Goal: Download file/media

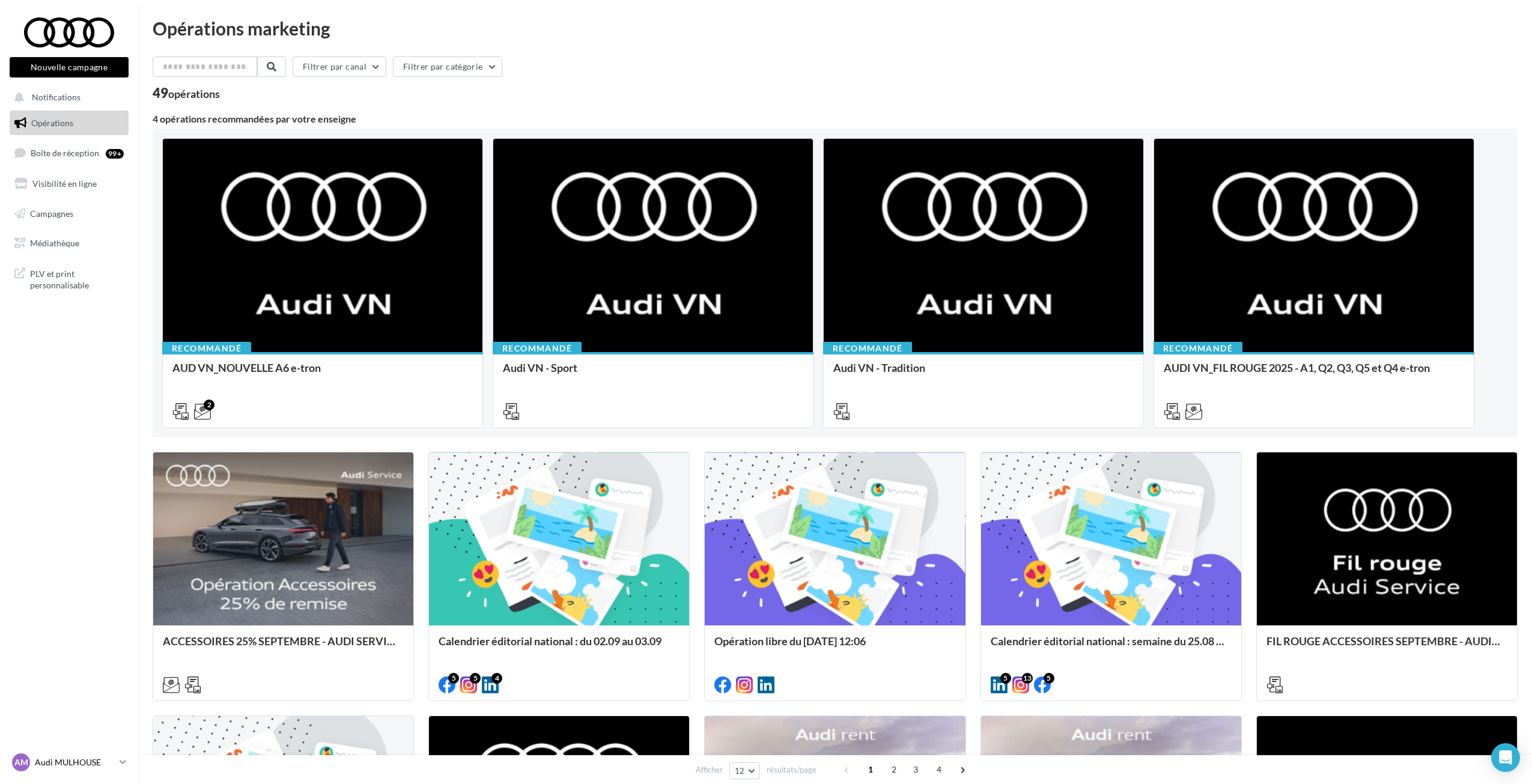
click at [79, 758] on p "Audi MULHOUSE" at bounding box center [75, 763] width 80 height 12
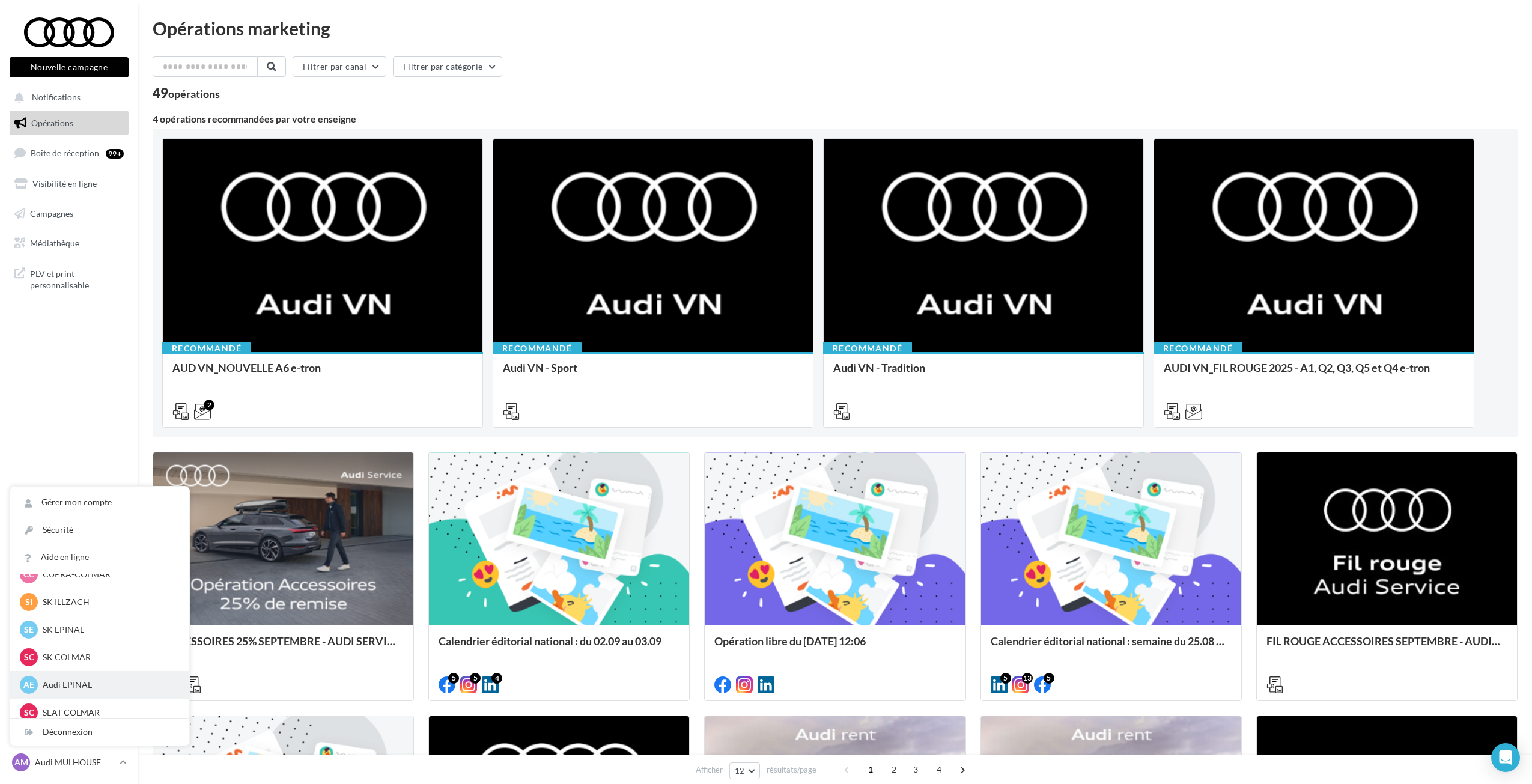
scroll to position [166, 0]
click at [82, 423] on nav "Nouvelle campagne Nouvelle campagne Notifications Opérations Boîte de réception…" at bounding box center [69, 392] width 138 height 784
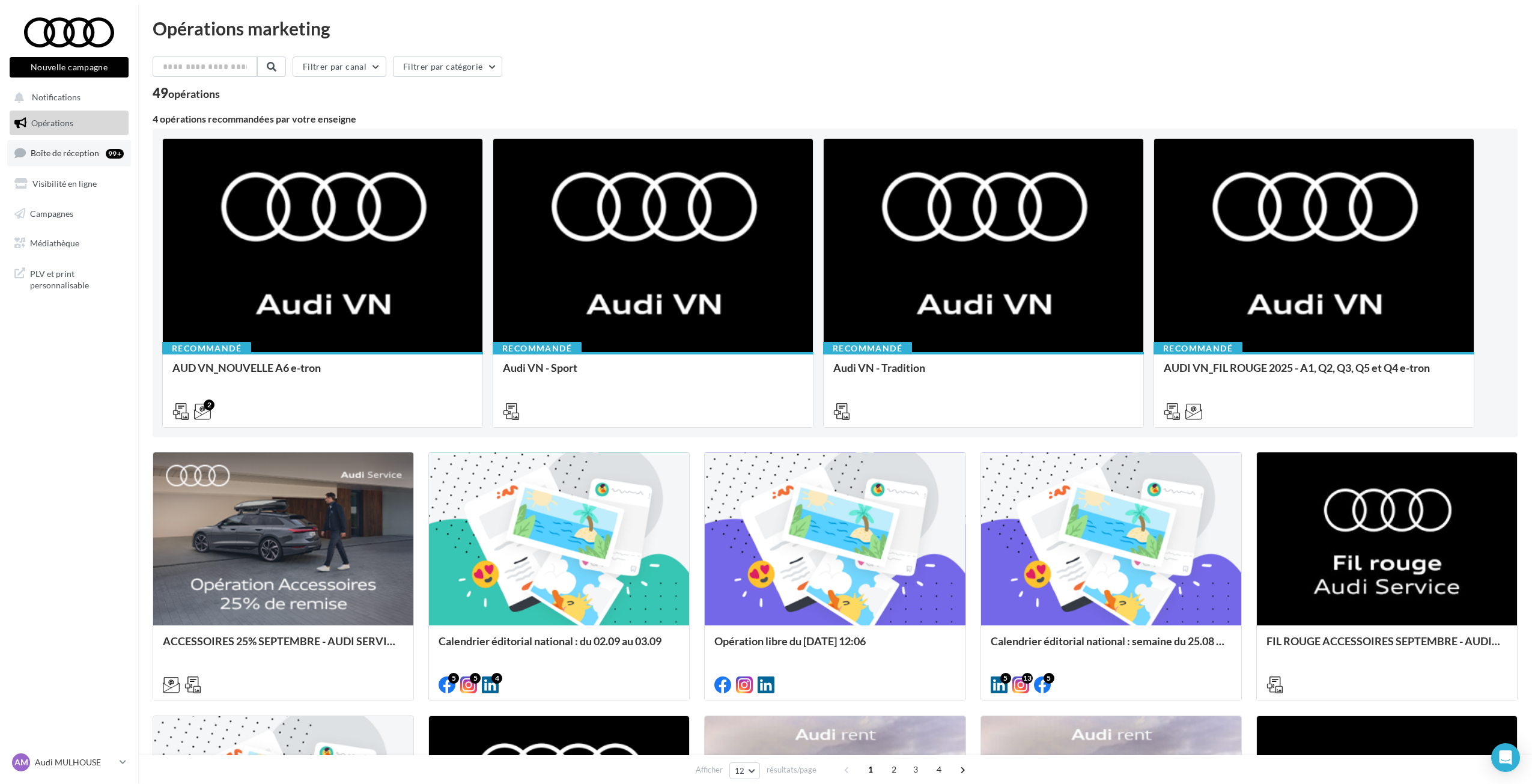
click at [51, 153] on span "Boîte de réception" at bounding box center [65, 153] width 68 height 11
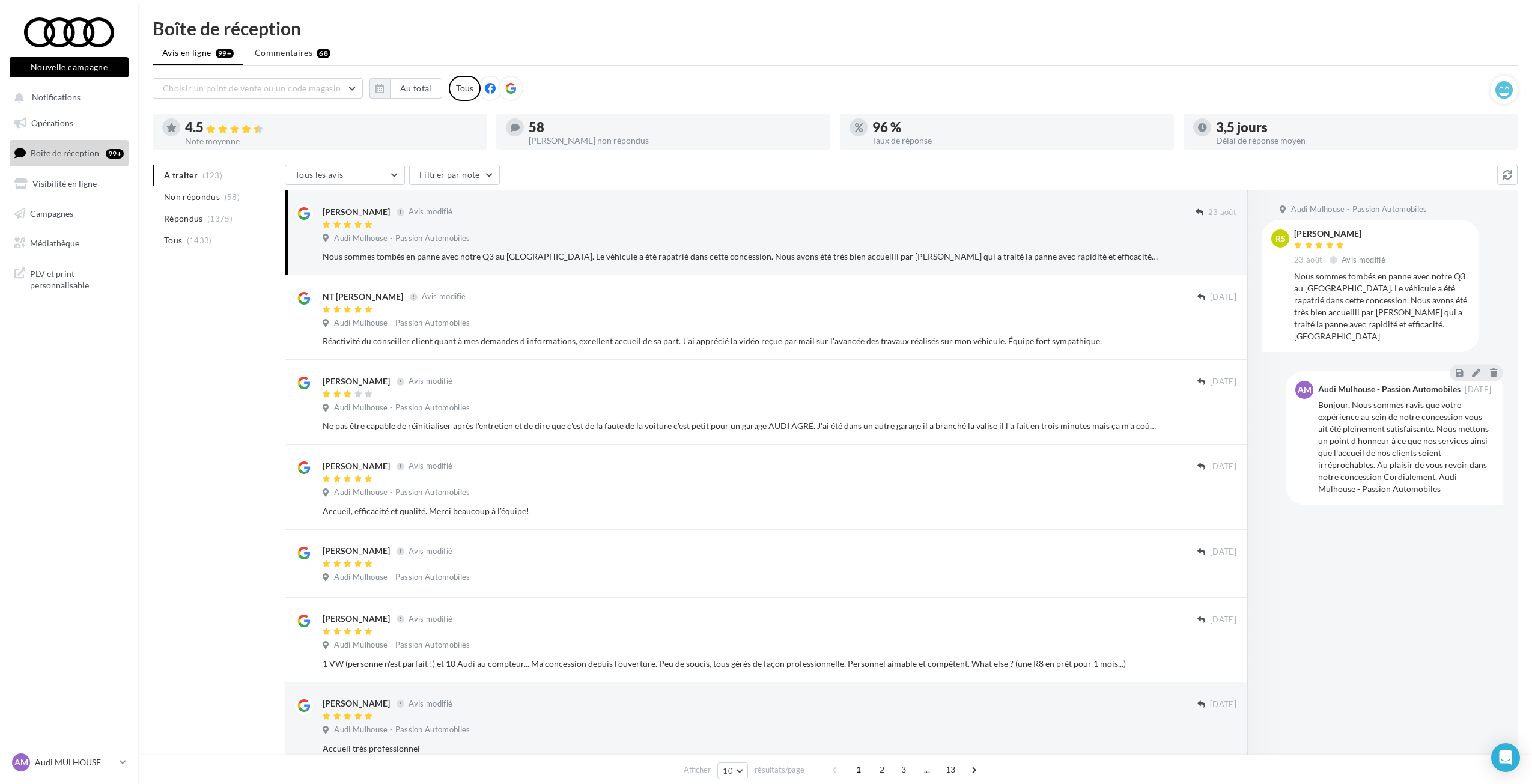
click at [92, 744] on nav "Nouvelle campagne Nouvelle campagne Notifications Opérations Boîte de réception…" at bounding box center [69, 392] width 138 height 784
click at [84, 760] on p "Audi MULHOUSE" at bounding box center [75, 763] width 80 height 12
click at [81, 327] on nav "Nouvelle campagne Nouvelle campagne Notifications Opérations Boîte de réception…" at bounding box center [69, 392] width 138 height 784
click at [68, 118] on span "Opérations" at bounding box center [51, 123] width 42 height 11
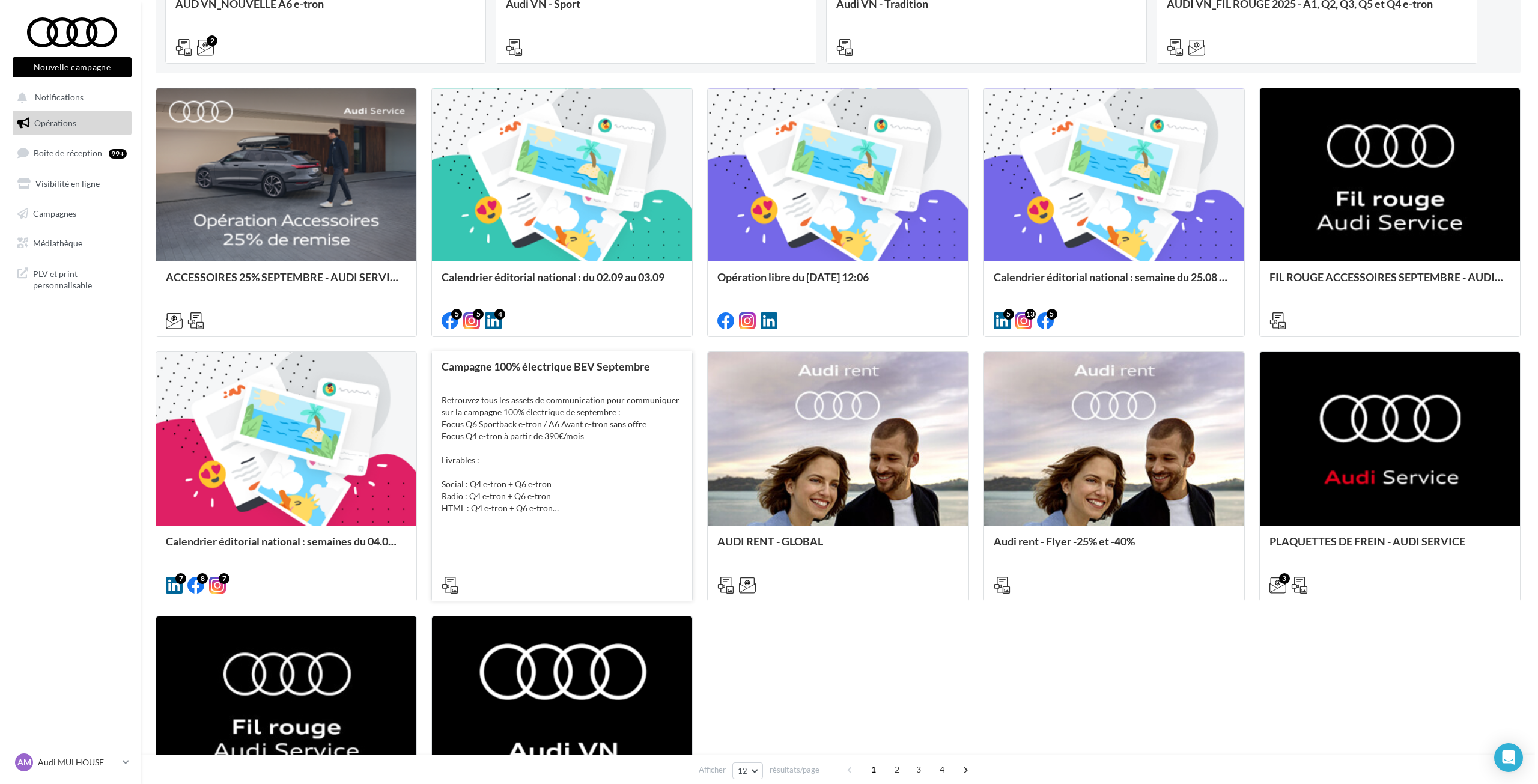
scroll to position [420, 0]
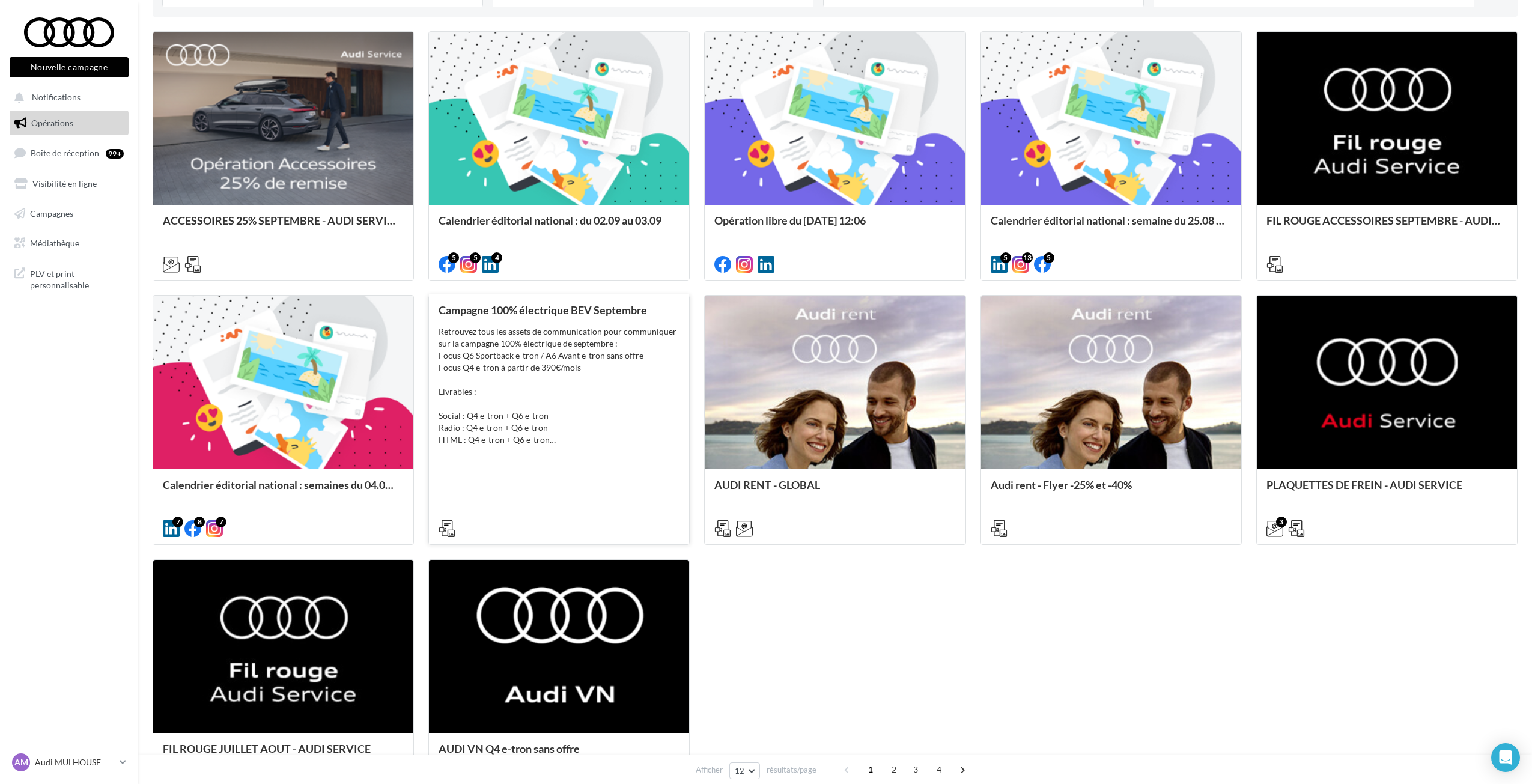
click at [648, 427] on div "Retrouvez tous les assets de communication pour communiquer sur la campagne 100…" at bounding box center [559, 385] width 241 height 120
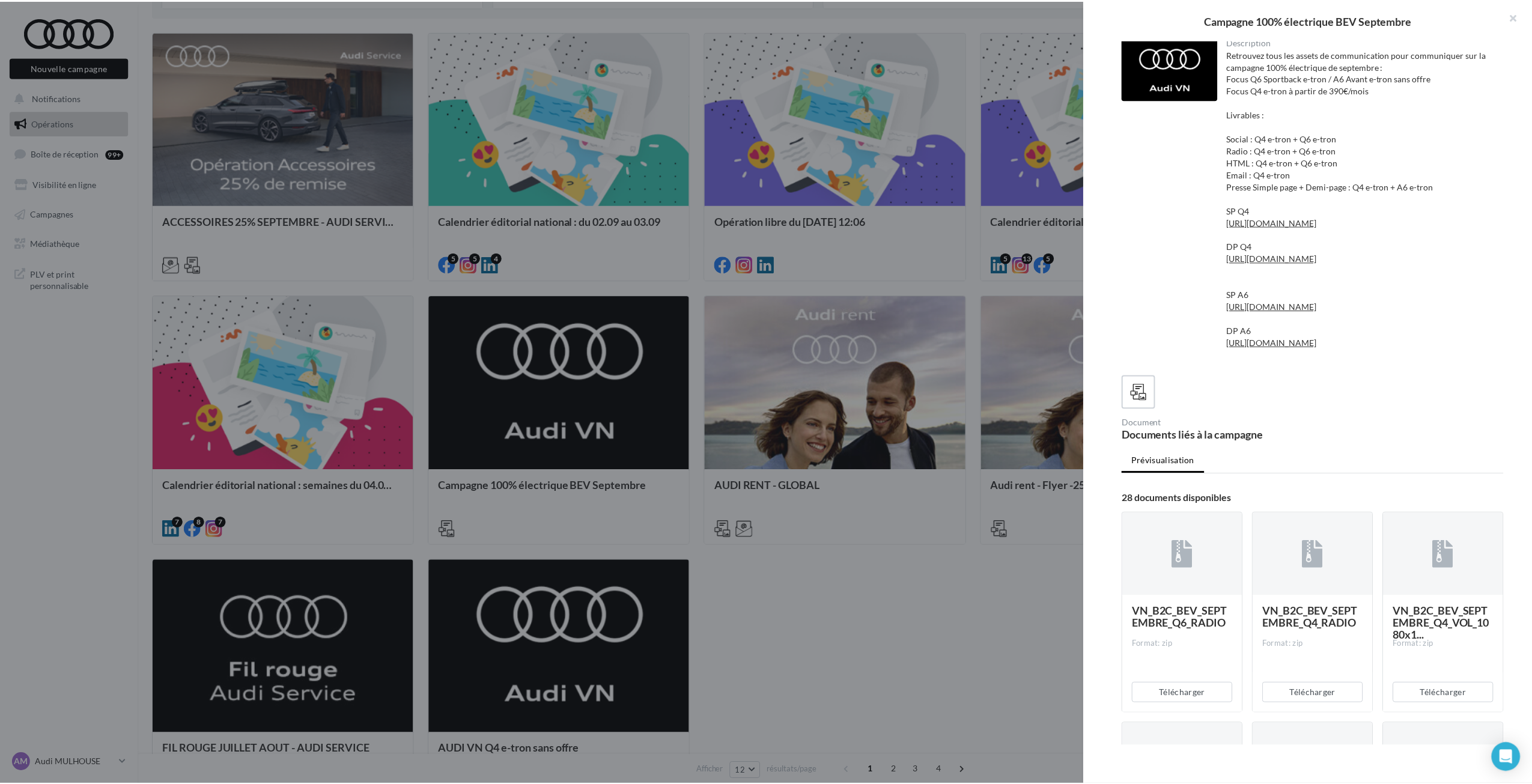
scroll to position [0, 0]
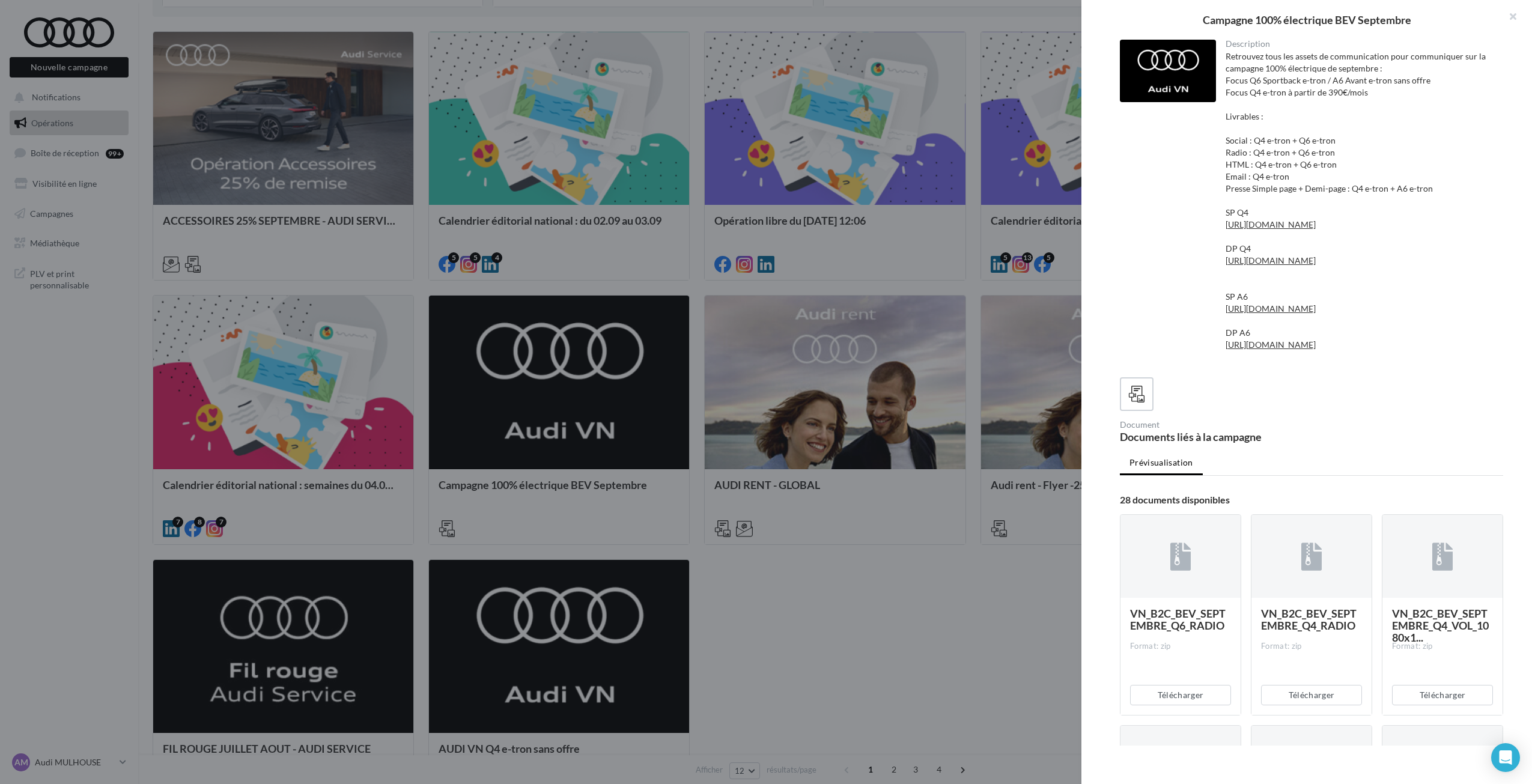
click at [949, 669] on div at bounding box center [766, 392] width 1532 height 784
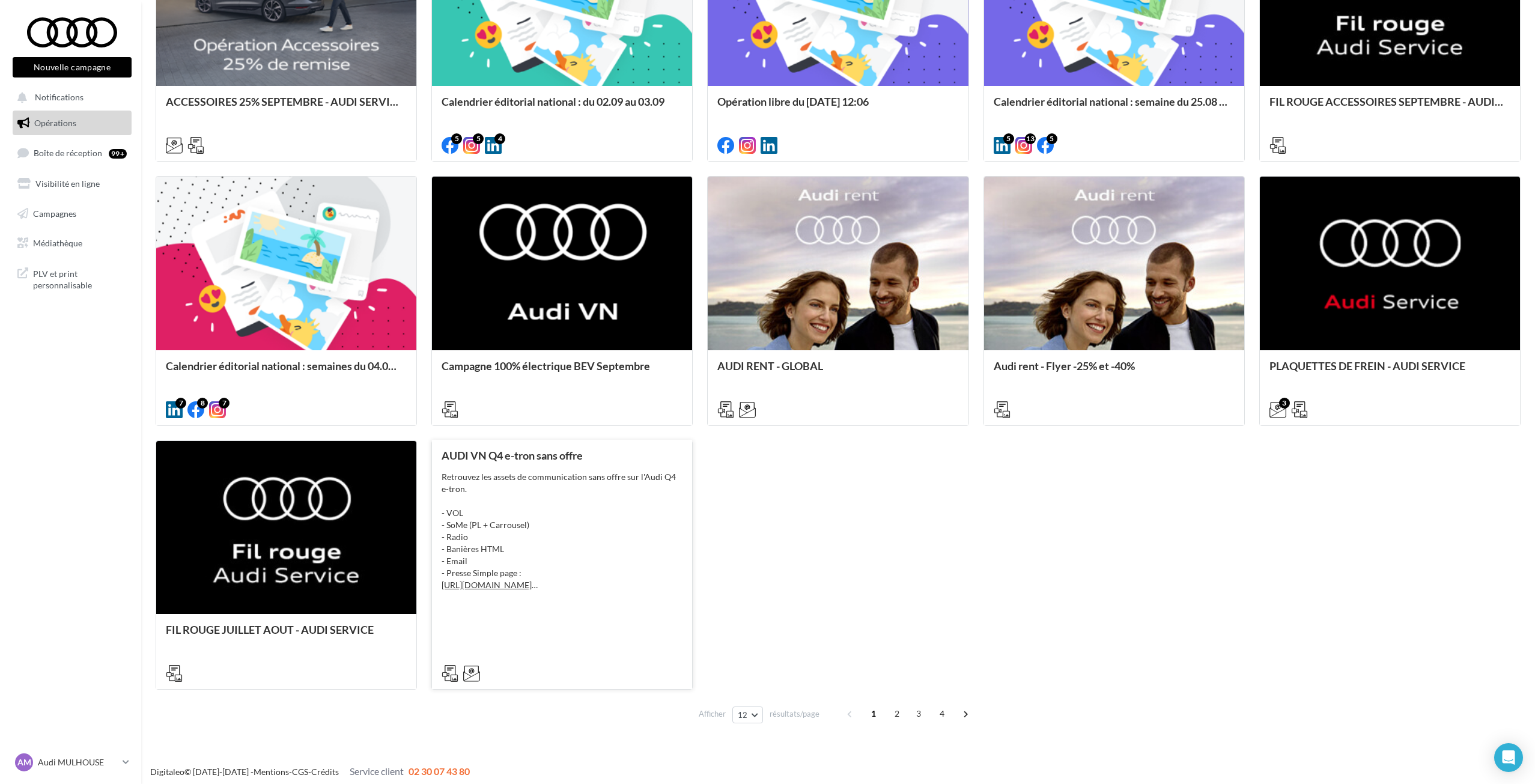
scroll to position [545, 0]
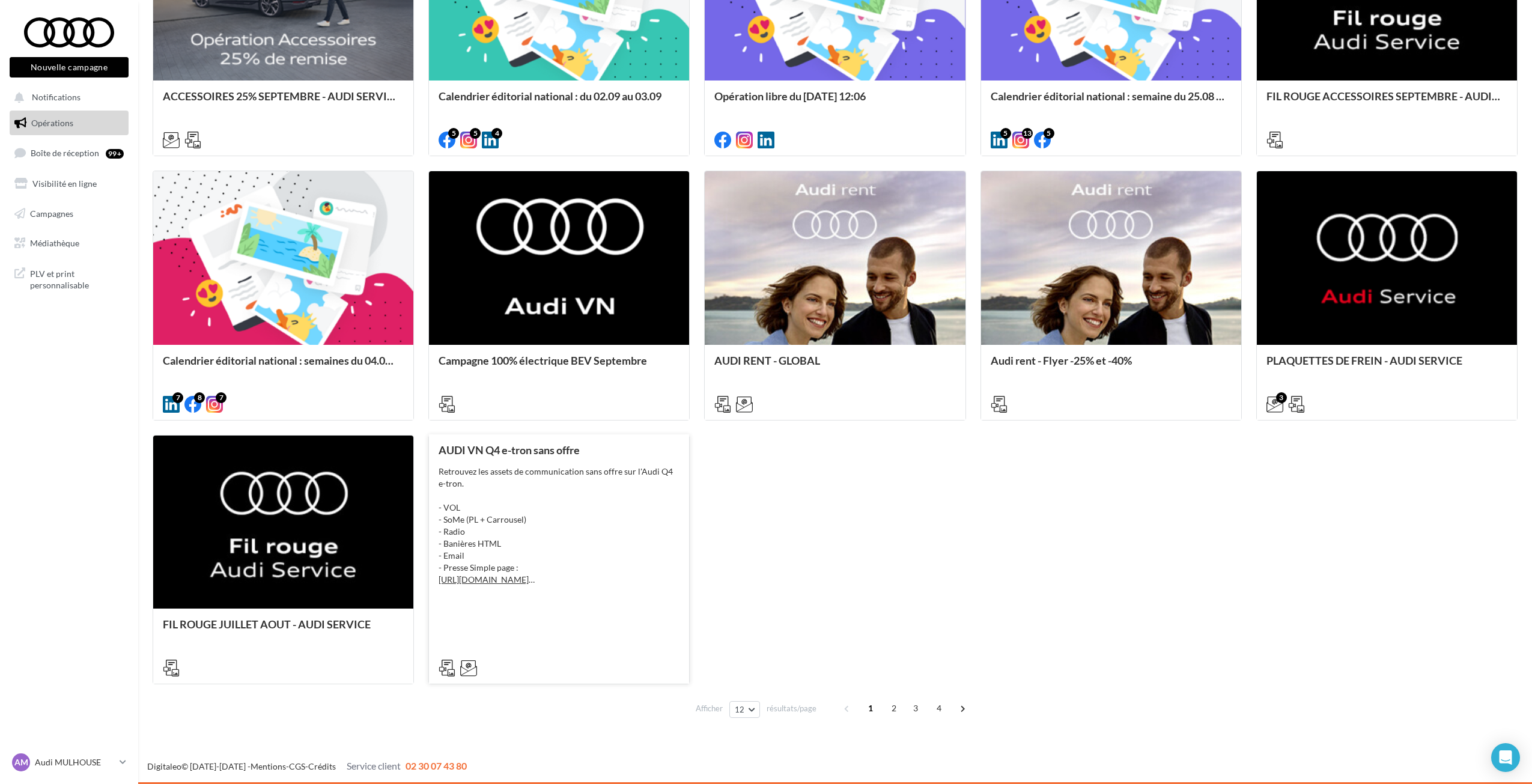
click at [492, 473] on div "Retrouvez les assets de communication sans offre sur l'Audi Q4 e-tron. - VOL - …" at bounding box center [559, 525] width 241 height 120
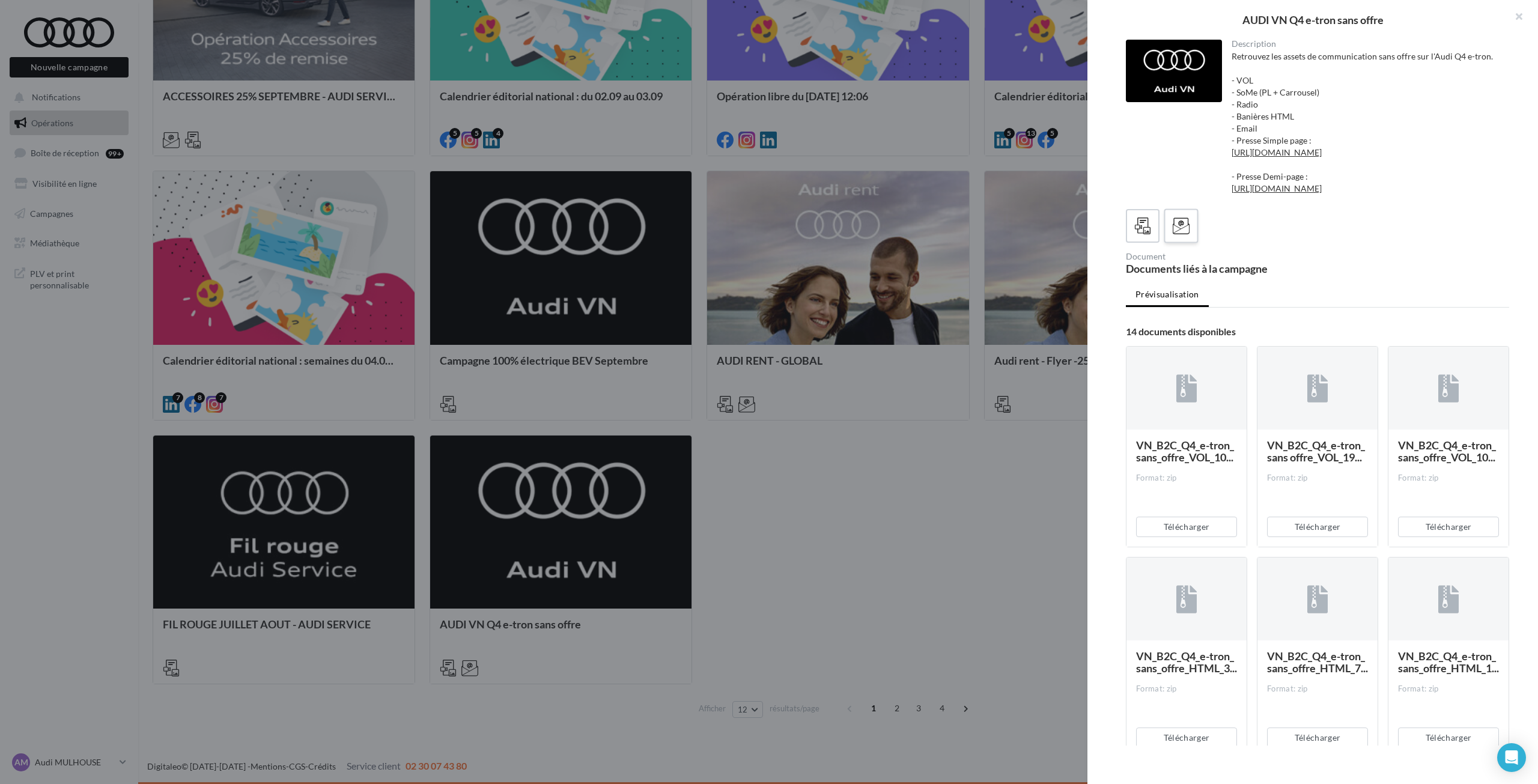
click at [1189, 238] on div at bounding box center [1181, 225] width 22 height 22
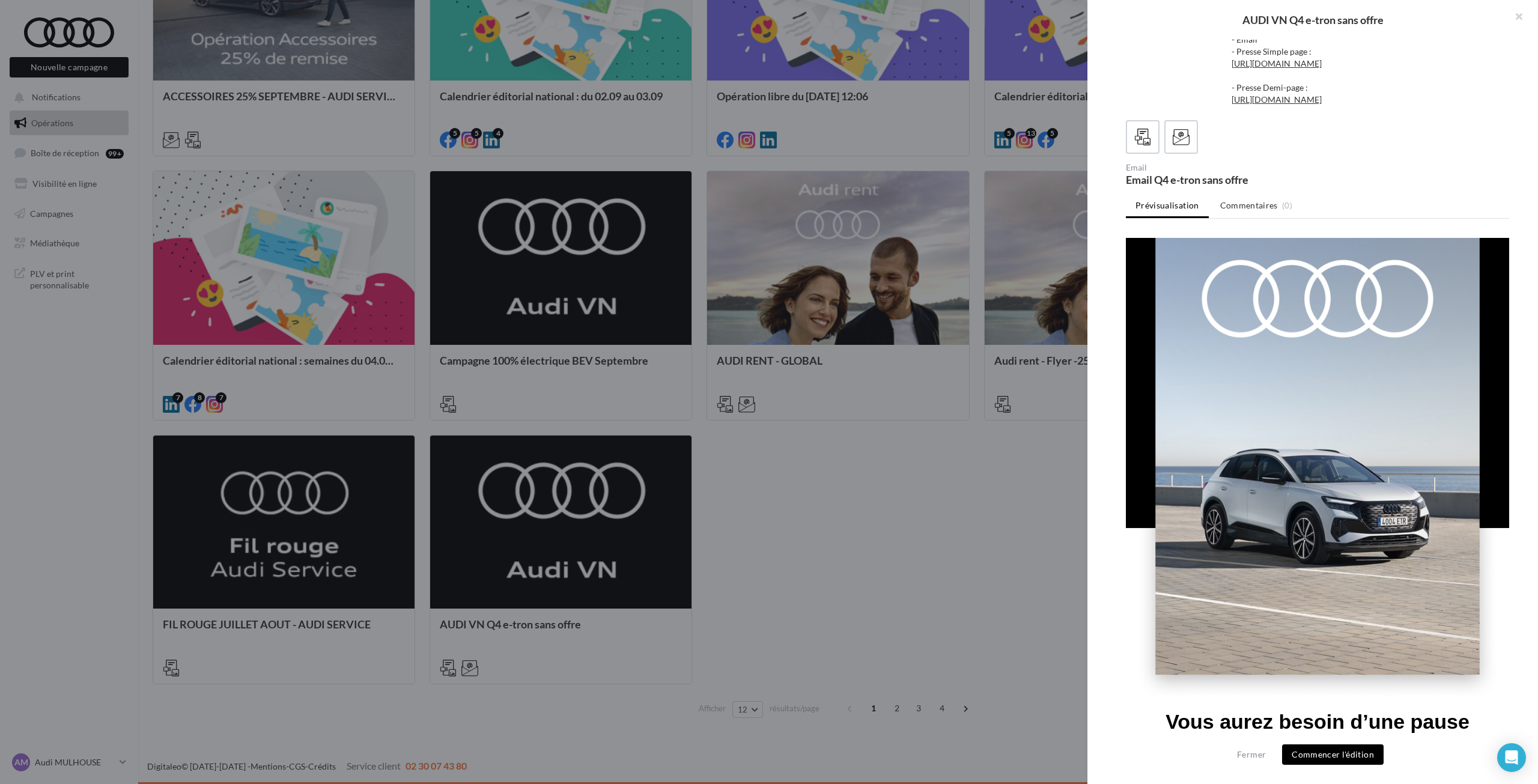
scroll to position [301, 0]
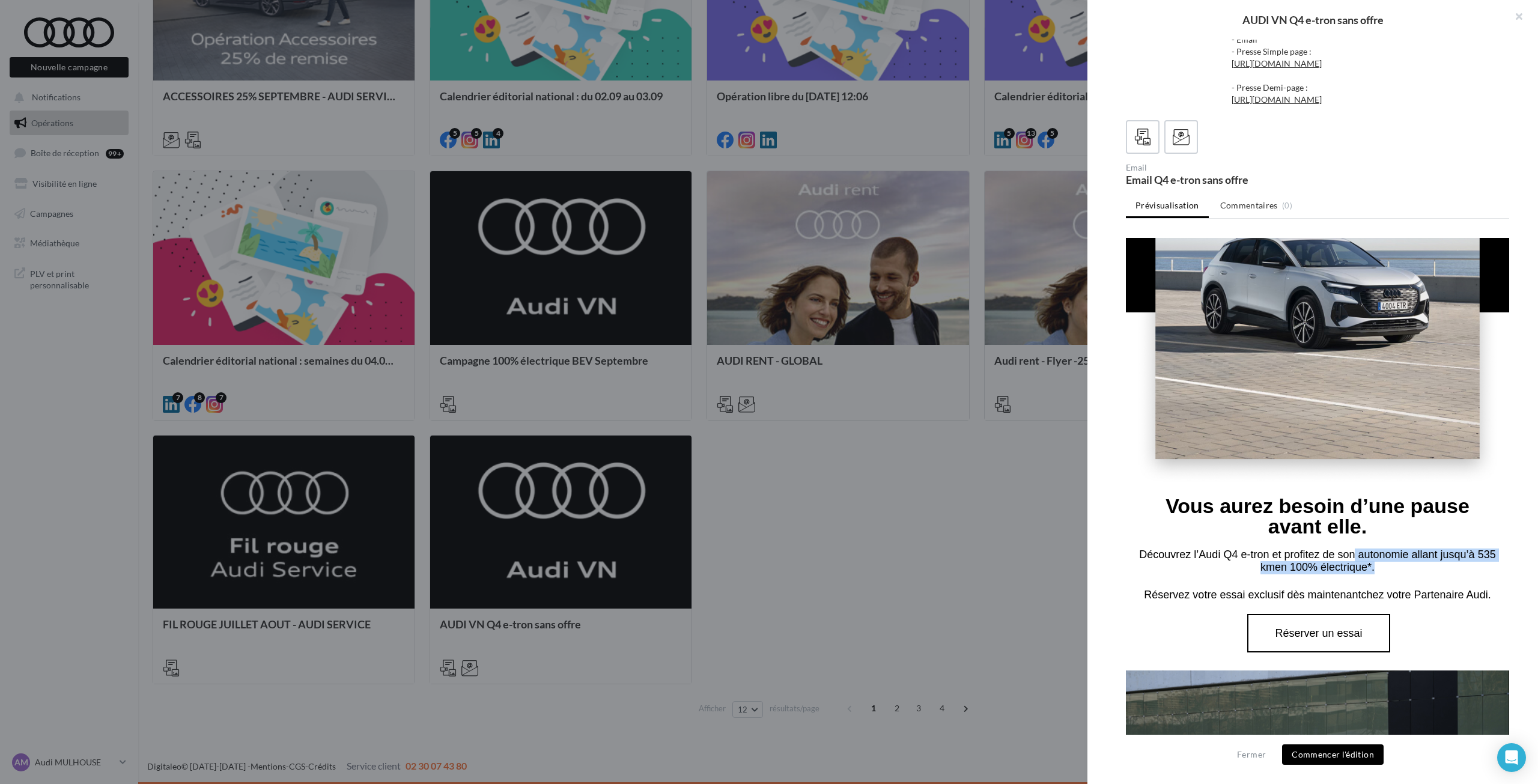
drag, startPoint x: 1157, startPoint y: 525, endPoint x: 1429, endPoint y: 558, distance: 274.0
click at [1429, 558] on td "Découvrez l’Audi Q4 e-tron et profitez de son autonomie allant jusqu’à 535 km e…" at bounding box center [1317, 562] width 383 height 52
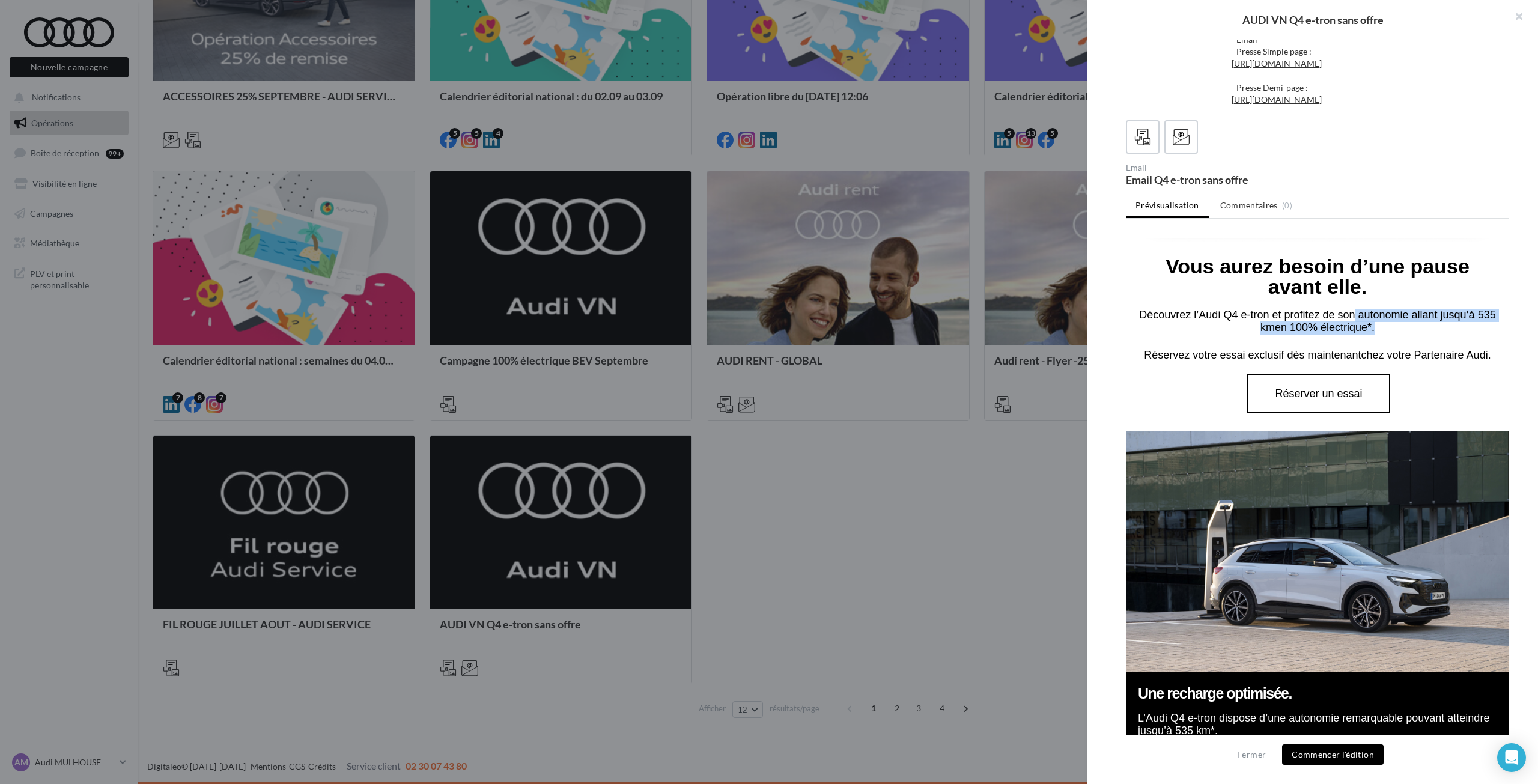
scroll to position [541, 0]
copy font "Découvrez l’Audi Q4 e-tron et profitez de son autonomie allant jusqu’à 535 km e…"
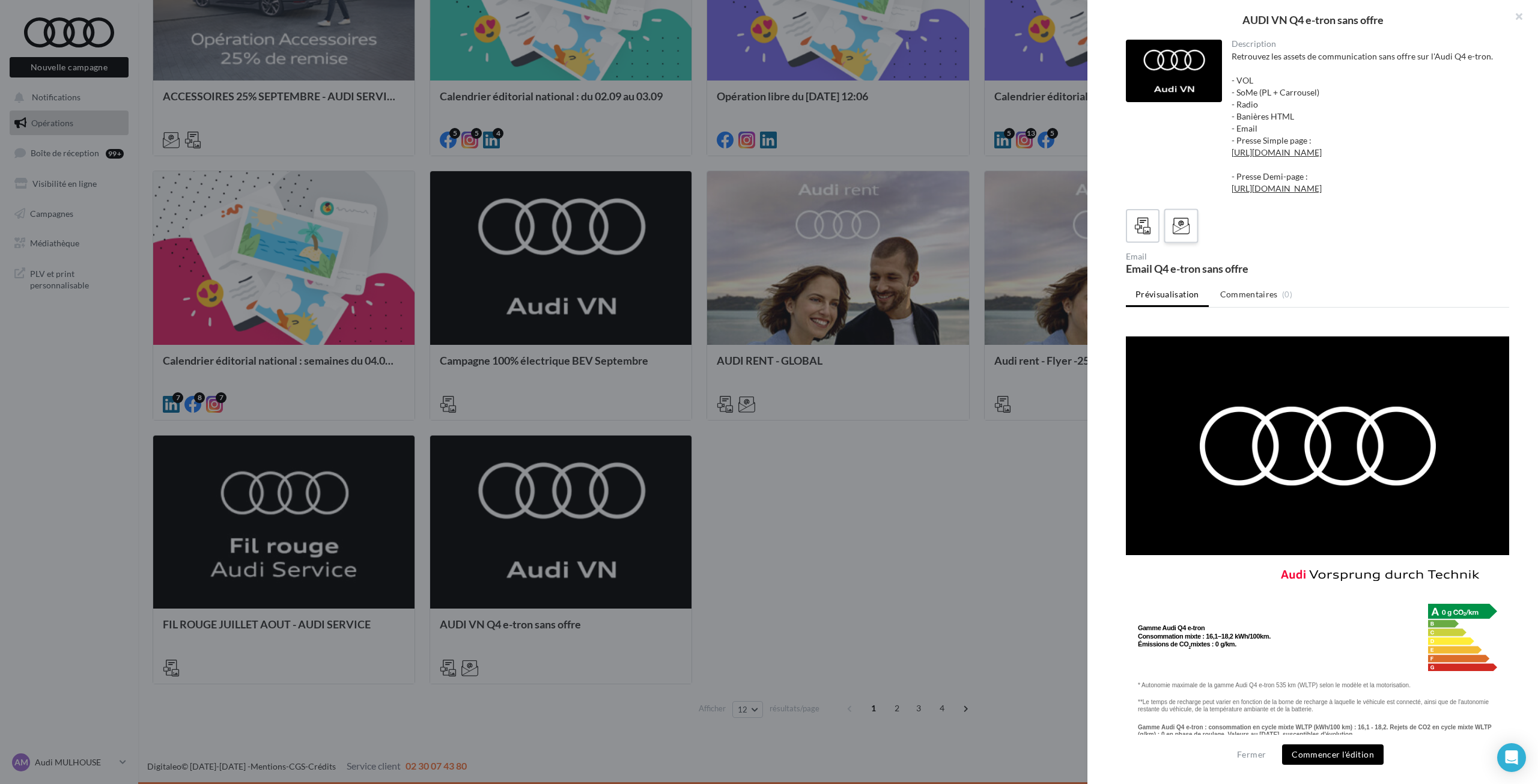
scroll to position [137, 0]
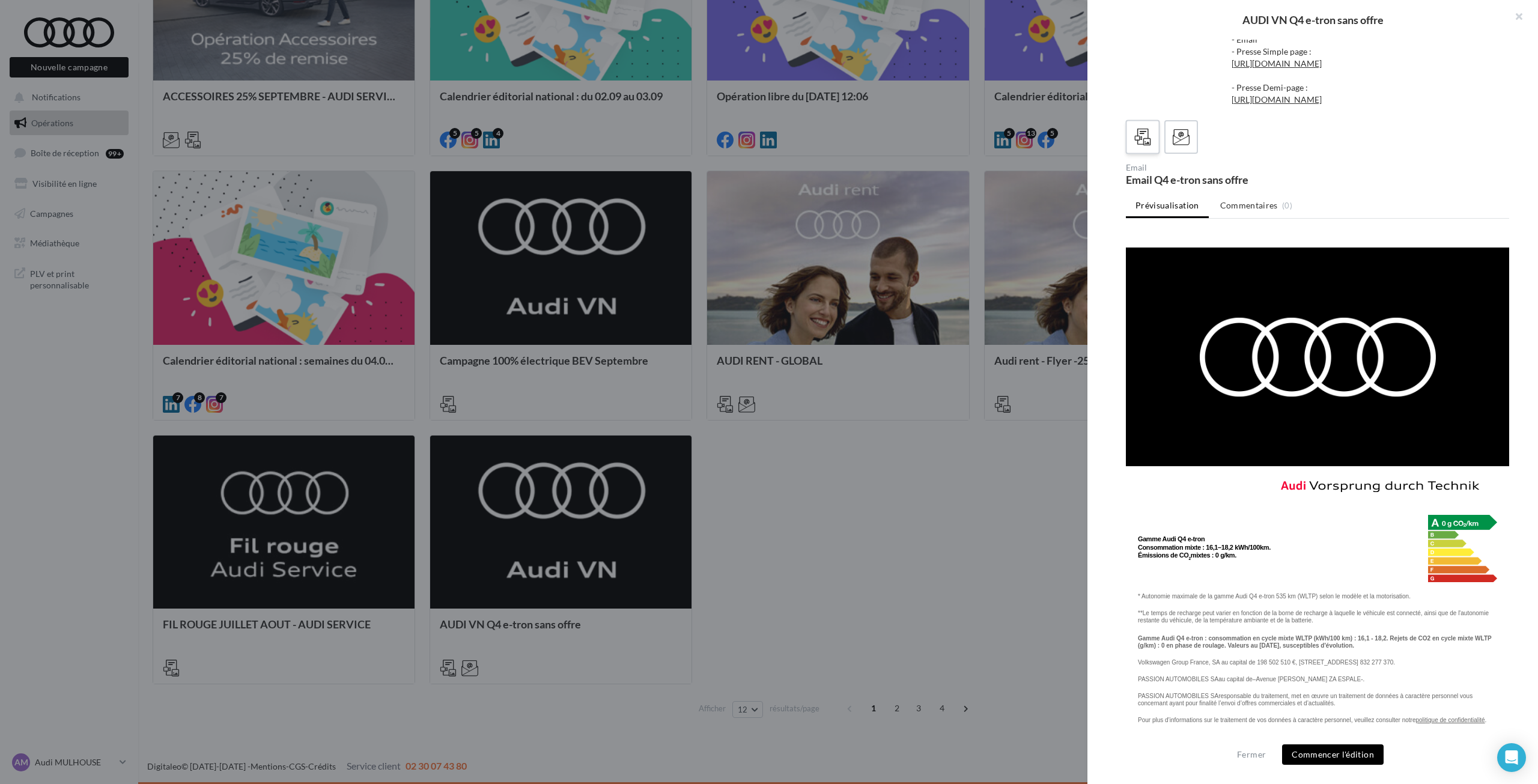
click at [1150, 140] on icon at bounding box center [1143, 137] width 18 height 18
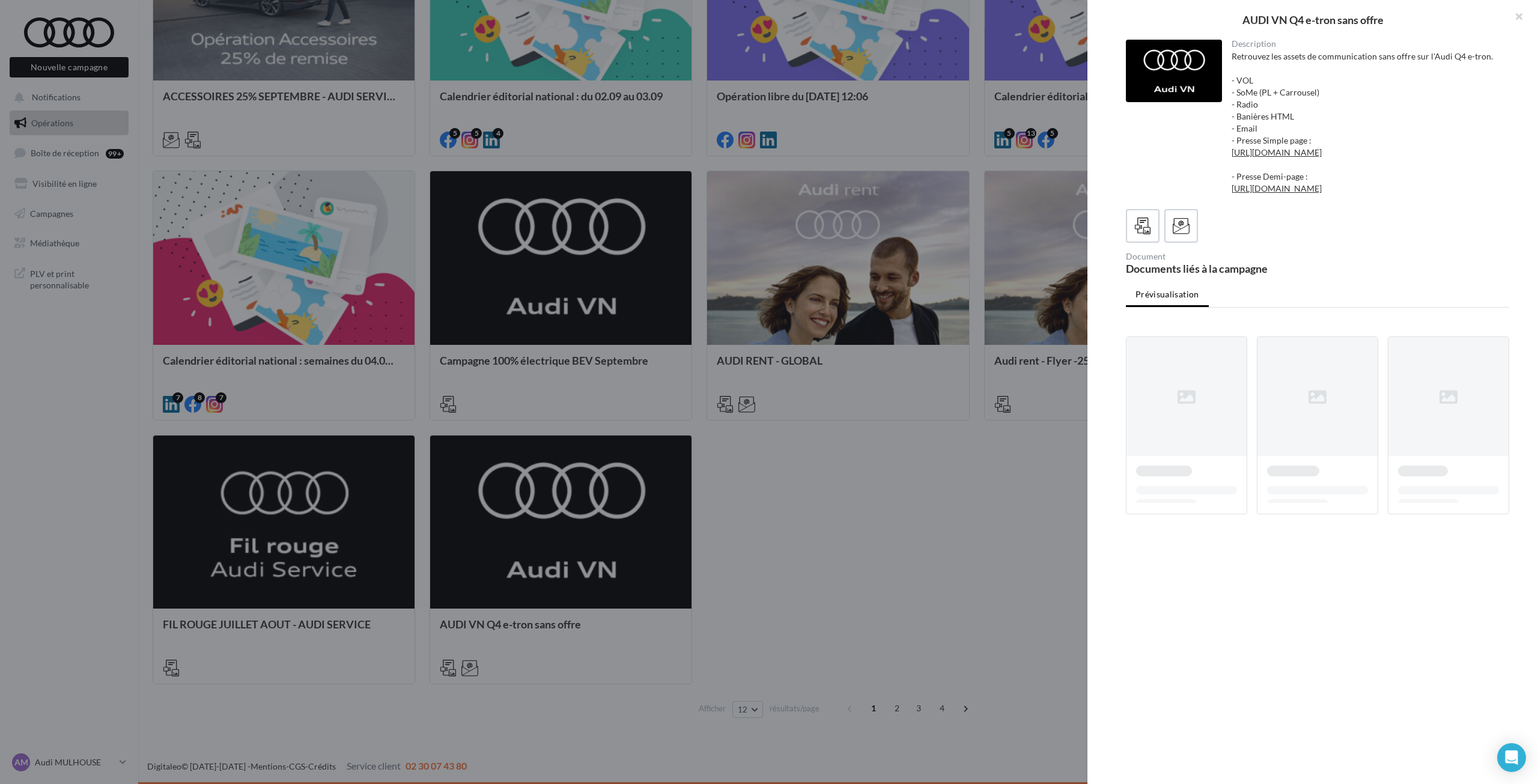
scroll to position [0, 0]
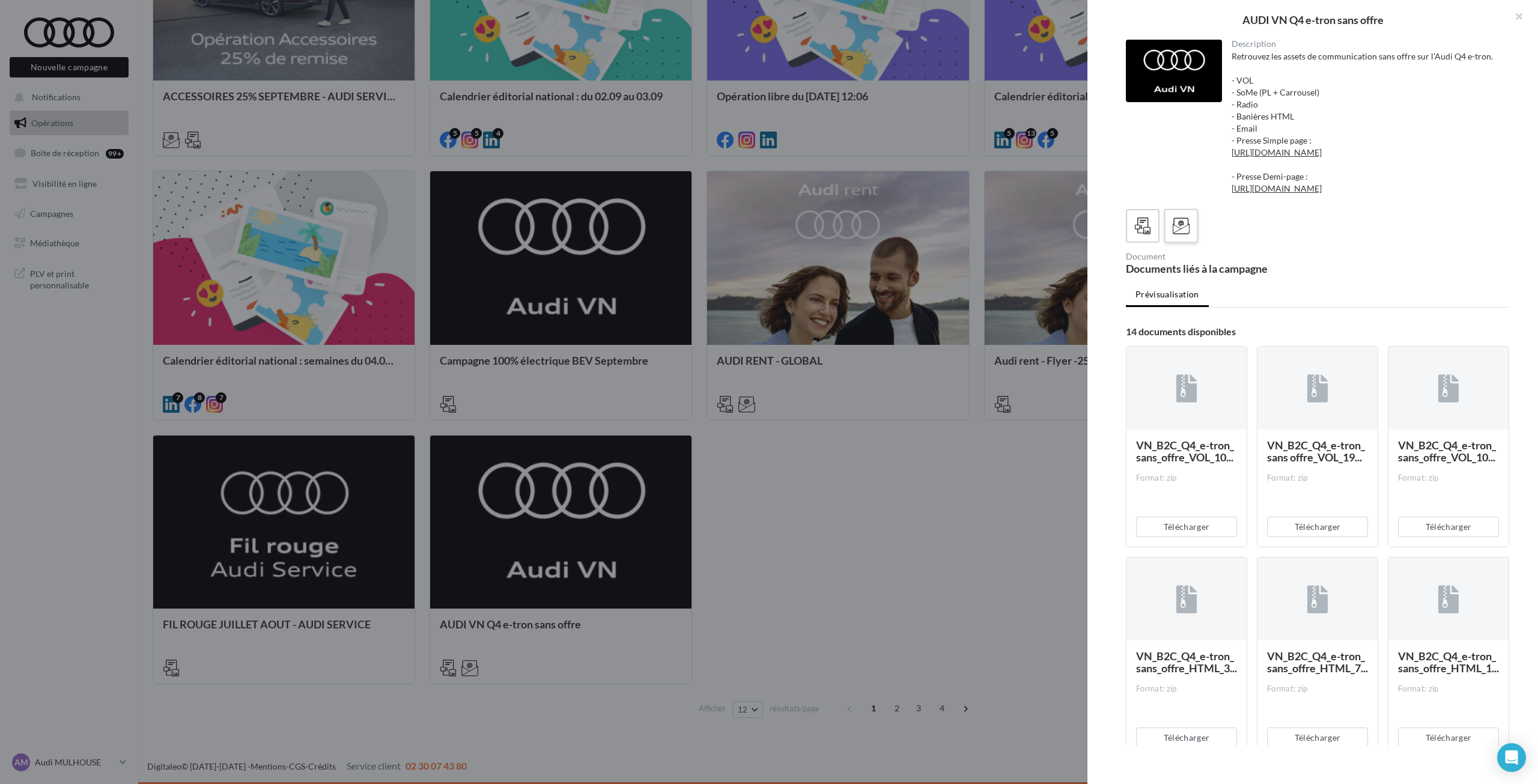
click at [1197, 243] on label at bounding box center [1181, 225] width 35 height 35
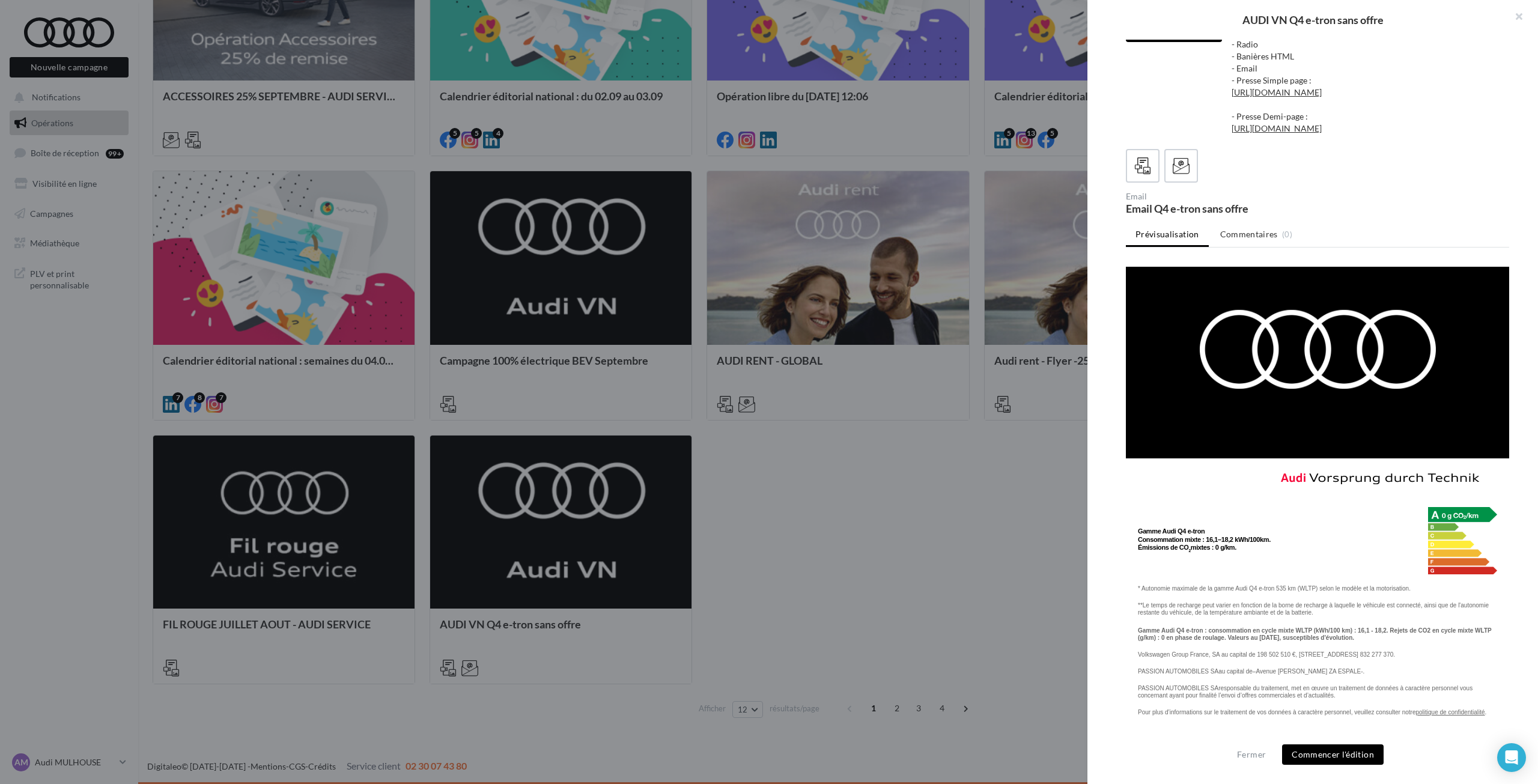
scroll to position [1509, 0]
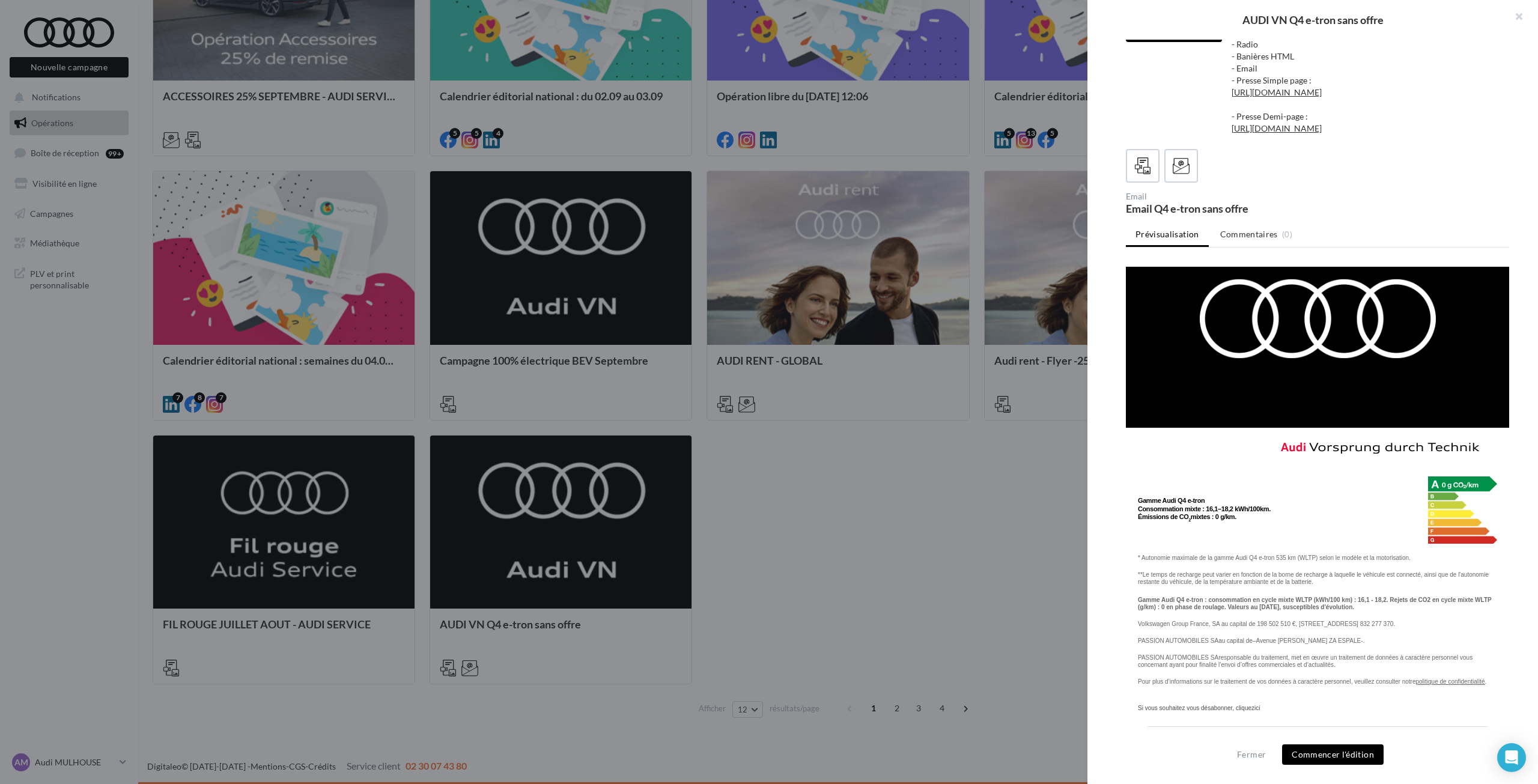
drag, startPoint x: 1131, startPoint y: 529, endPoint x: 1414, endPoint y: 529, distance: 283.0
click at [1414, 544] on td "* Autonomie maximale de la gamme Audi Q4 e-tron 535 km (WLTP) selon le modèle e…" at bounding box center [1317, 553] width 383 height 18
copy font "* Autonomie maximale de la gamme Audi Q4 e-tron 535 km (WLTP) selon le modèle e…"
click at [1328, 513] on td "Gamme Audi Q4 e‑tron Consommation mixte : 16,1–18,2 kWh/100km. Émissions de CO …" at bounding box center [1258, 510] width 239 height 67
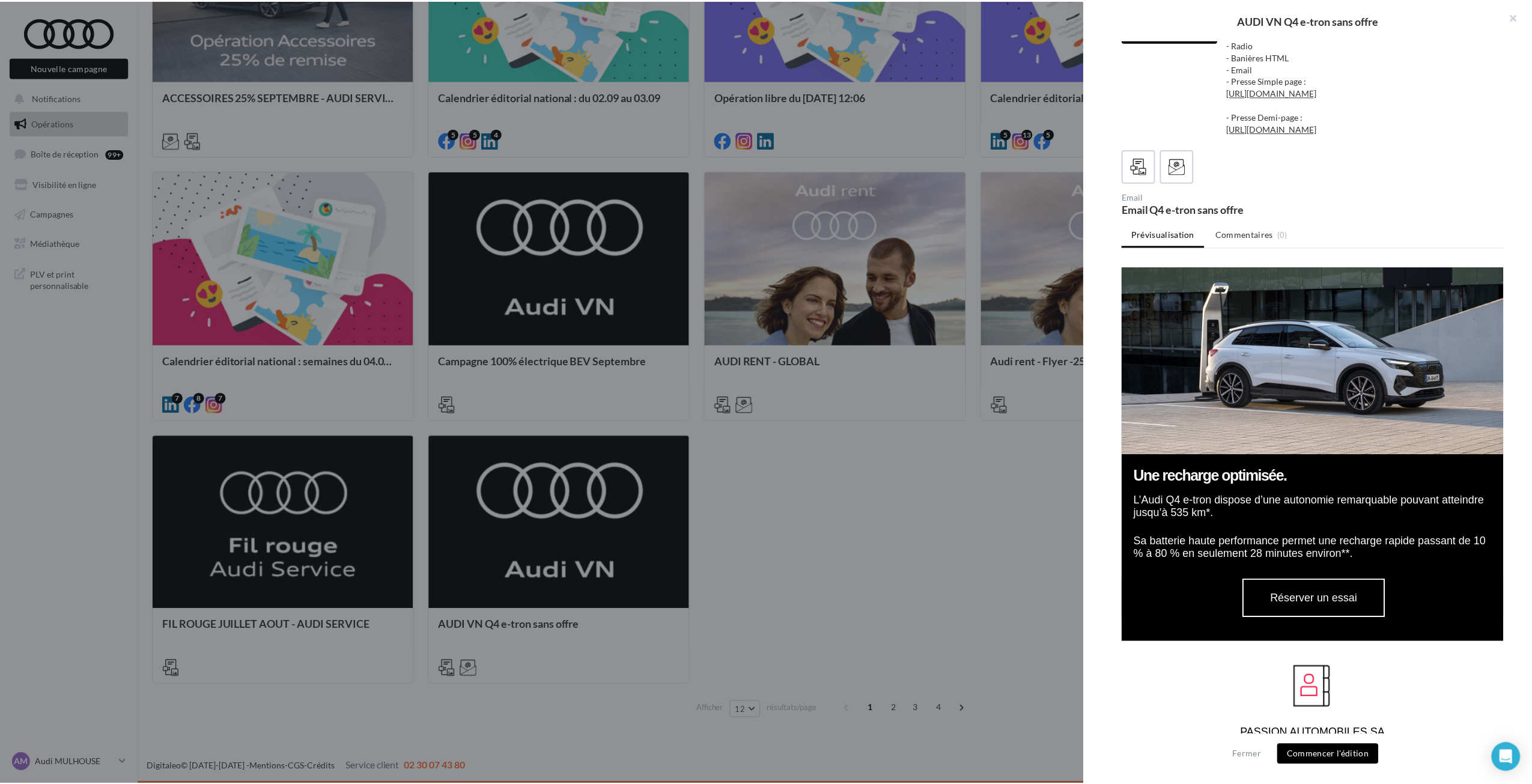
scroll to position [788, 0]
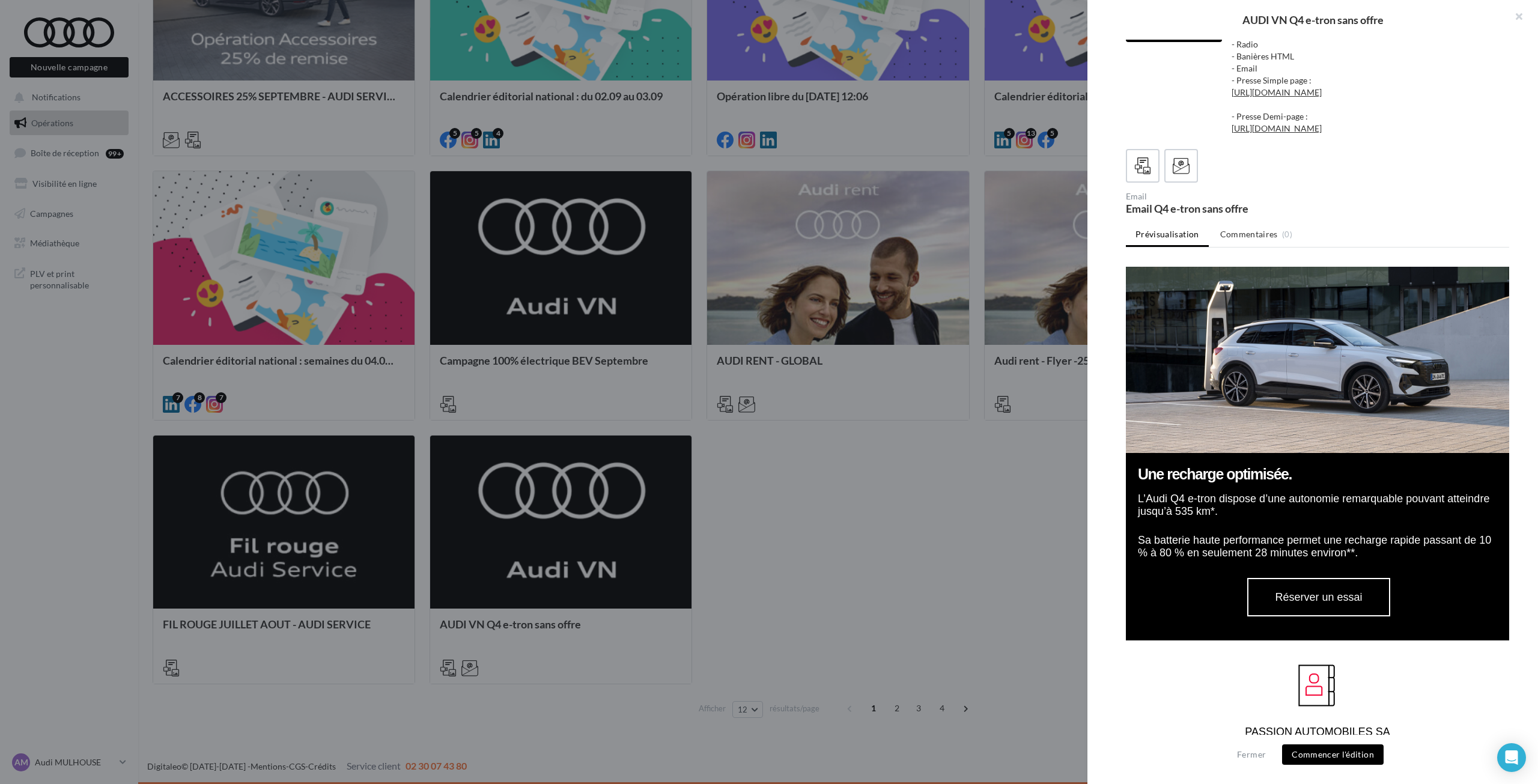
click at [930, 513] on div at bounding box center [769, 392] width 1538 height 784
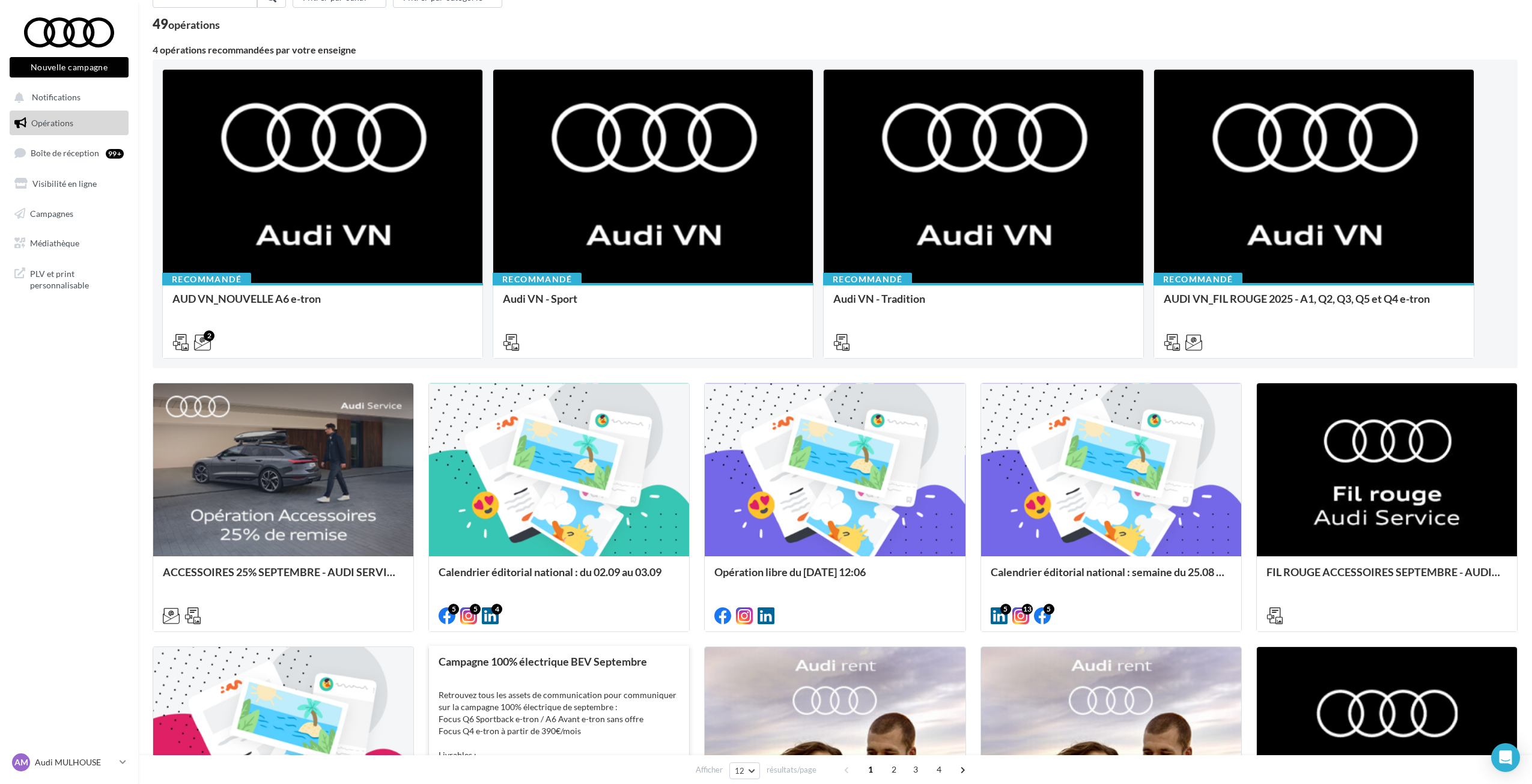
scroll to position [64, 0]
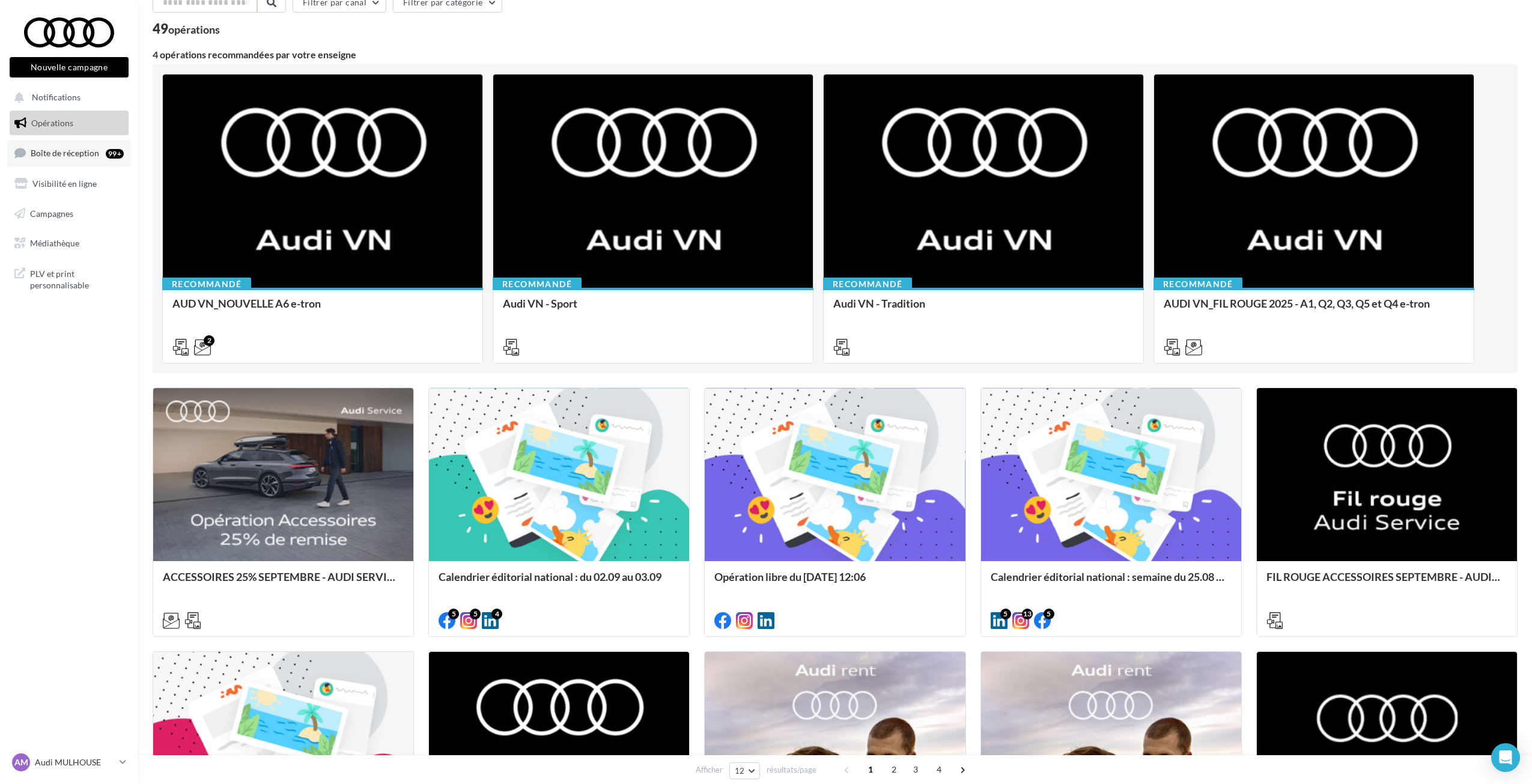
click at [80, 146] on link "Boîte de réception 99+" at bounding box center [69, 153] width 124 height 26
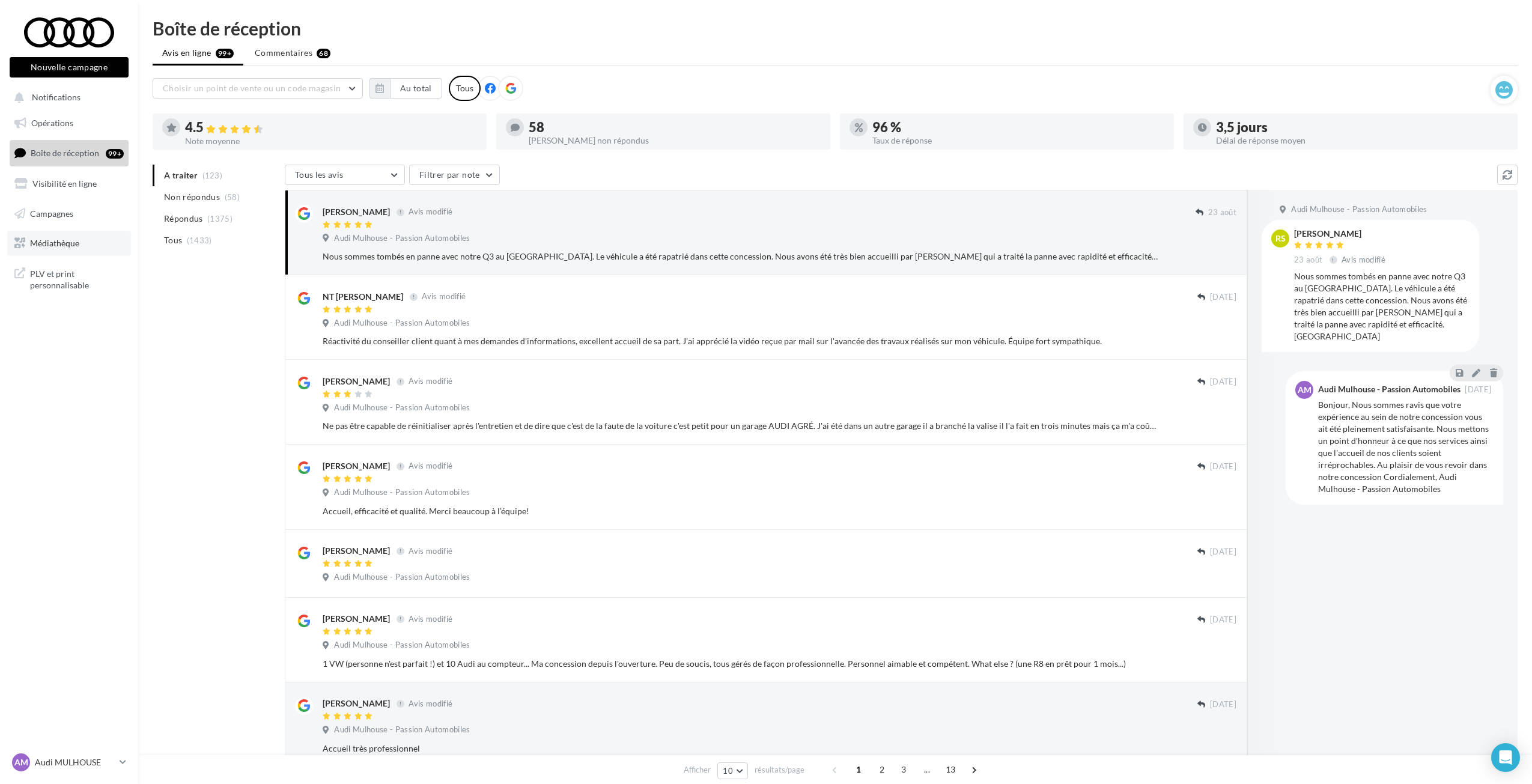
click at [92, 237] on link "Médiathèque" at bounding box center [69, 243] width 124 height 25
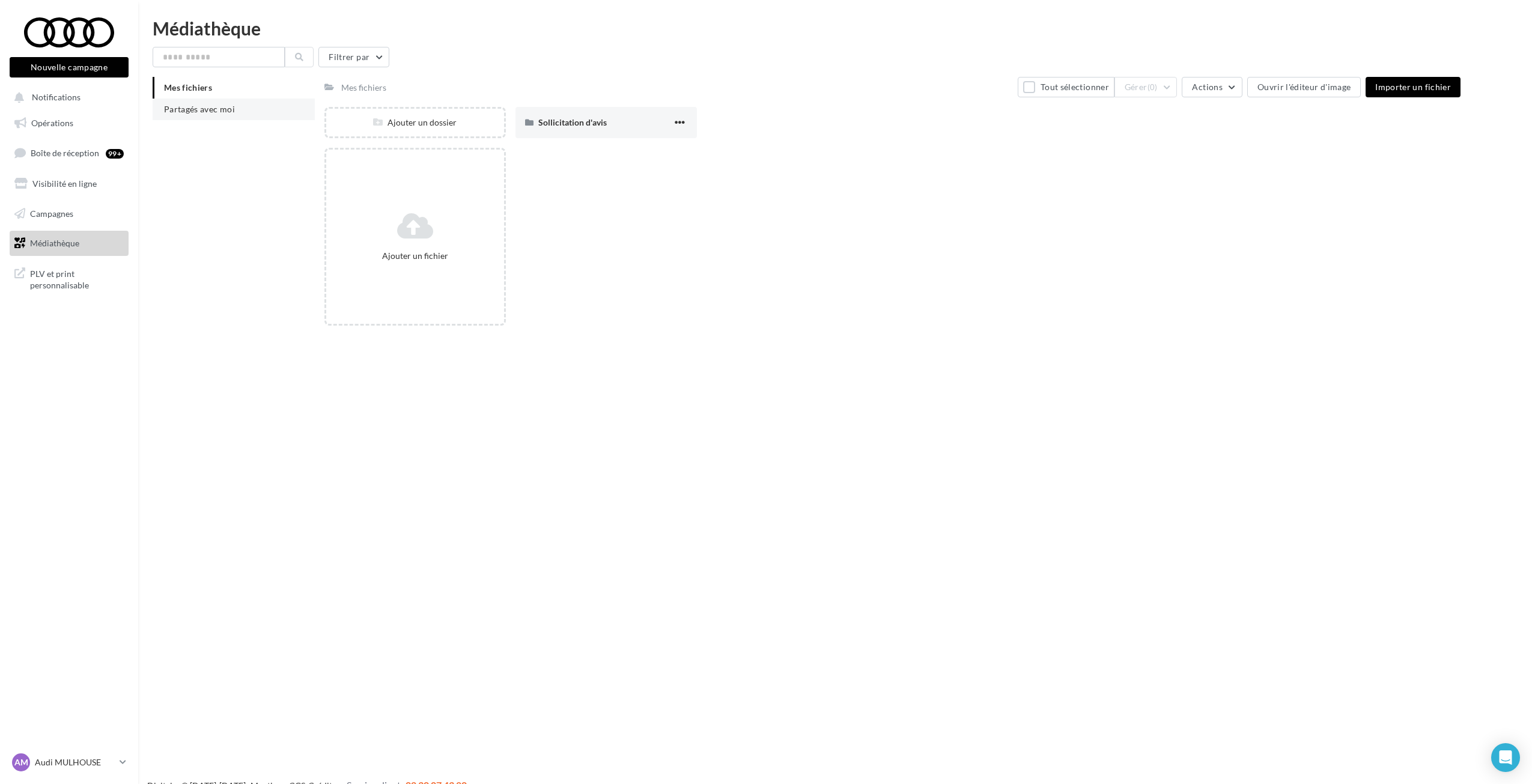
click at [185, 113] on span "Partagés avec moi" at bounding box center [200, 109] width 71 height 11
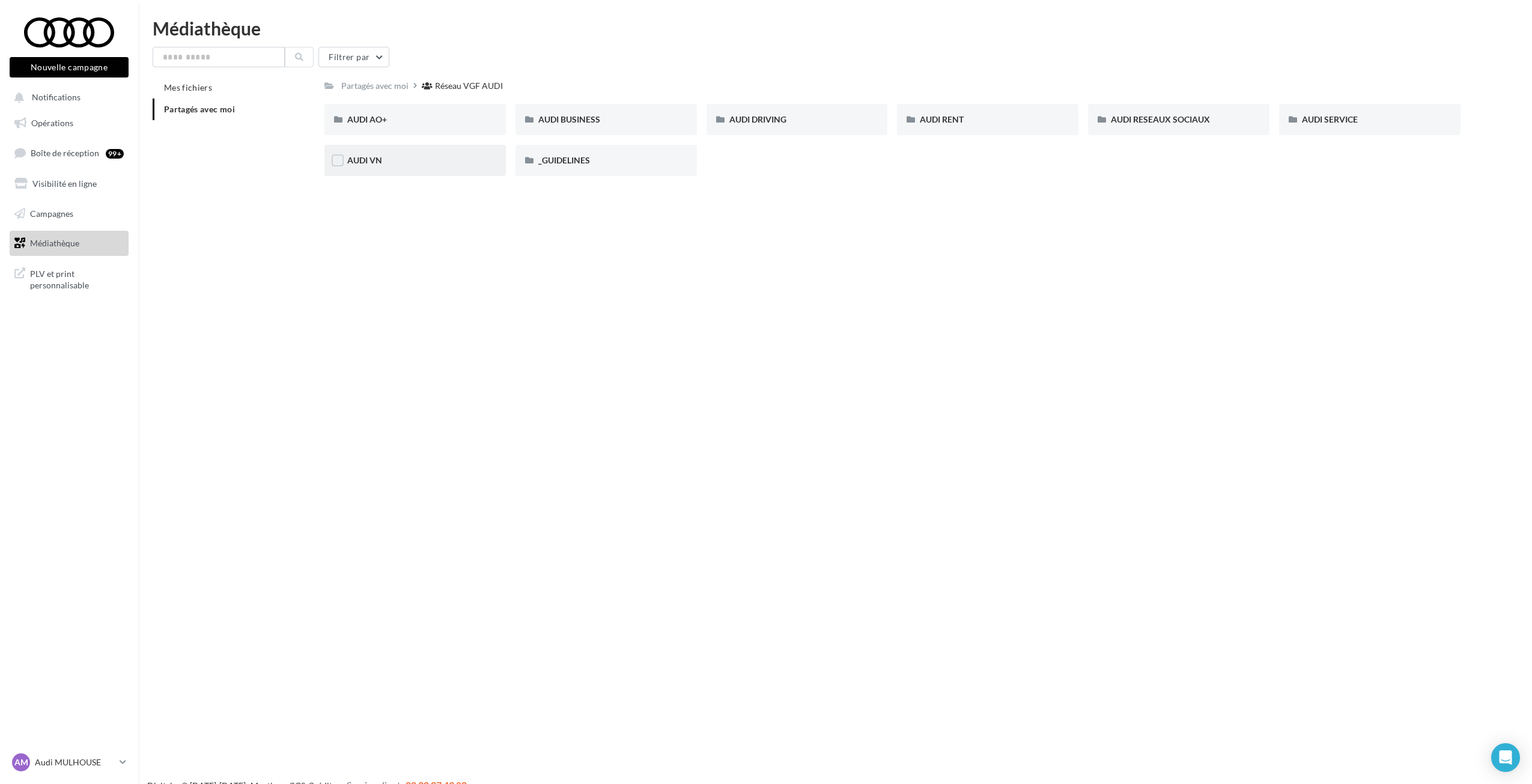
click at [391, 167] on div "AUDI VN" at bounding box center [415, 160] width 182 height 31
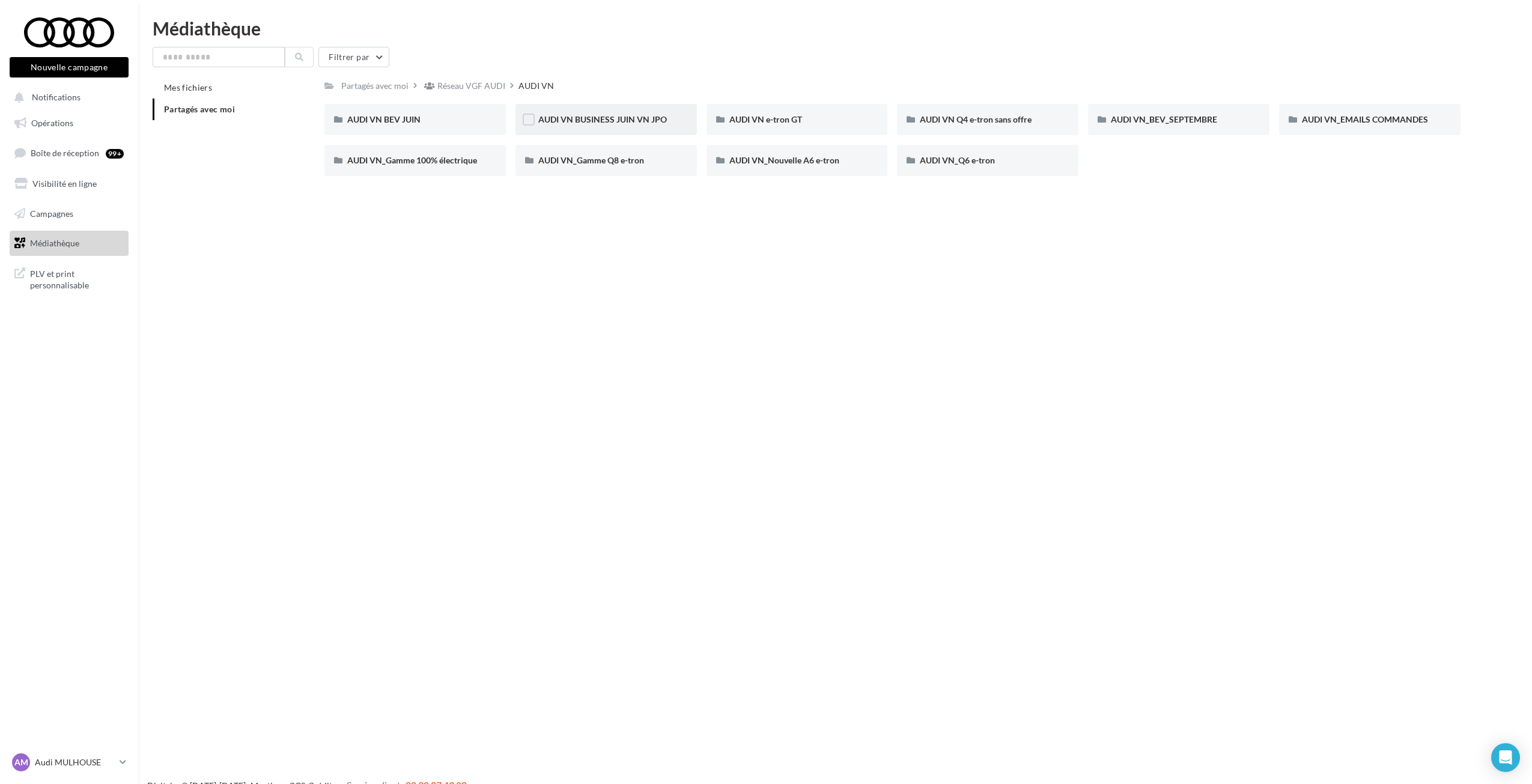
click at [644, 128] on div "AUDI VN BUSINESS JUIN VN JPO" at bounding box center [606, 119] width 182 height 31
click at [399, 164] on span "AUDI VN_Gamme 100% électrique" at bounding box center [412, 161] width 130 height 11
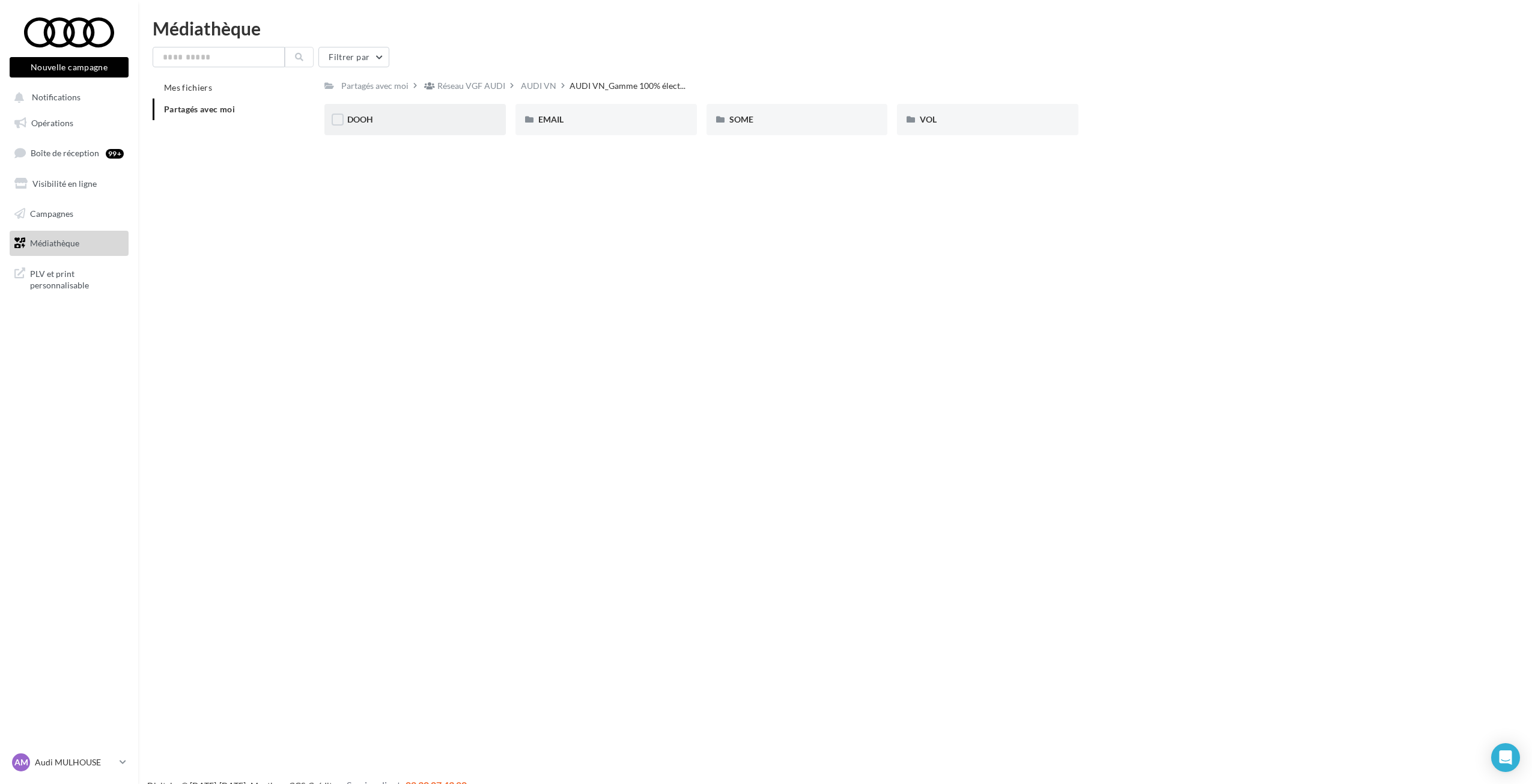
click at [460, 120] on div "DOOH" at bounding box center [414, 120] width 136 height 12
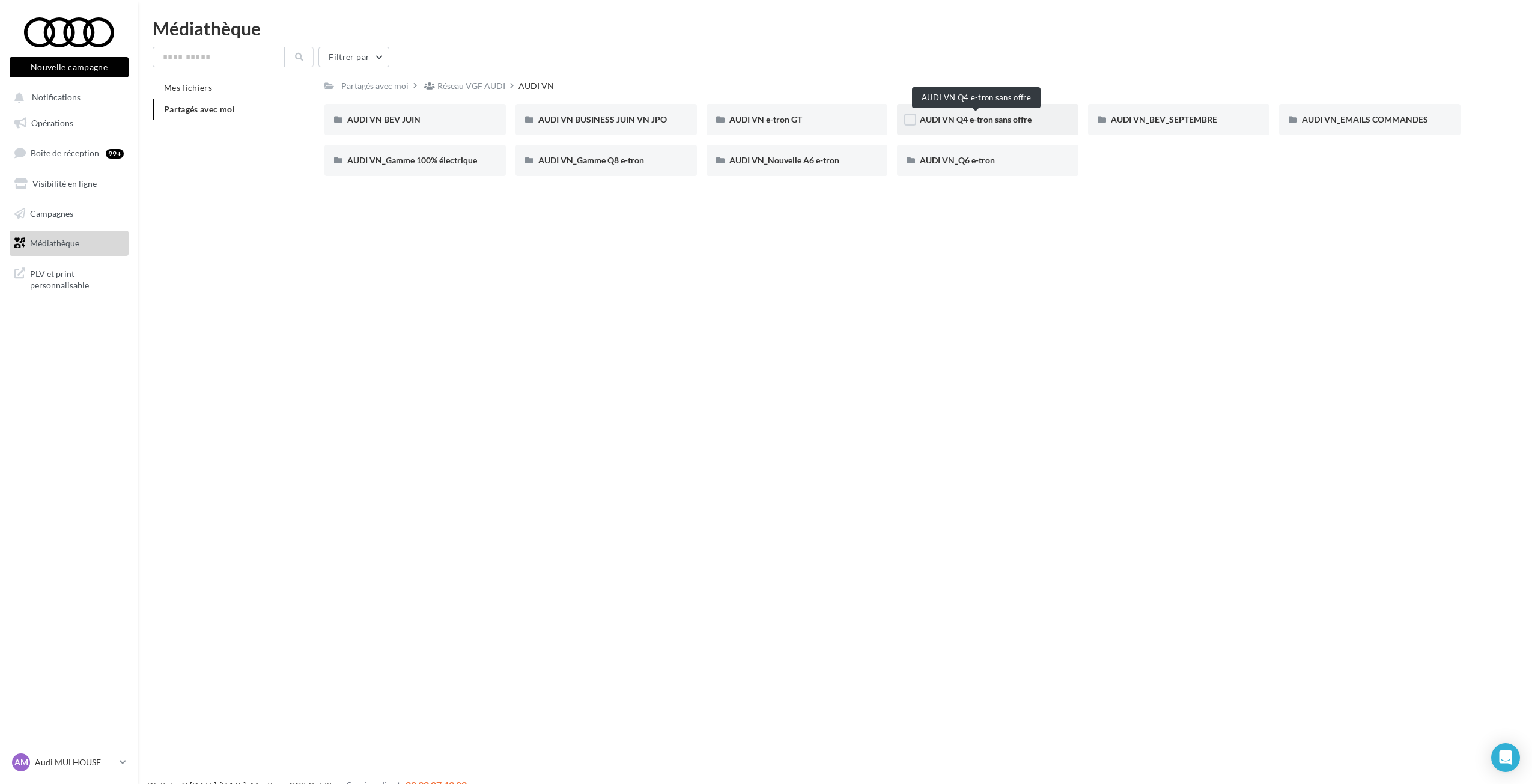
click at [960, 122] on span "AUDI VN Q4 e-tron sans offre" at bounding box center [976, 120] width 112 height 11
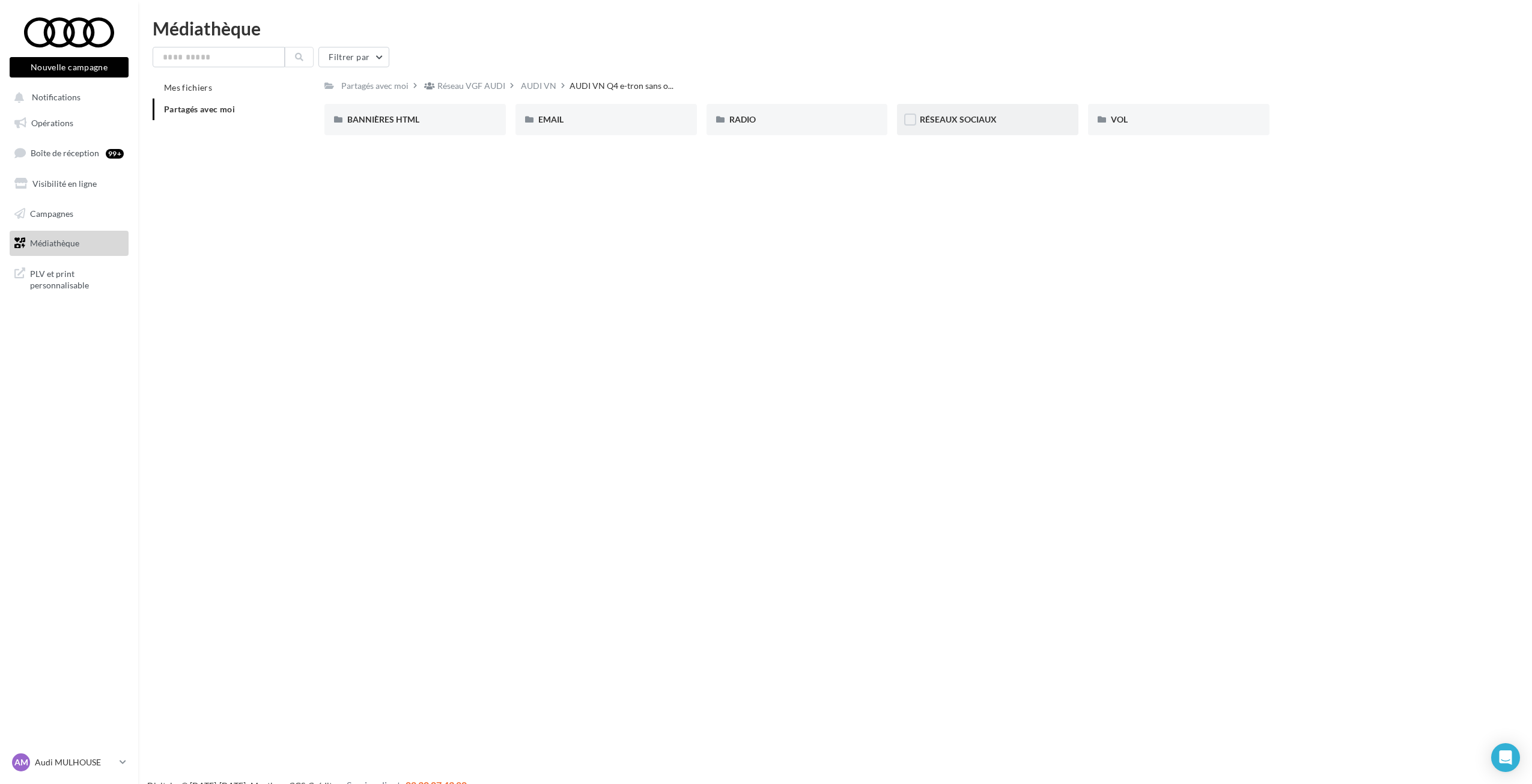
click at [992, 126] on div "RÉSEAUX SOCIAUX" at bounding box center [987, 119] width 182 height 31
click at [471, 128] on div "CARROUSEL" at bounding box center [415, 119] width 182 height 31
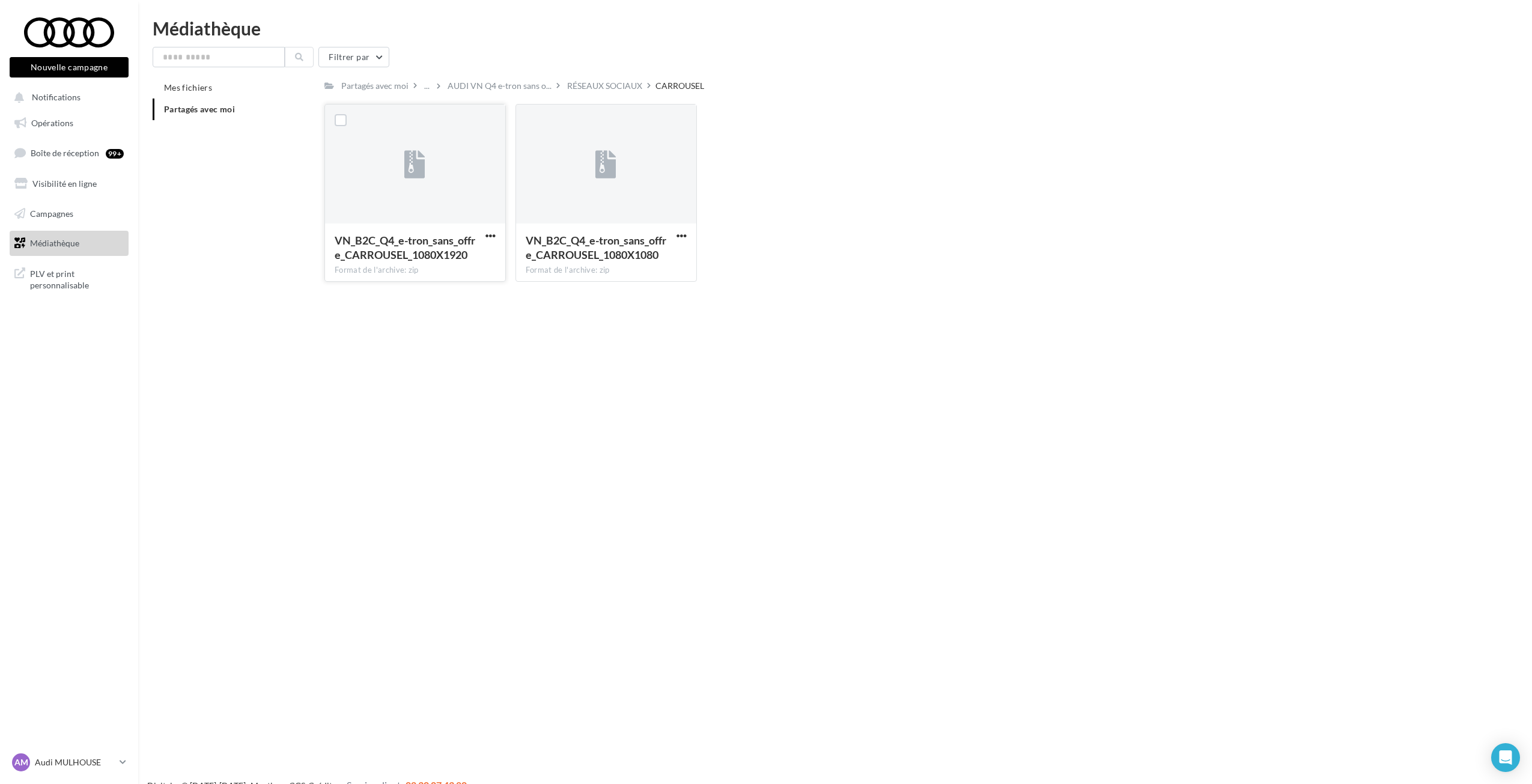
click at [490, 230] on div at bounding box center [491, 236] width 15 height 12
click at [677, 238] on span "button" at bounding box center [682, 236] width 11 height 11
click at [651, 250] on button "Télécharger" at bounding box center [628, 259] width 120 height 31
click at [388, 82] on div "Partagés avec moi" at bounding box center [375, 86] width 67 height 12
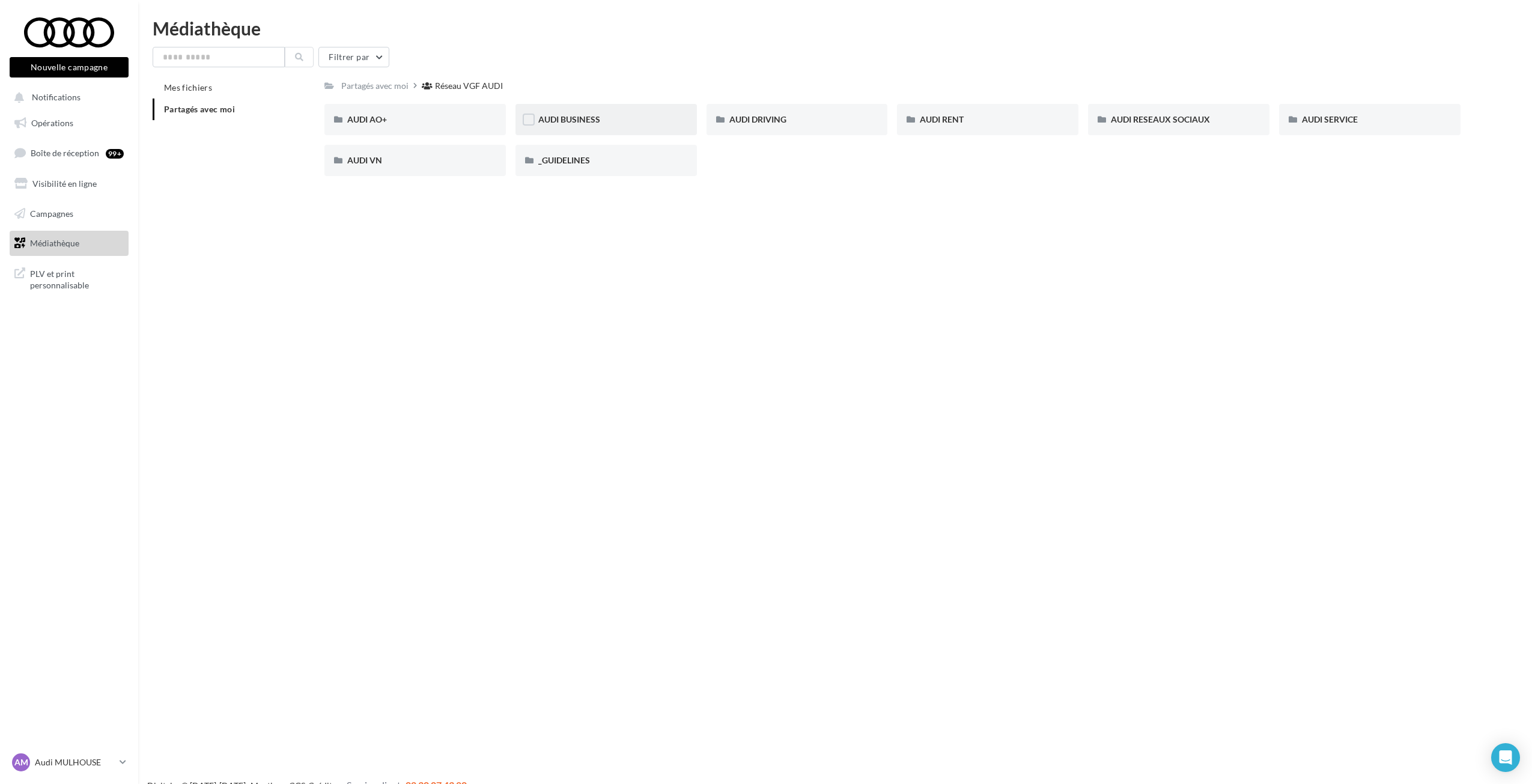
click at [605, 125] on div "AUDI BUSINESS" at bounding box center [606, 120] width 136 height 12
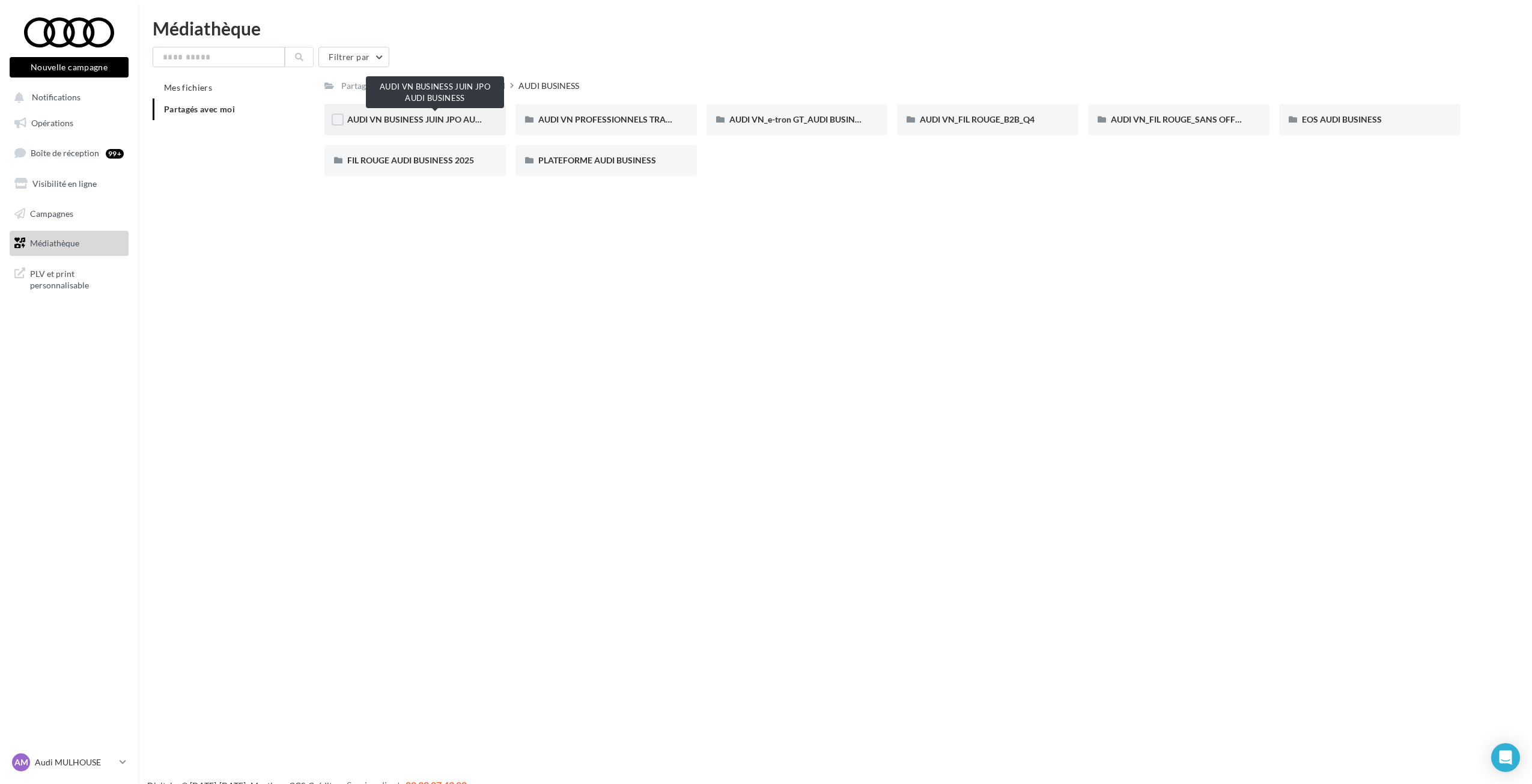
drag, startPoint x: 462, startPoint y: 111, endPoint x: 467, endPoint y: 116, distance: 7.1
click at [467, 116] on div "AUDI VN BUSINESS JUIN JPO AUDI BUSINESS" at bounding box center [415, 119] width 182 height 31
click at [459, 165] on span "FIL ROUGE AUDI BUSINESS 2025" at bounding box center [410, 161] width 127 height 11
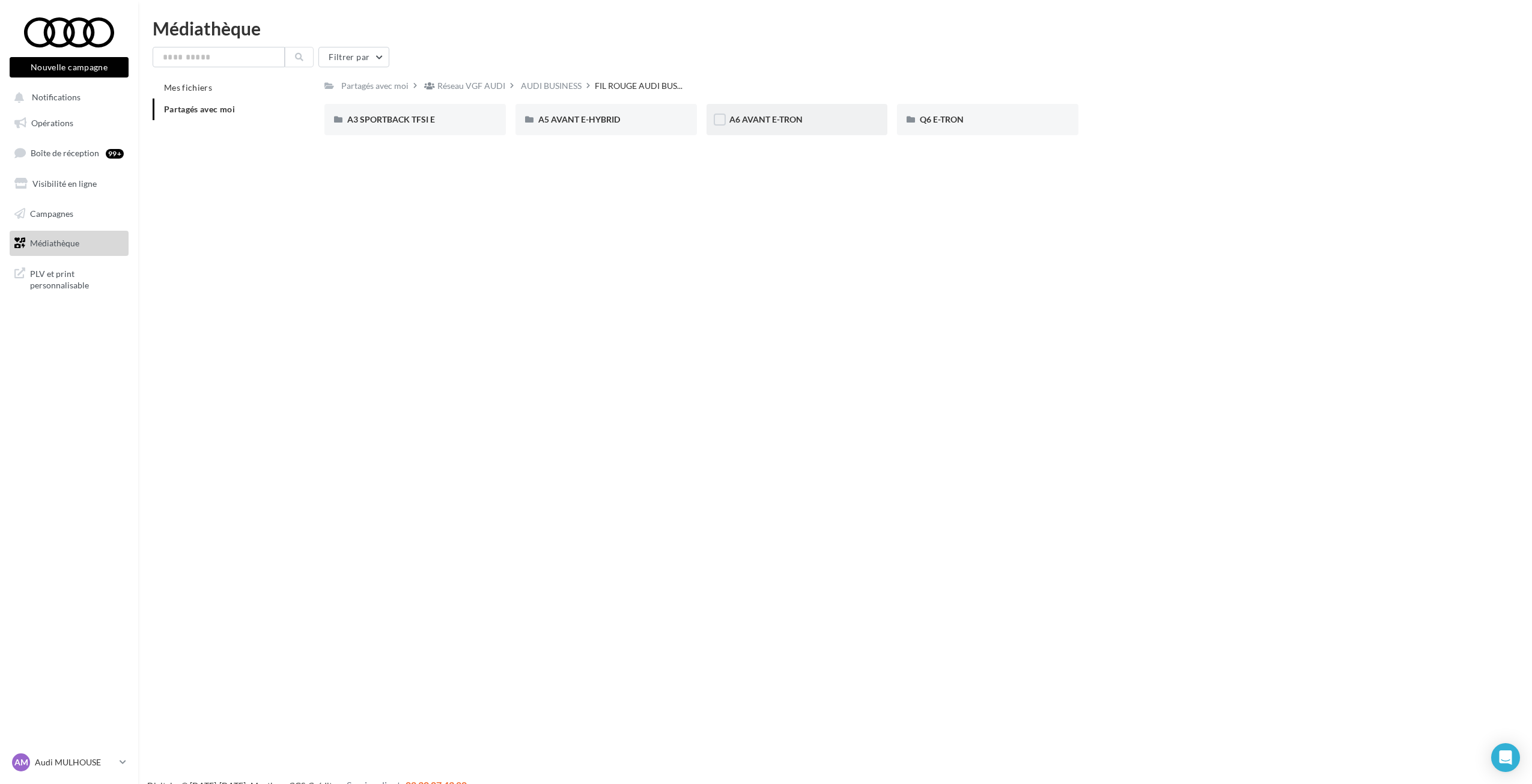
click at [753, 127] on div "A6 AVANT E-TRON" at bounding box center [797, 119] width 182 height 31
click at [396, 120] on div "LINKEDIN" at bounding box center [414, 120] width 136 height 12
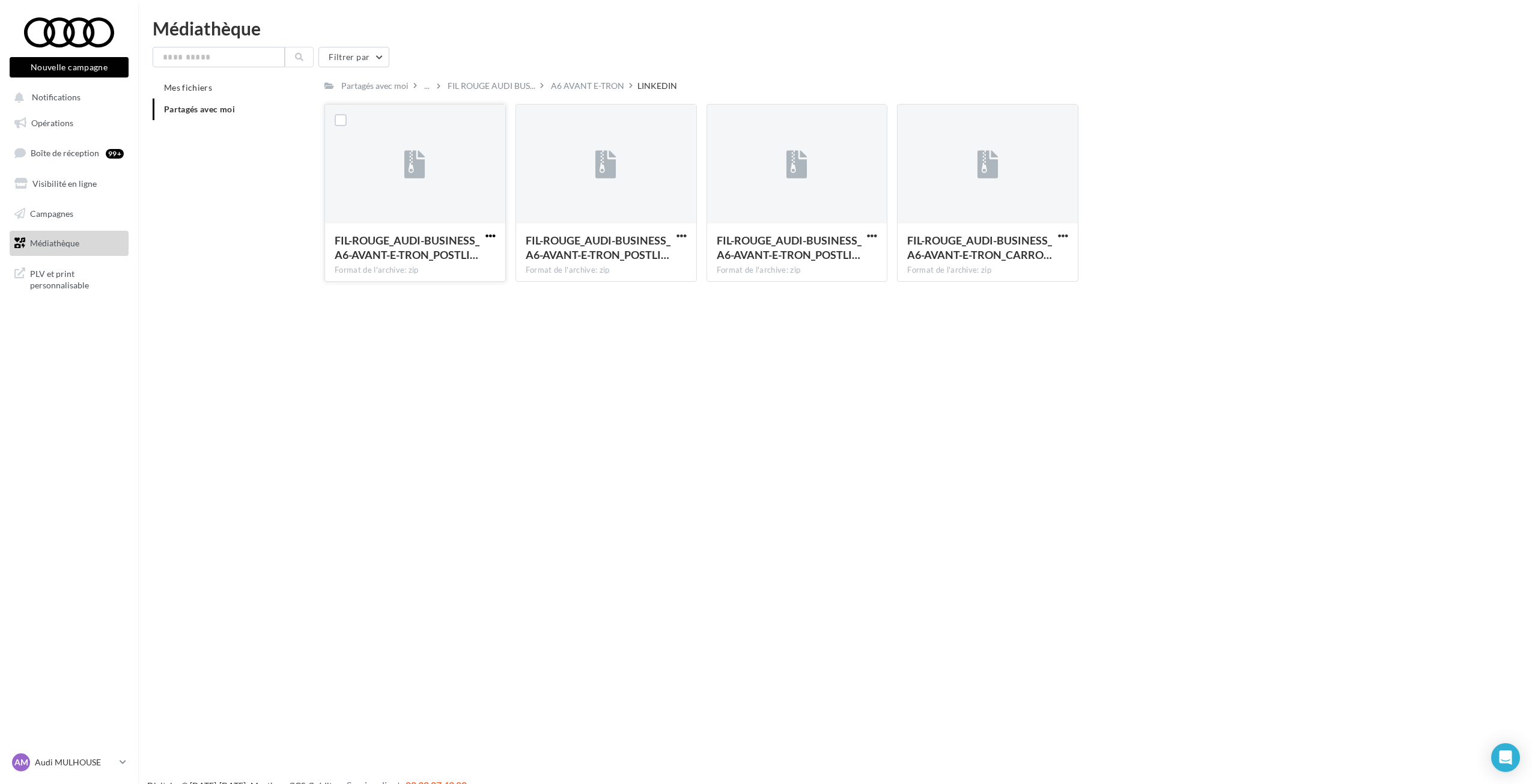
click at [489, 237] on span "button" at bounding box center [491, 236] width 11 height 11
click at [470, 268] on button "Télécharger" at bounding box center [437, 259] width 120 height 31
click at [571, 90] on div "A6 AVANT E-TRON" at bounding box center [587, 86] width 74 height 12
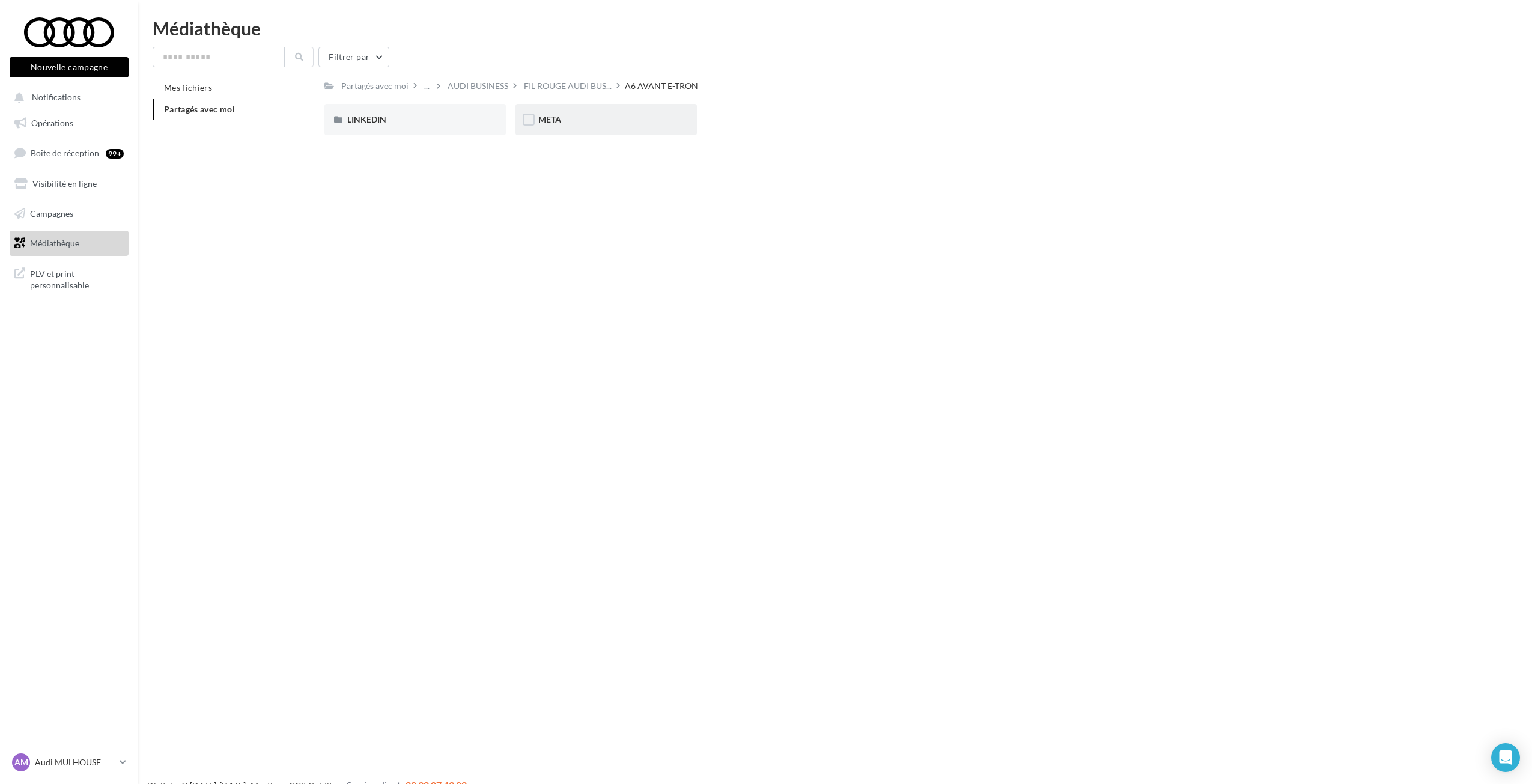
click at [594, 121] on div "META" at bounding box center [606, 120] width 136 height 12
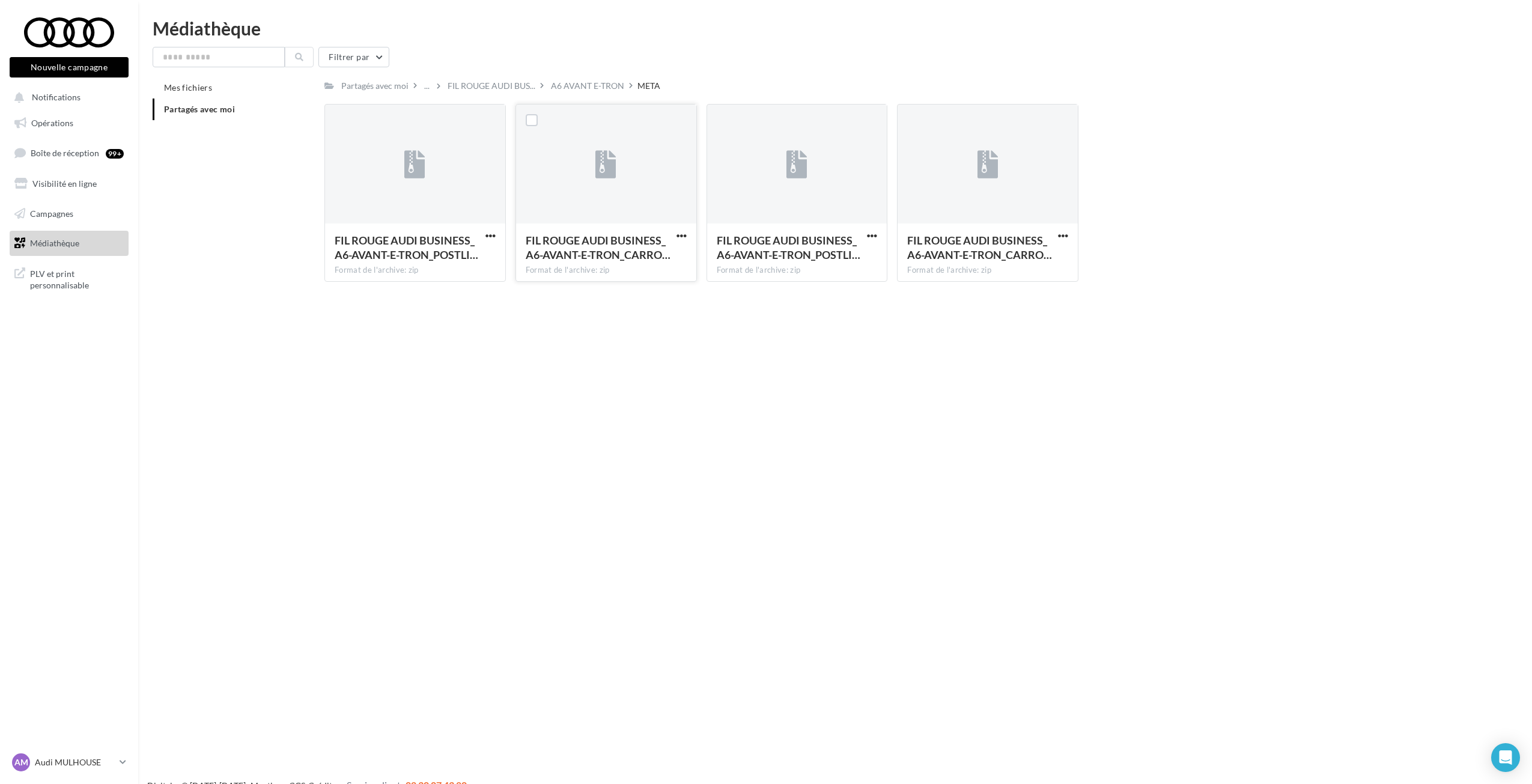
click at [675, 239] on button "button" at bounding box center [681, 237] width 15 height 12
click at [680, 252] on button "Télécharger" at bounding box center [628, 259] width 120 height 31
click at [1059, 231] on span "button" at bounding box center [1064, 236] width 11 height 11
click at [1036, 259] on button "Télécharger" at bounding box center [1010, 259] width 120 height 31
click at [488, 82] on span "FIL ROUGE AUDI BUS..." at bounding box center [491, 86] width 88 height 12
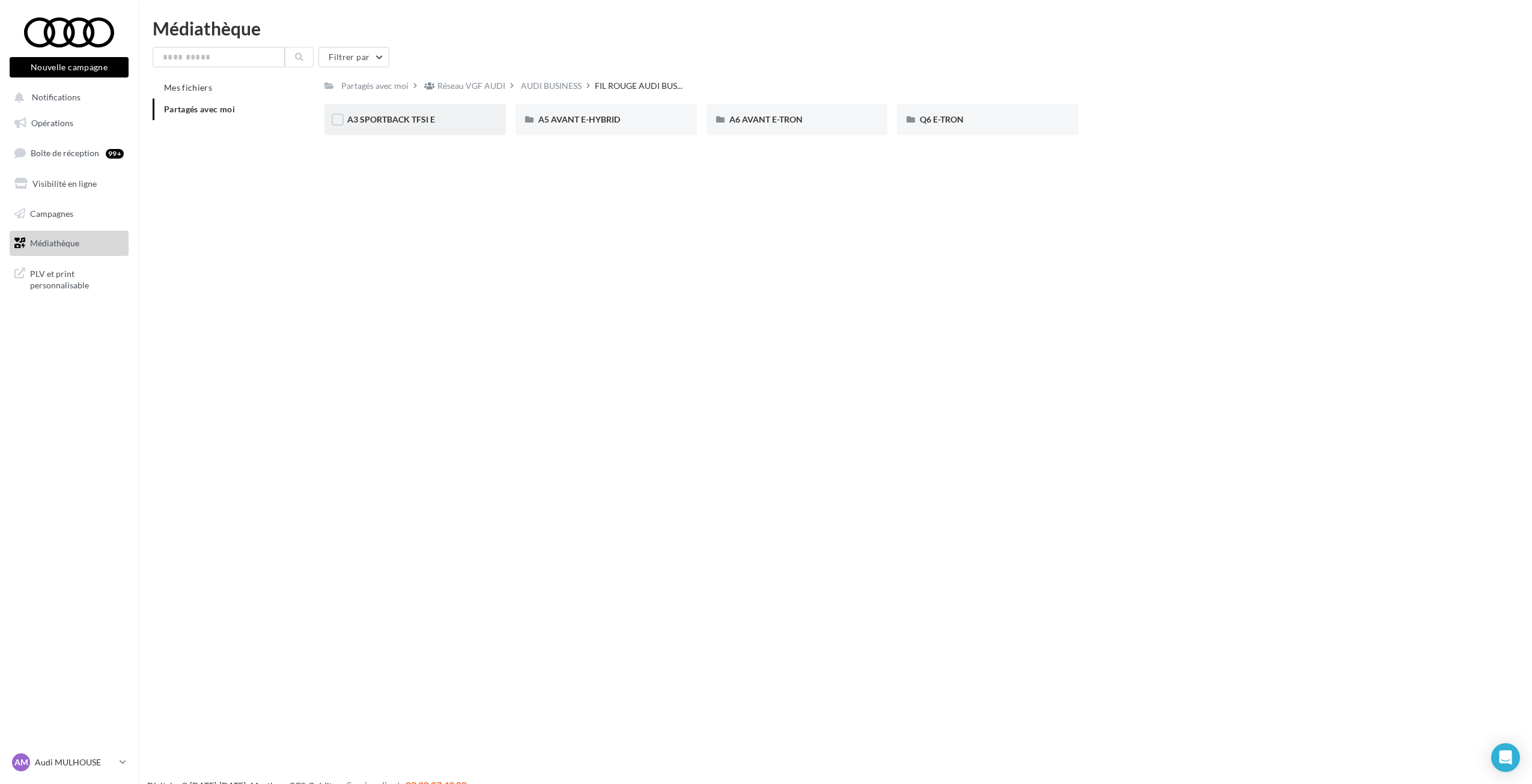
click at [441, 123] on div "A3 SPORTBACK TFSI E" at bounding box center [414, 120] width 136 height 12
drag, startPoint x: 566, startPoint y: 116, endPoint x: 567, endPoint y: 133, distance: 17.0
click at [567, 133] on div "META" at bounding box center [606, 119] width 182 height 31
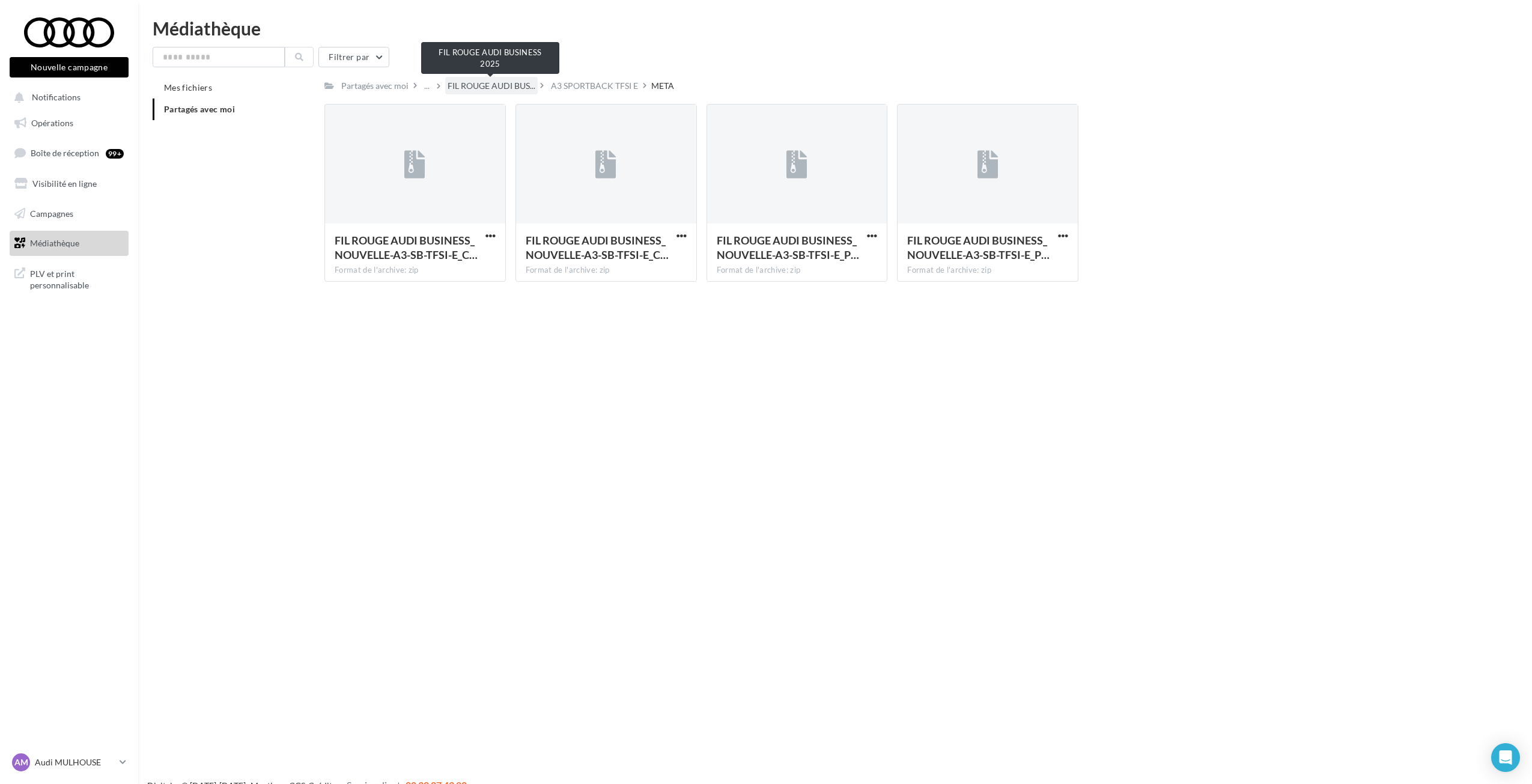
click at [467, 84] on span "FIL ROUGE AUDI BUS..." at bounding box center [491, 86] width 88 height 12
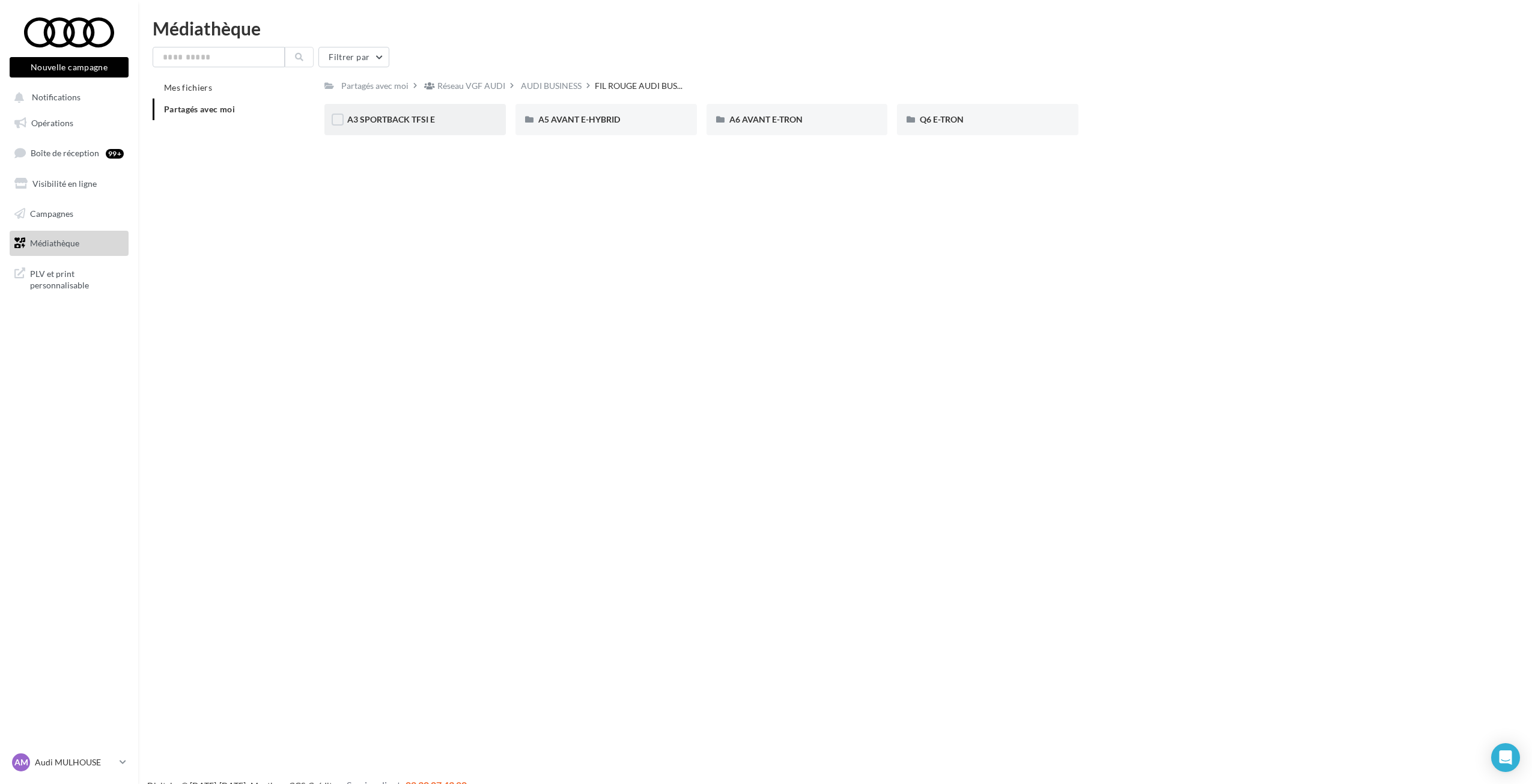
click at [467, 122] on div "A3 SPORTBACK TFSI E" at bounding box center [414, 120] width 136 height 12
click at [426, 122] on div "LINKEDIN" at bounding box center [414, 120] width 136 height 12
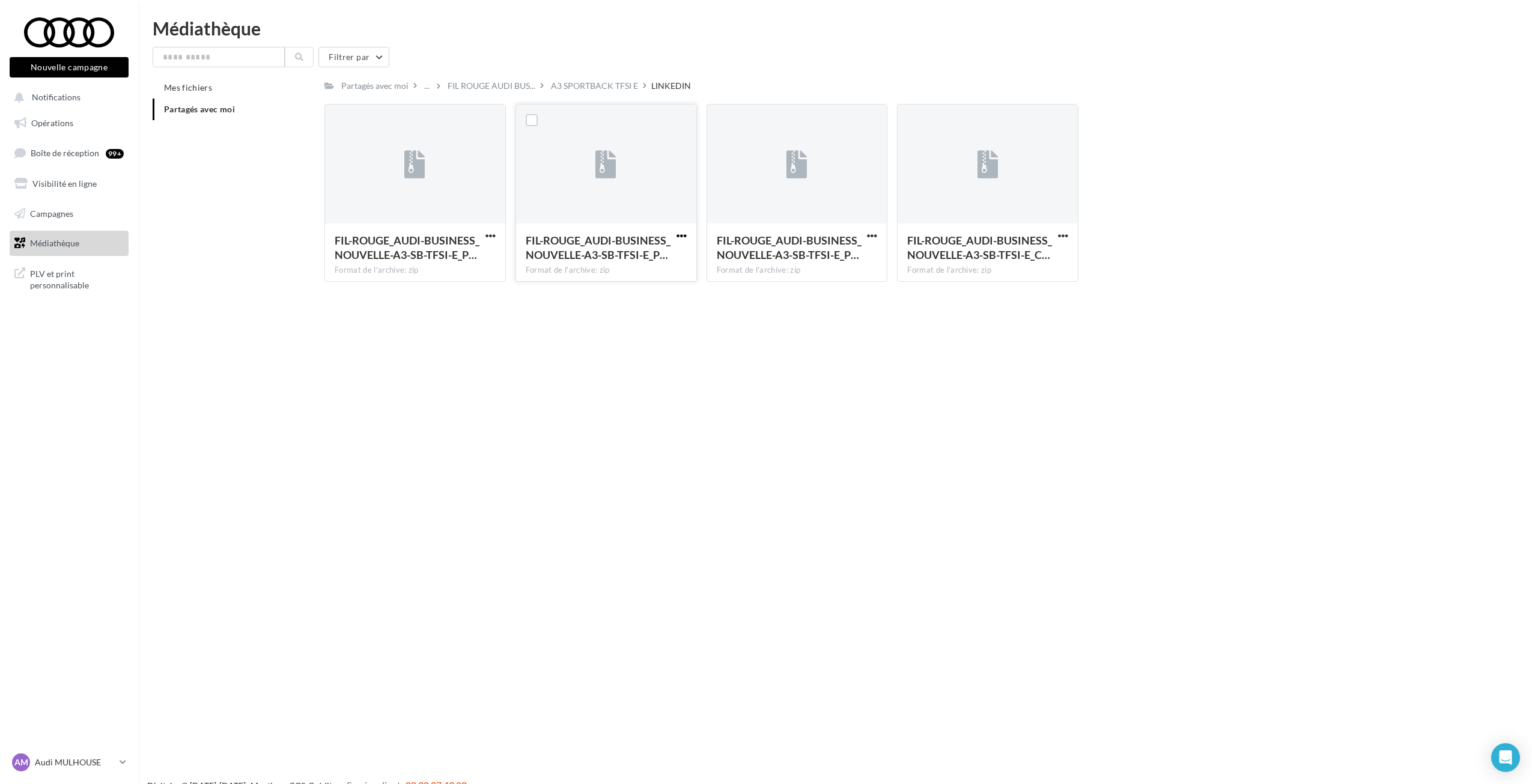
click at [684, 231] on span "button" at bounding box center [682, 236] width 11 height 11
click at [658, 263] on button "Télécharger" at bounding box center [628, 259] width 120 height 31
click at [510, 318] on div "Nouvelle campagne Nouvelle campagne Notifications Opérations Boîte de réception…" at bounding box center [766, 412] width 1532 height 784
click at [459, 77] on div "FIL ROUGE AUDI BUS..." at bounding box center [491, 86] width 92 height 18
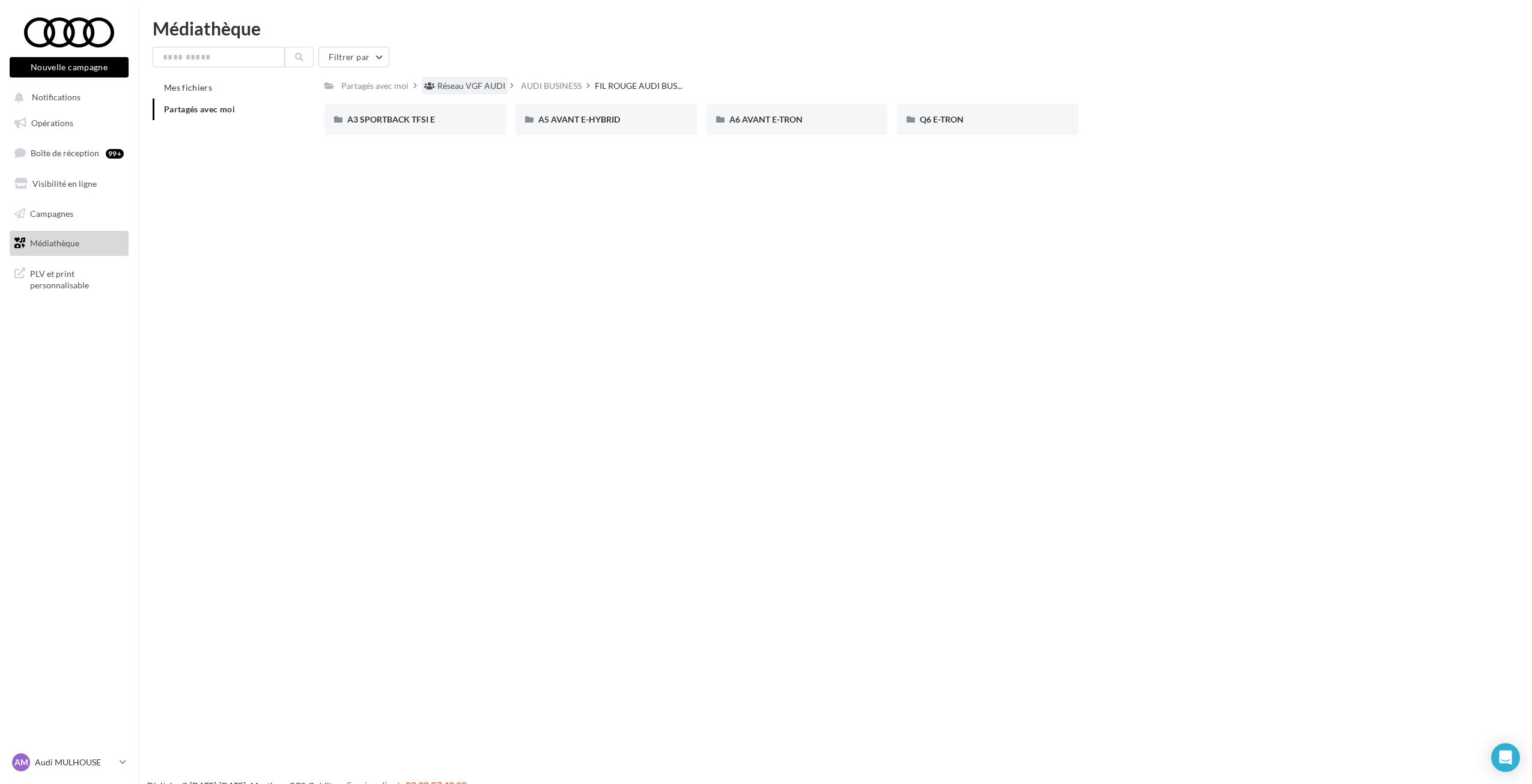
click at [474, 89] on div "Réseau VGF AUDI" at bounding box center [471, 86] width 68 height 12
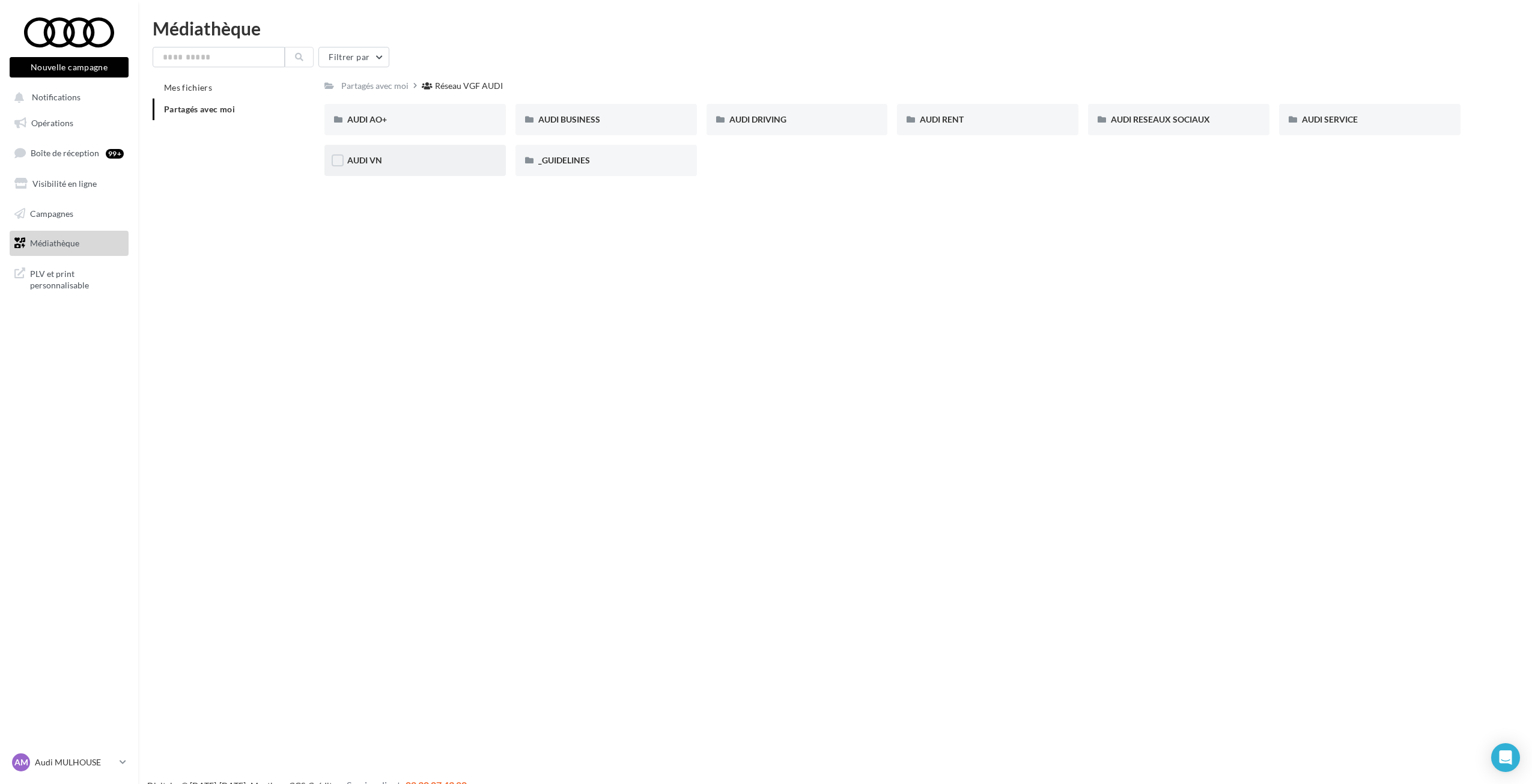
click at [445, 155] on div "AUDI VN" at bounding box center [414, 161] width 136 height 12
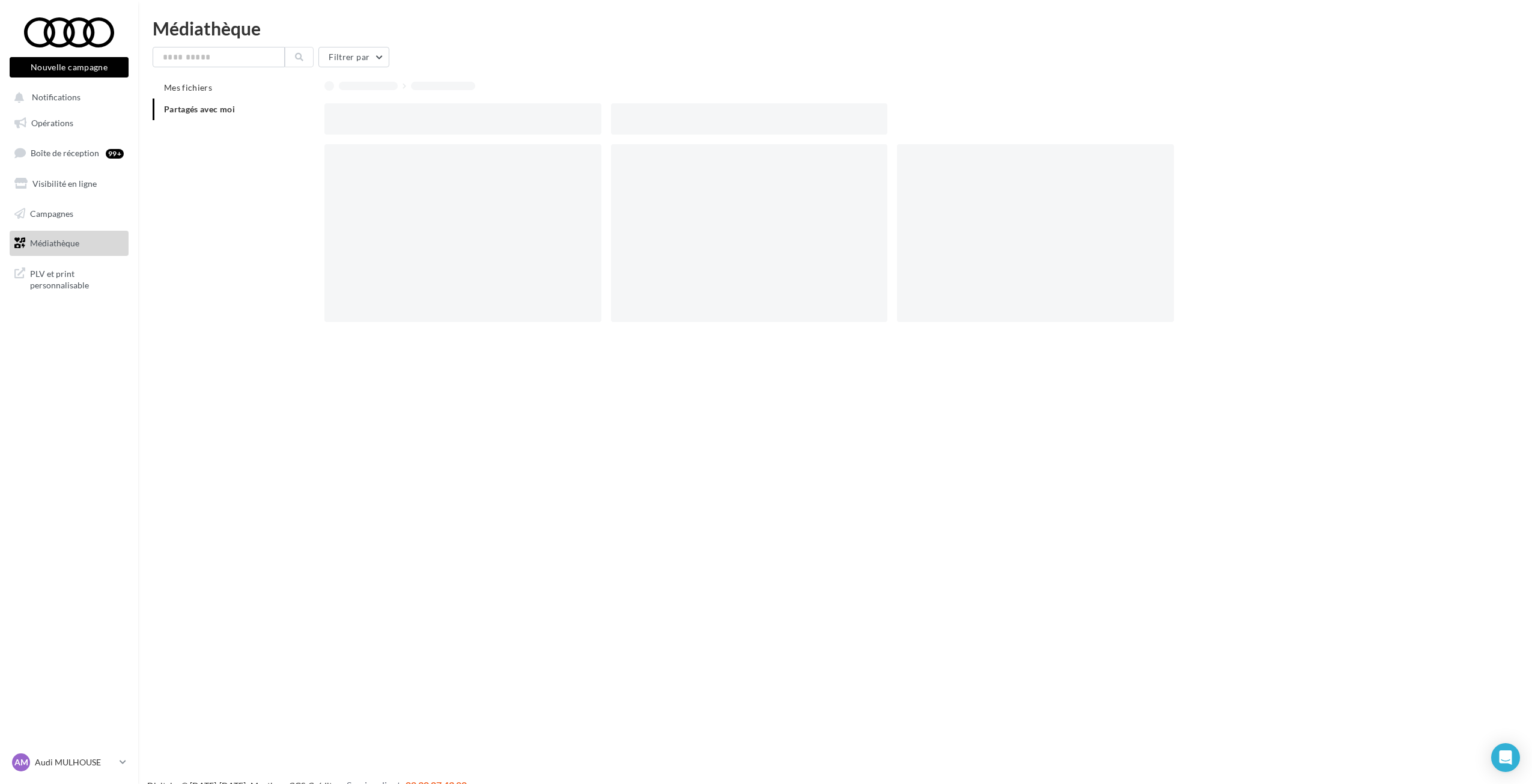
click at [445, 155] on div at bounding box center [463, 233] width 277 height 177
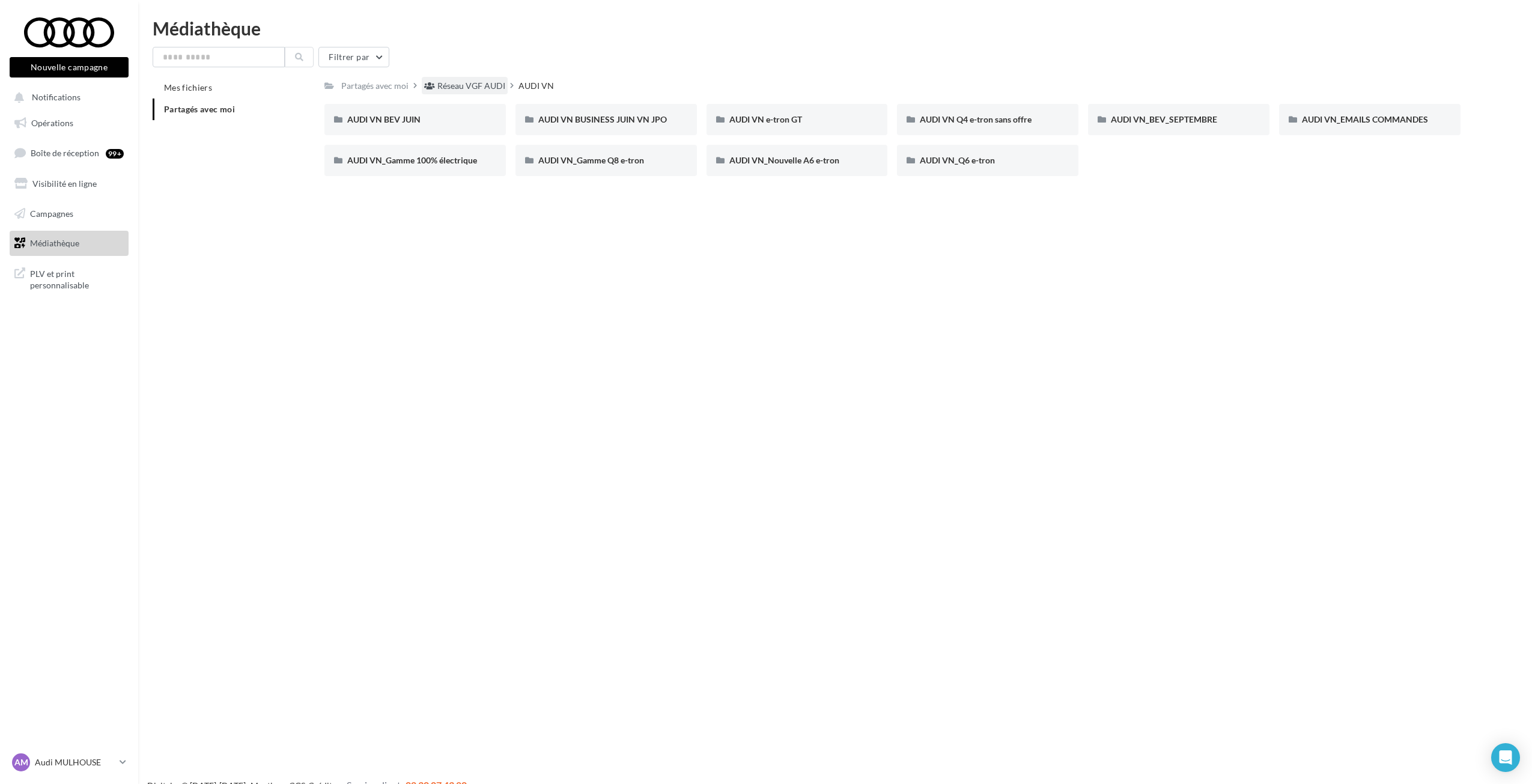
click at [451, 82] on div "Réseau VGF AUDI" at bounding box center [471, 86] width 68 height 12
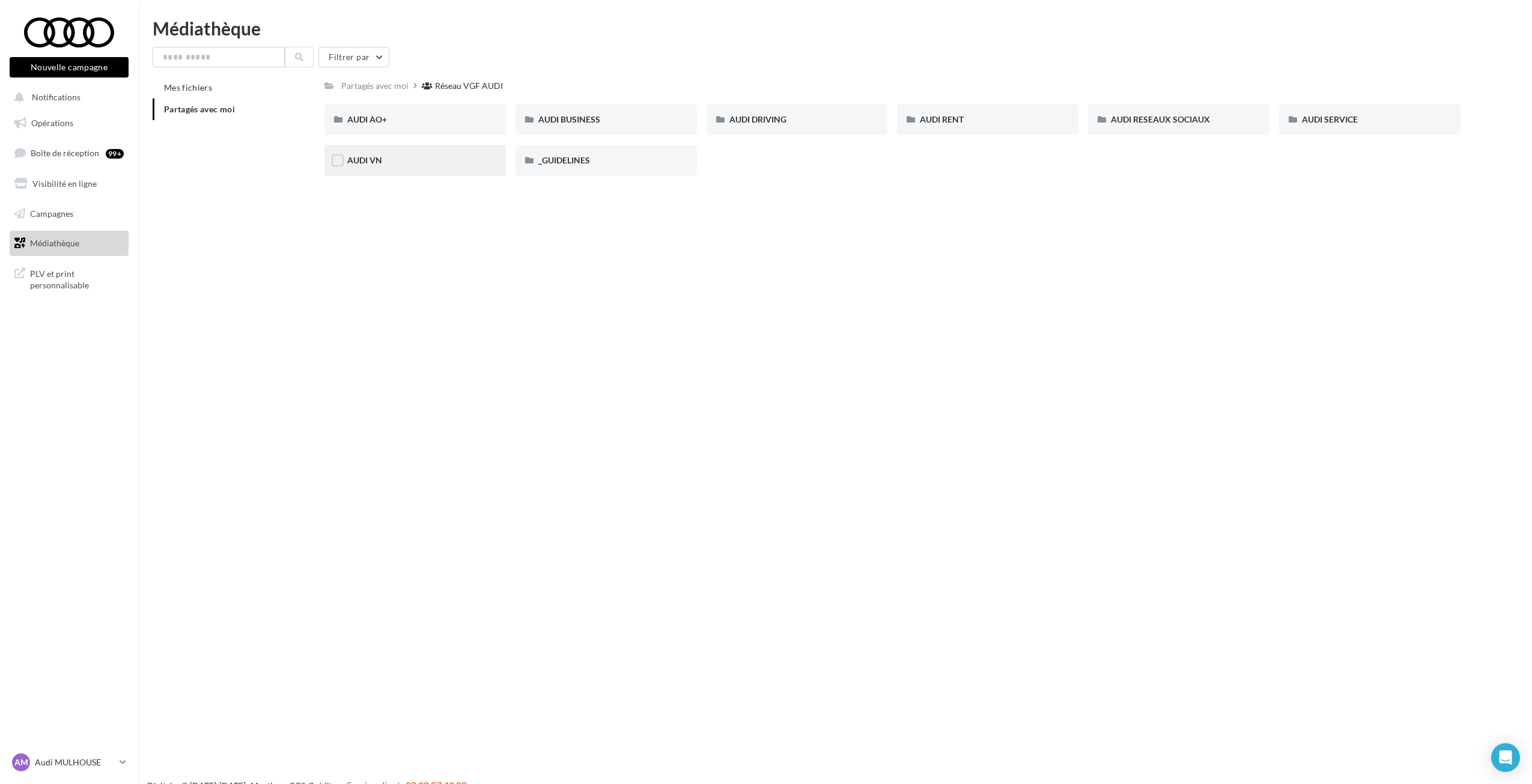
click at [444, 162] on div "AUDI VN" at bounding box center [414, 161] width 136 height 12
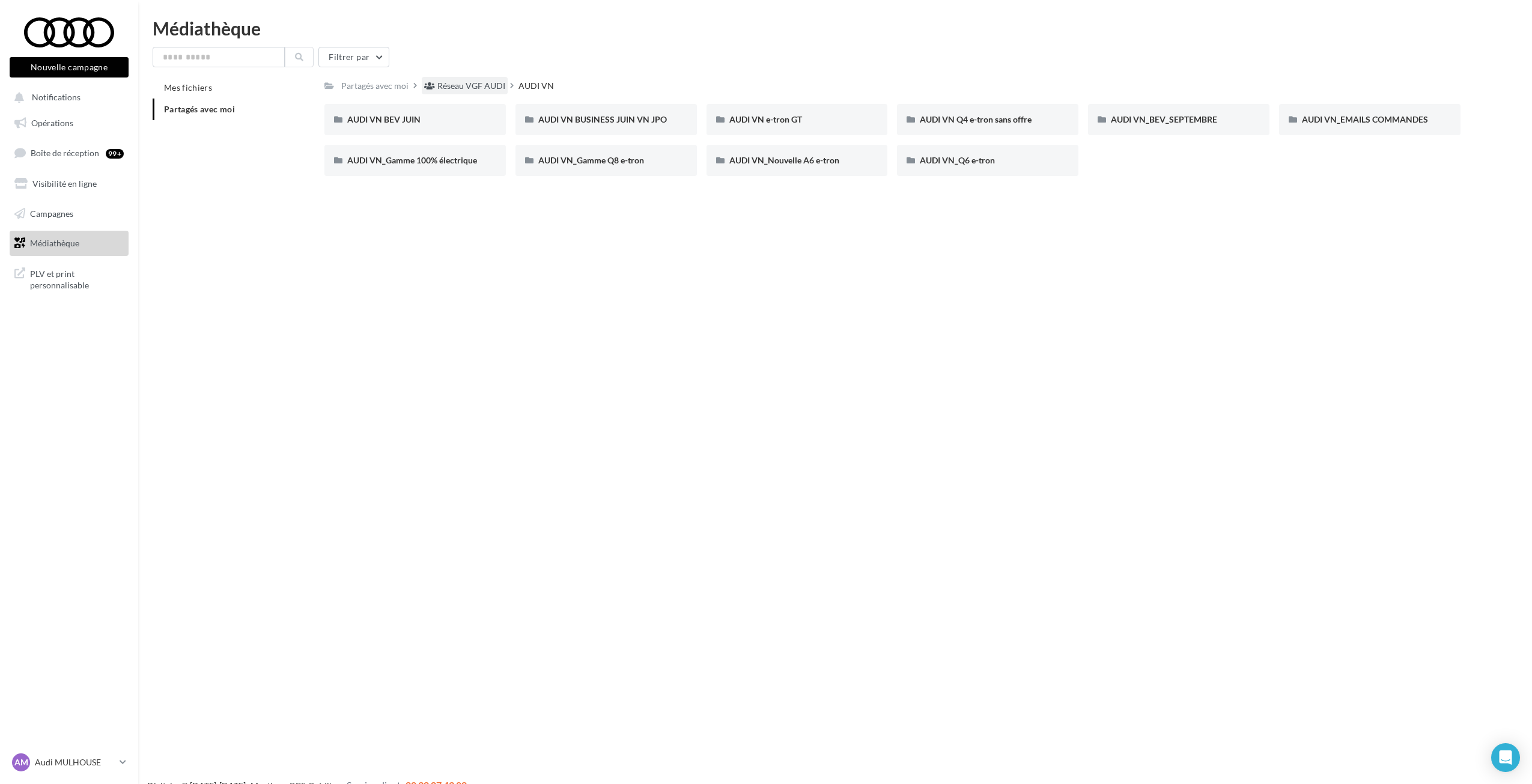
click at [468, 87] on div "Réseau VGF AUDI" at bounding box center [471, 86] width 68 height 12
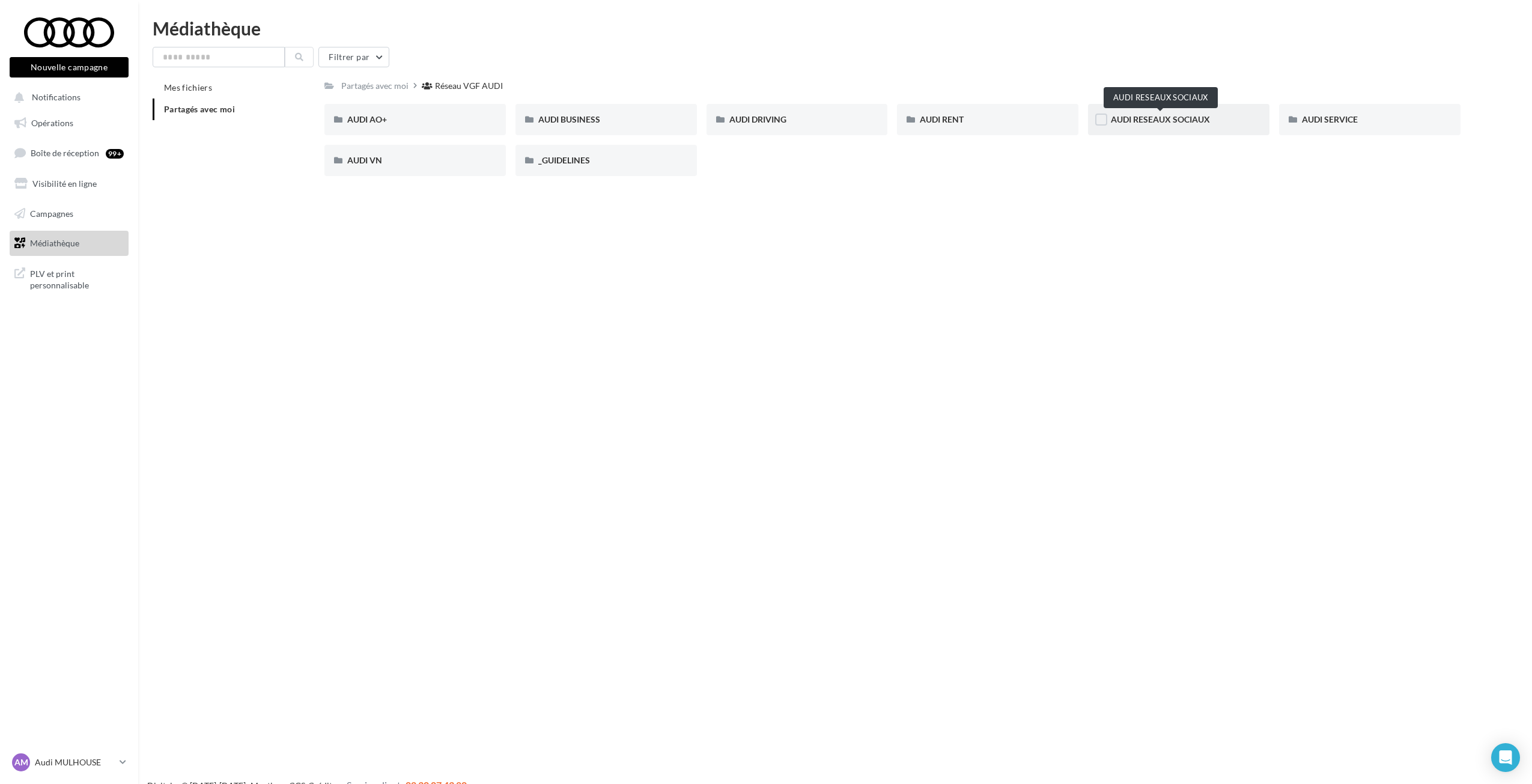
click at [1173, 124] on span "AUDI RESEAUX SOCIAUX" at bounding box center [1160, 120] width 99 height 11
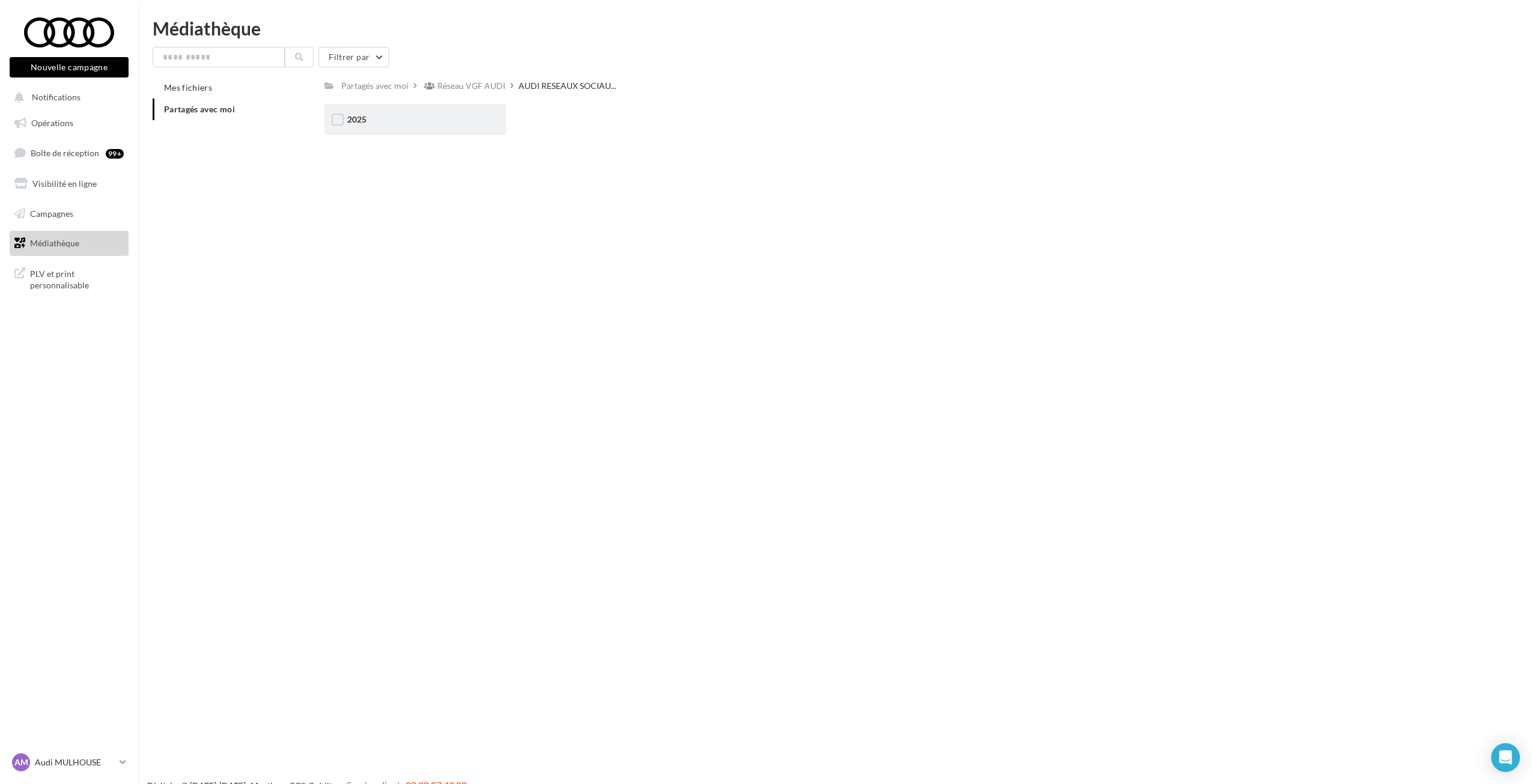
click at [436, 111] on div "2025" at bounding box center [415, 119] width 182 height 31
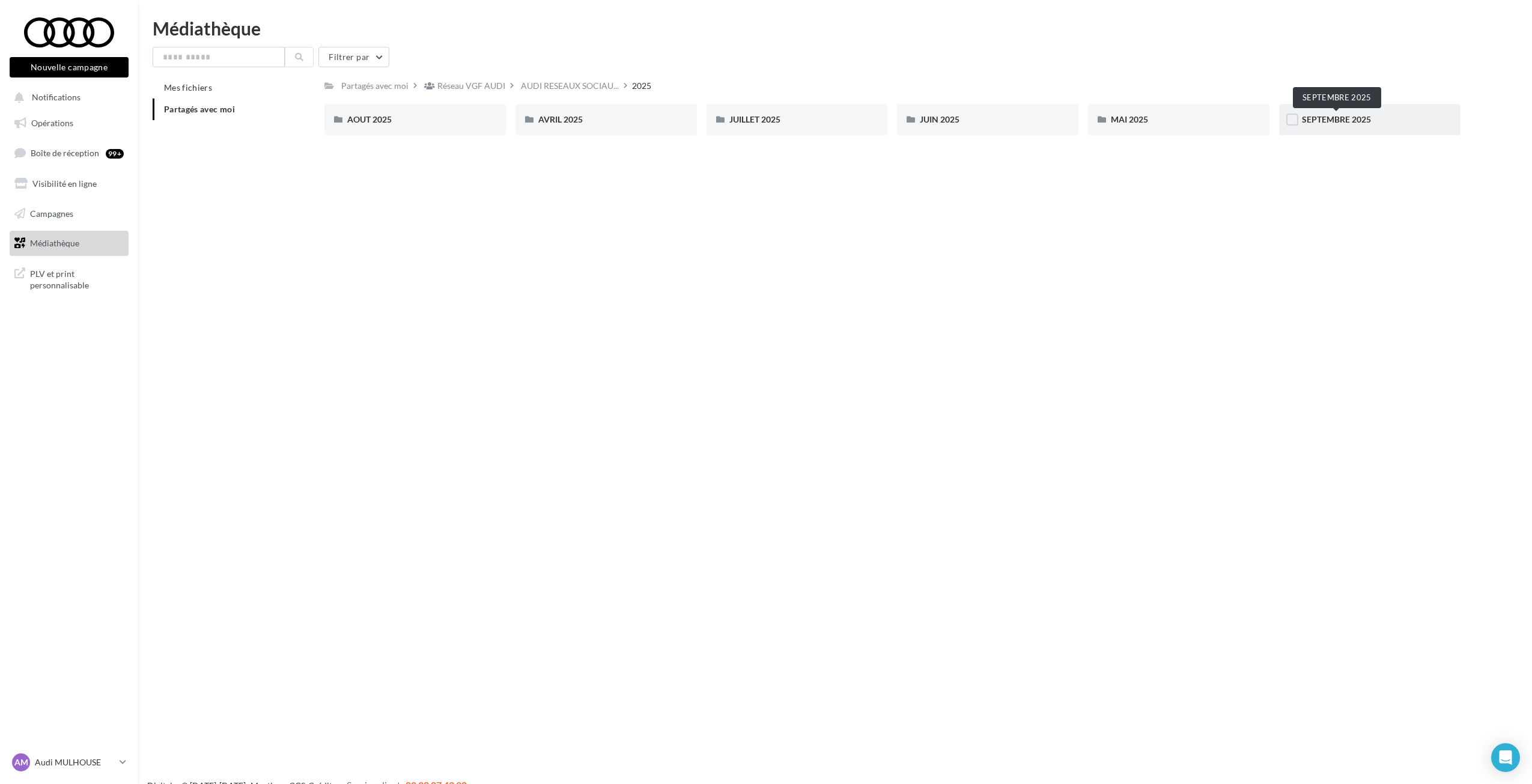
click at [1344, 120] on span "SEPTEMBRE 2025" at bounding box center [1337, 120] width 69 height 11
click at [450, 89] on span "AUDI RESEAUX SOCIAU..." at bounding box center [497, 86] width 98 height 12
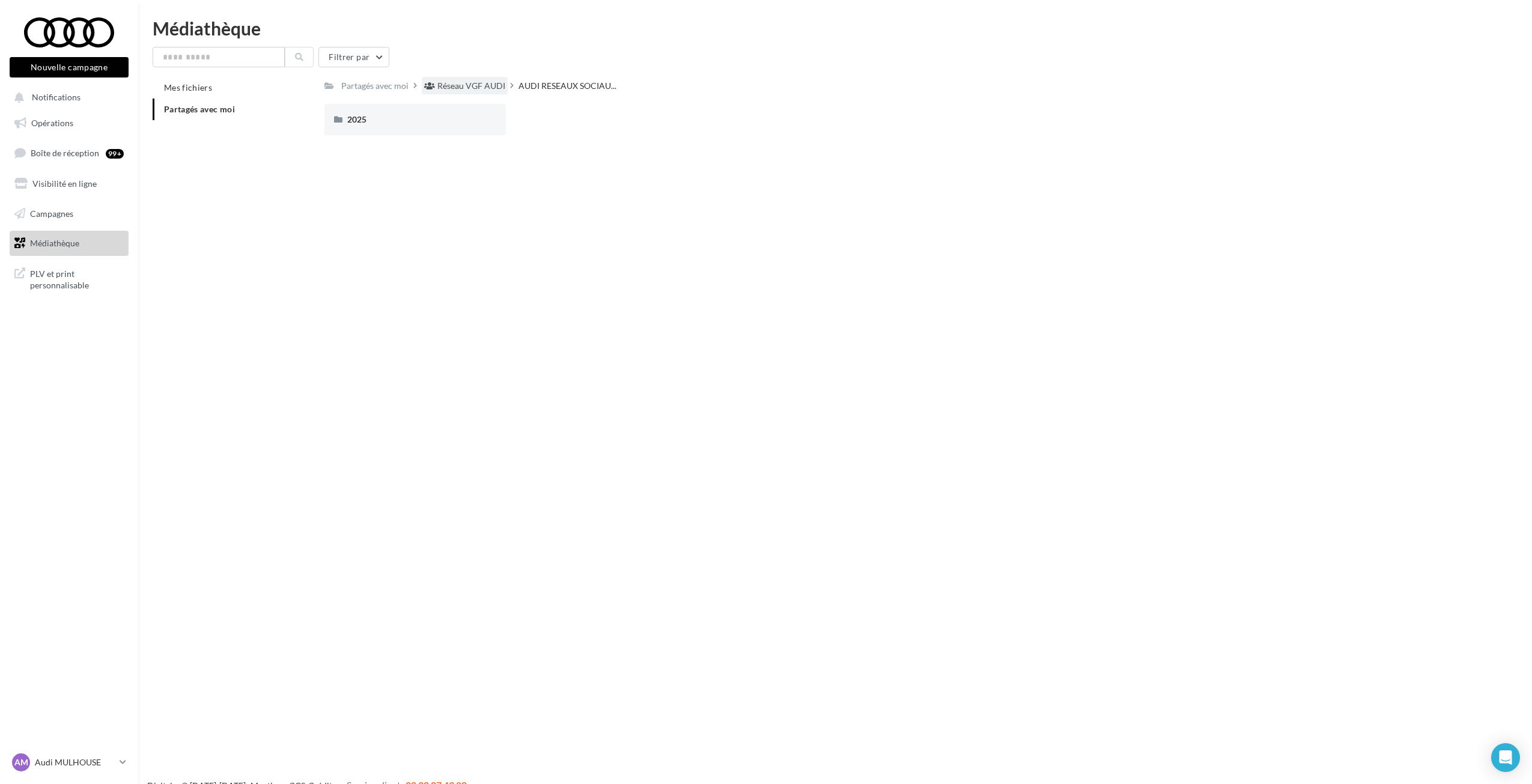
click at [472, 82] on div "Réseau VGF AUDI" at bounding box center [471, 86] width 68 height 12
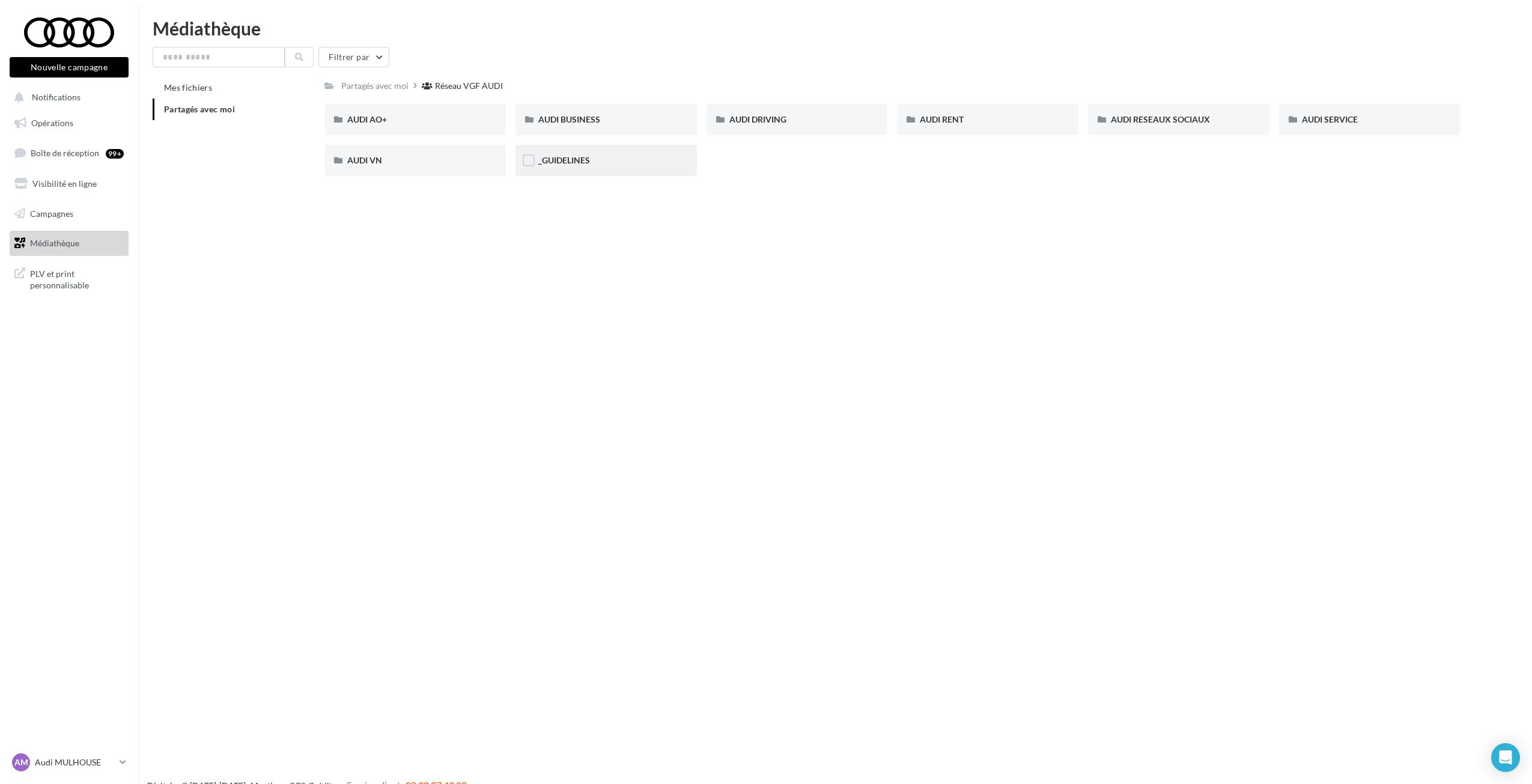
click at [559, 172] on div "_GUIDELINES" at bounding box center [606, 160] width 182 height 31
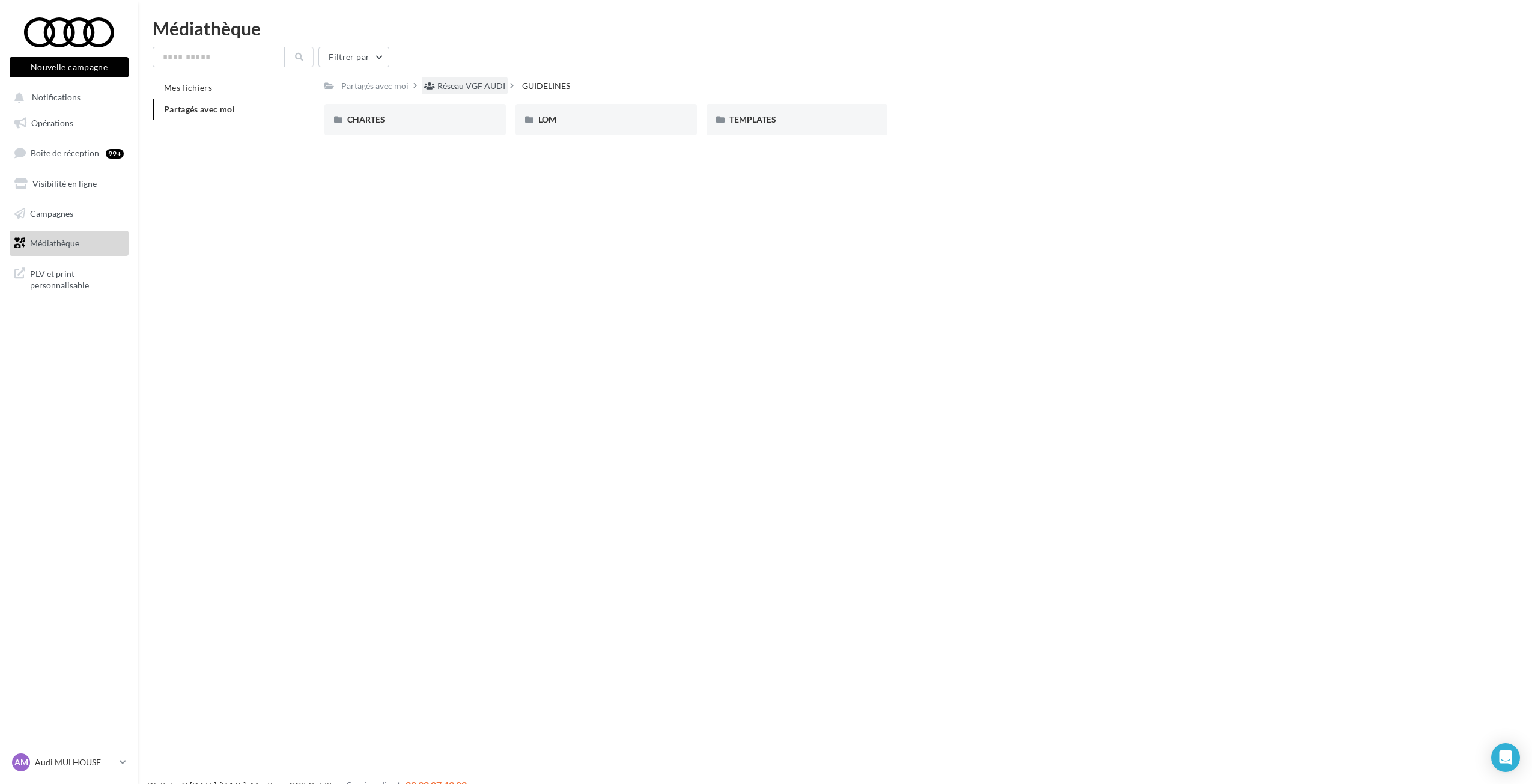
click at [467, 90] on div "Réseau VGF AUDI" at bounding box center [471, 86] width 68 height 12
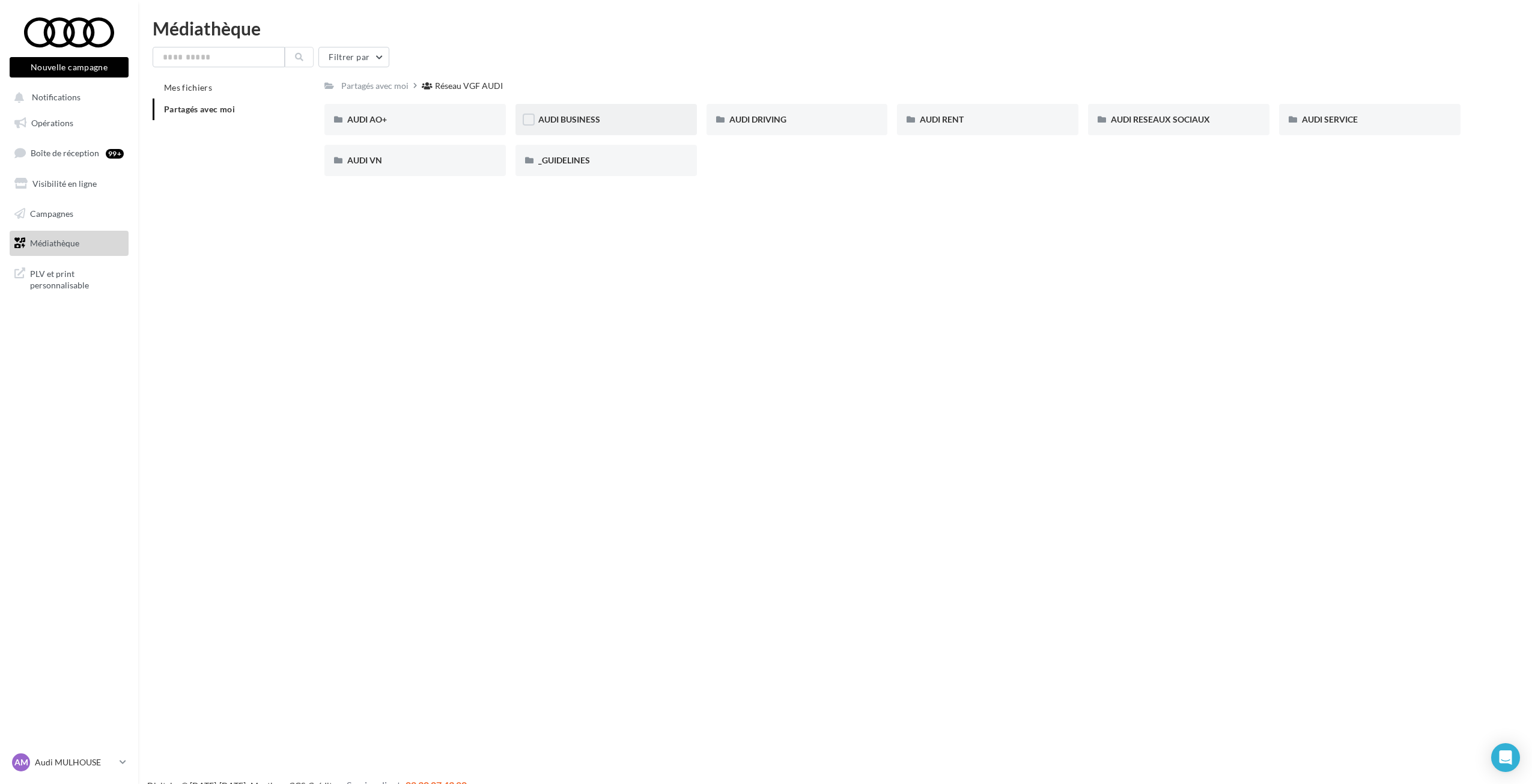
click at [574, 129] on div "AUDI BUSINESS" at bounding box center [606, 119] width 182 height 31
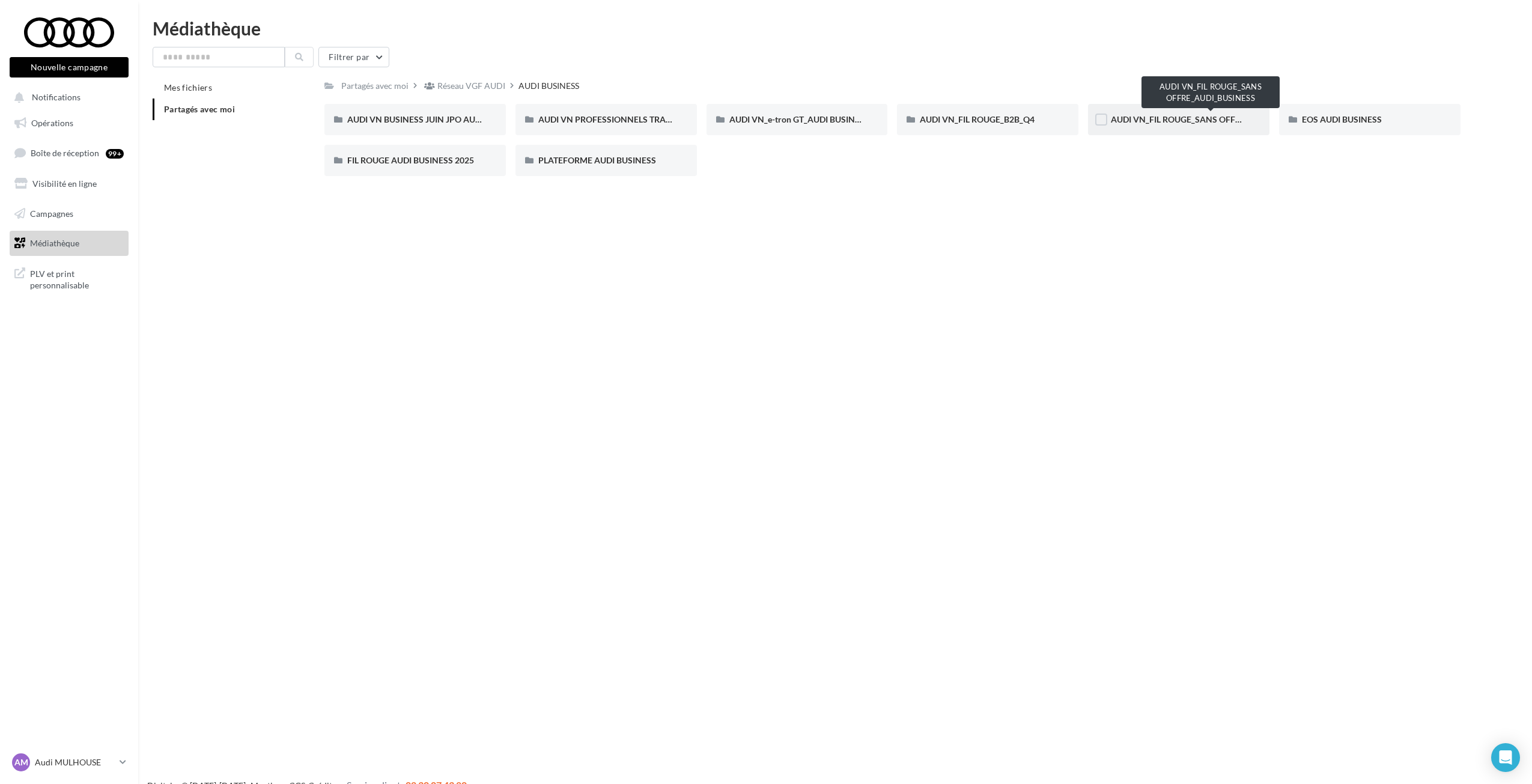
click at [1174, 118] on span "AUDI VN_FIL ROUGE_SANS OFFRE_AUDI_BUSINESS" at bounding box center [1212, 120] width 202 height 11
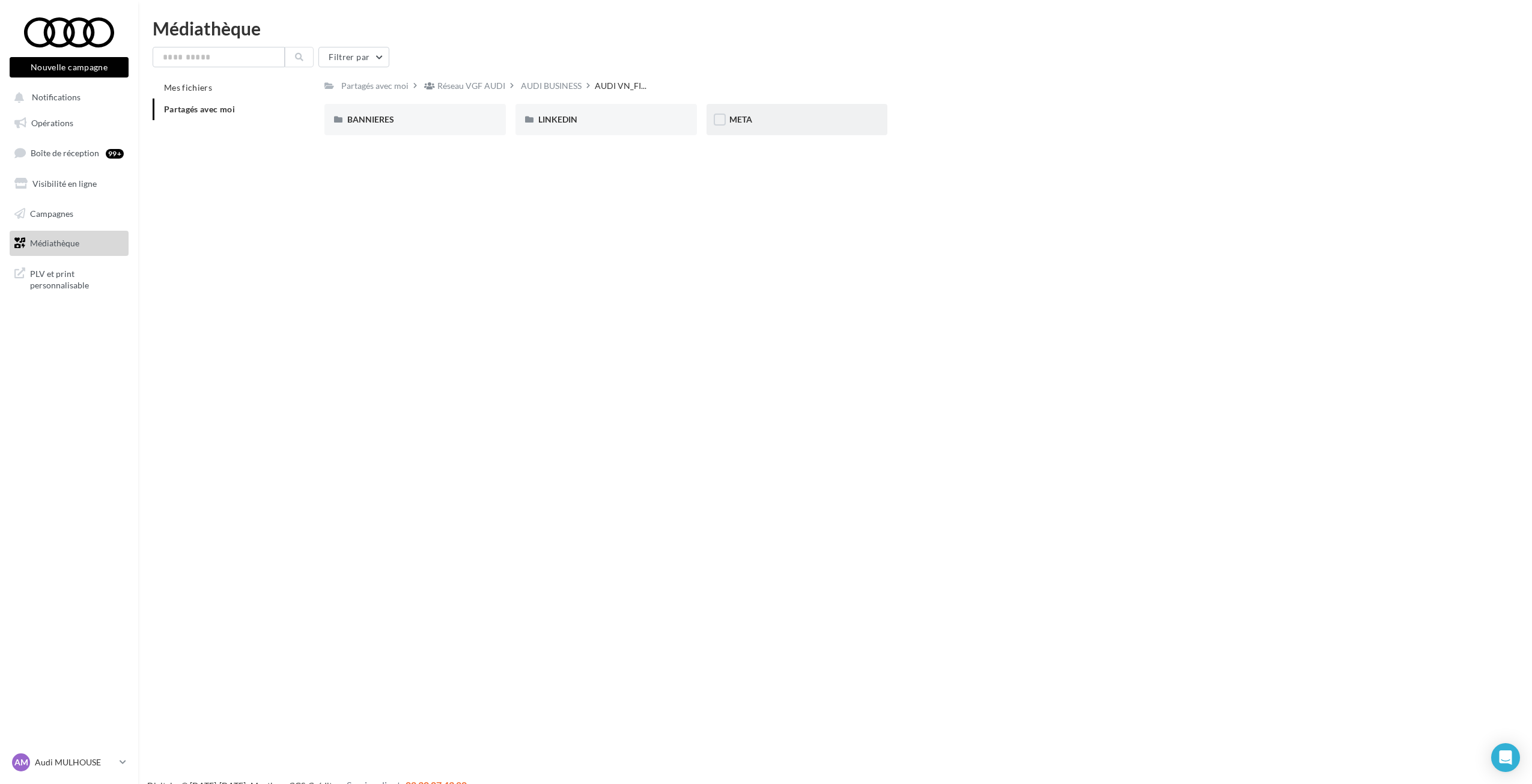
click at [813, 116] on div "META" at bounding box center [797, 120] width 136 height 12
click at [690, 119] on div "Nouvelle A6 e-tron" at bounding box center [606, 119] width 182 height 31
click at [789, 126] on div "Q6 e-tron" at bounding box center [797, 120] width 136 height 12
click at [462, 86] on span "AUDI VN_FI..." at bounding box center [474, 86] width 51 height 12
click at [405, 122] on div "BANNIERES" at bounding box center [414, 120] width 136 height 12
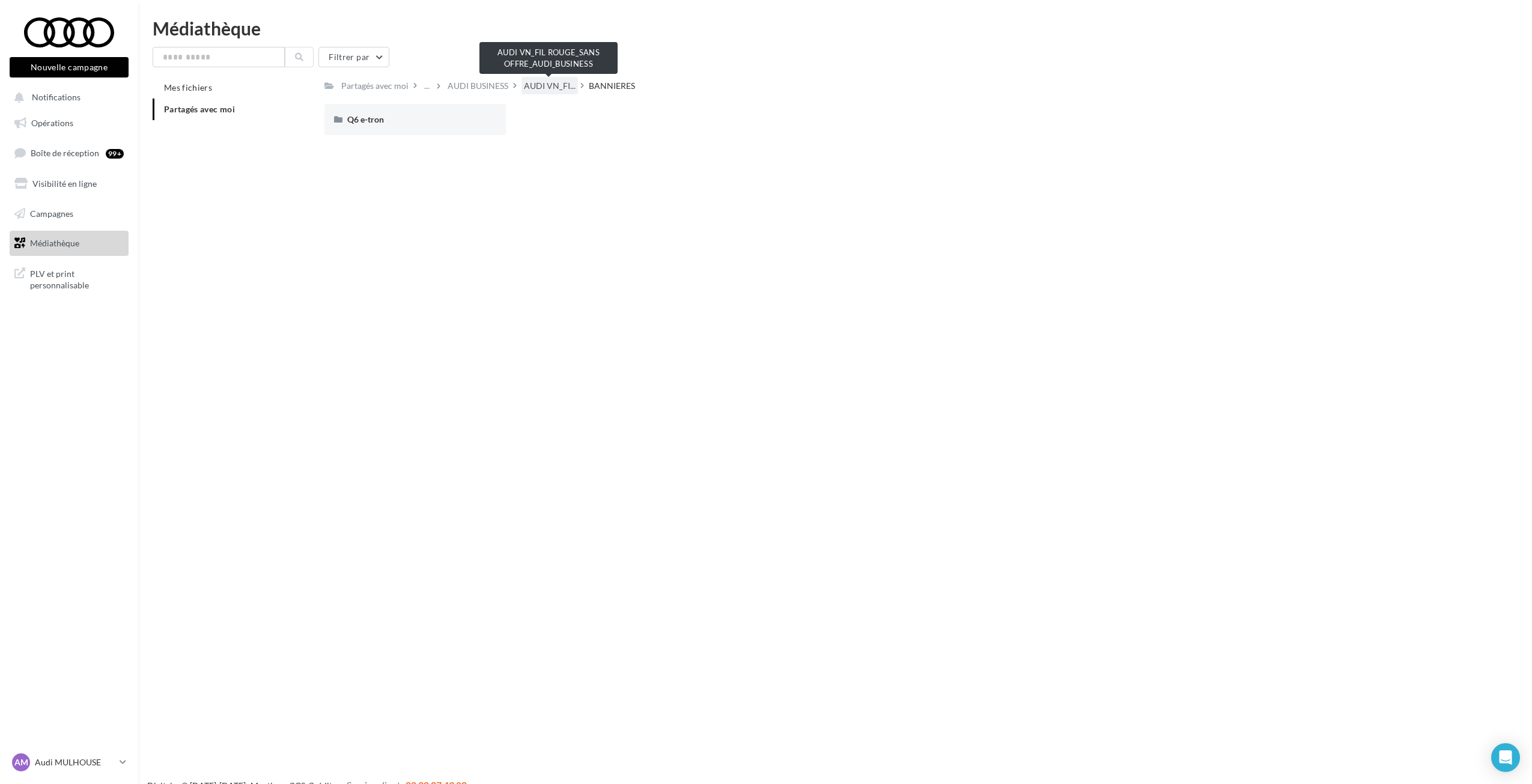
click at [548, 86] on span "AUDI VN_FI..." at bounding box center [550, 86] width 51 height 12
click at [547, 118] on span "LINKEDIN" at bounding box center [558, 120] width 39 height 11
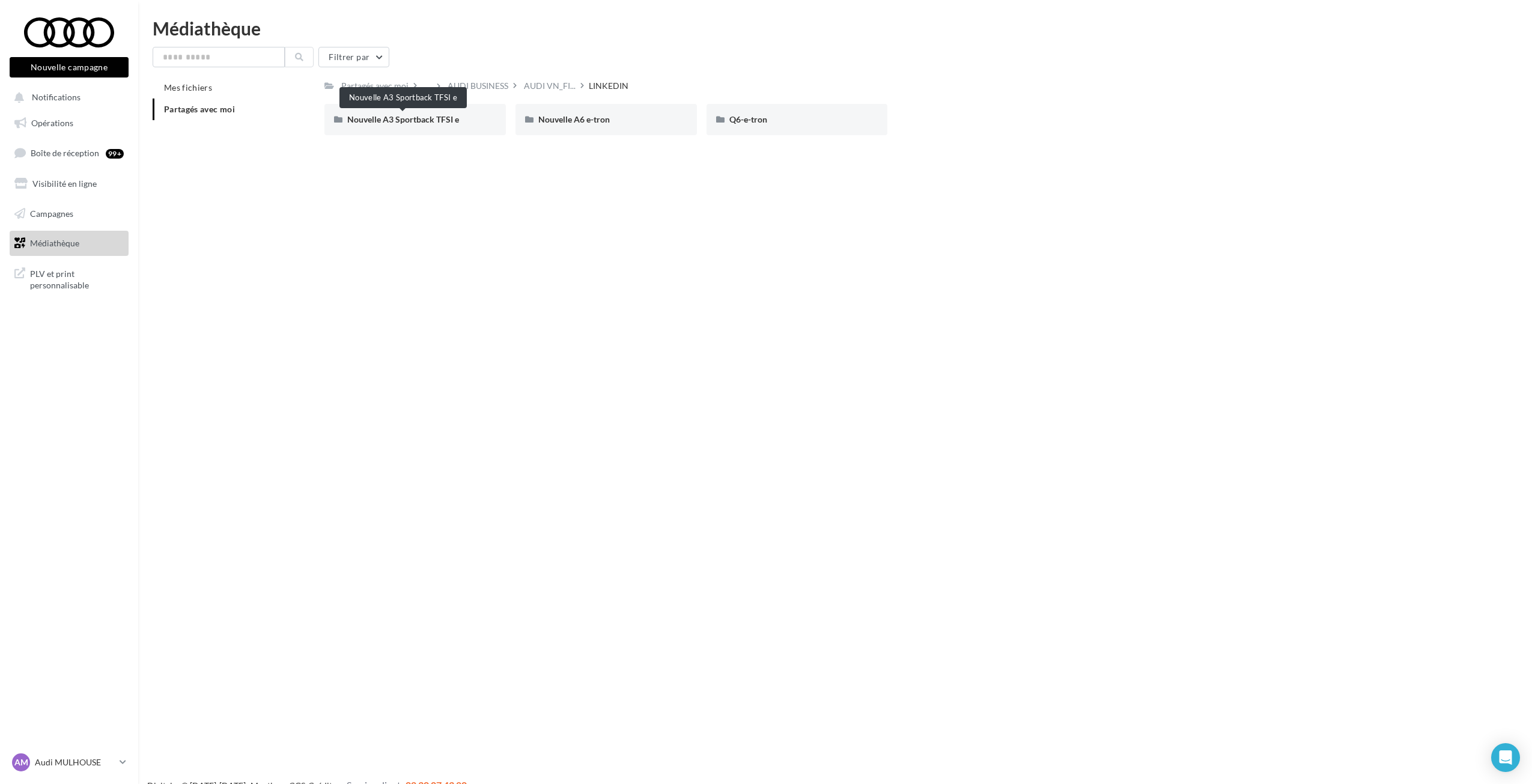
click at [397, 120] on span "Nouvelle A3 Sportback TFSI e" at bounding box center [403, 120] width 112 height 11
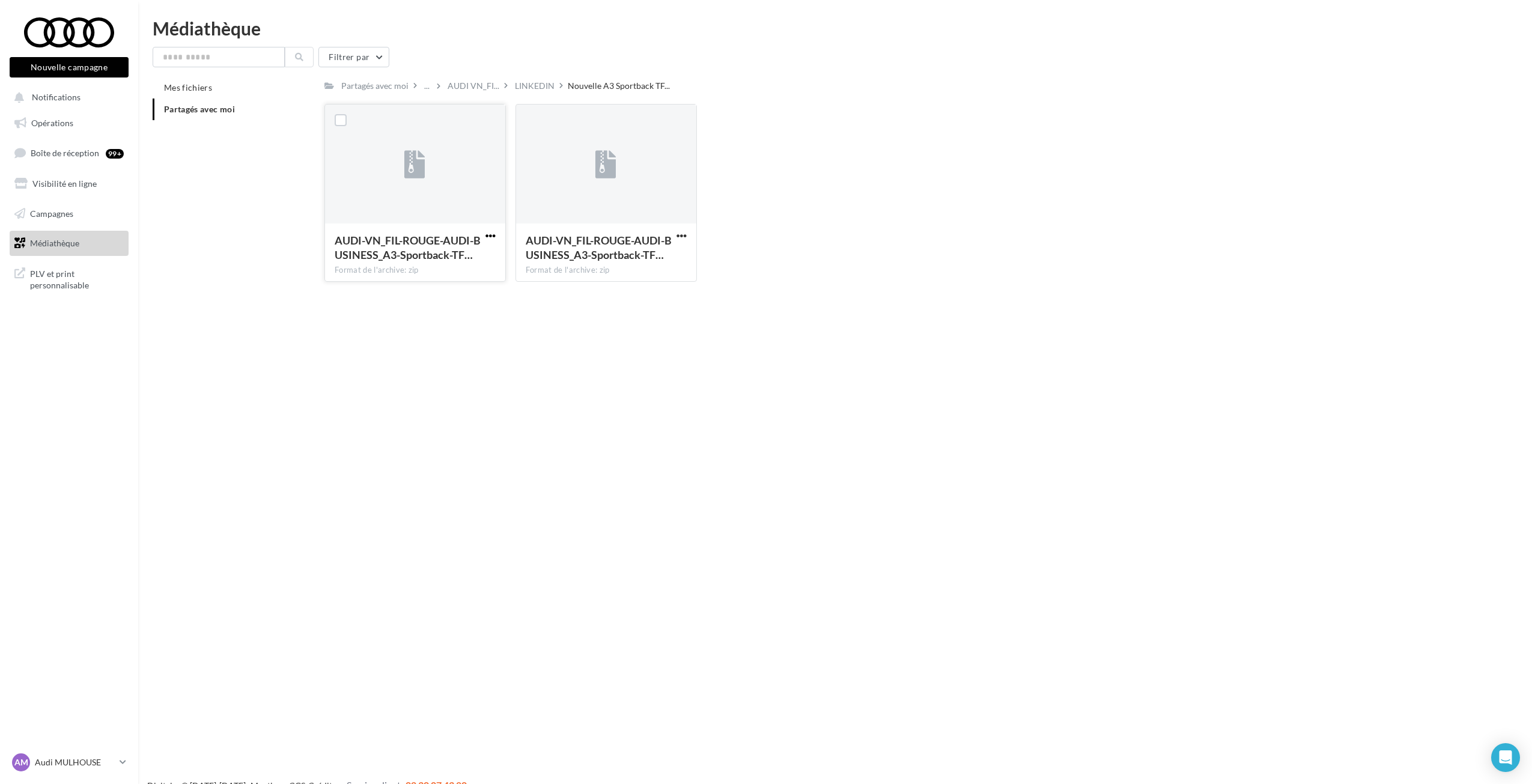
click at [486, 237] on span "button" at bounding box center [491, 236] width 11 height 11
click at [470, 255] on button "Télécharger" at bounding box center [437, 259] width 120 height 31
